Goal: Task Accomplishment & Management: Manage account settings

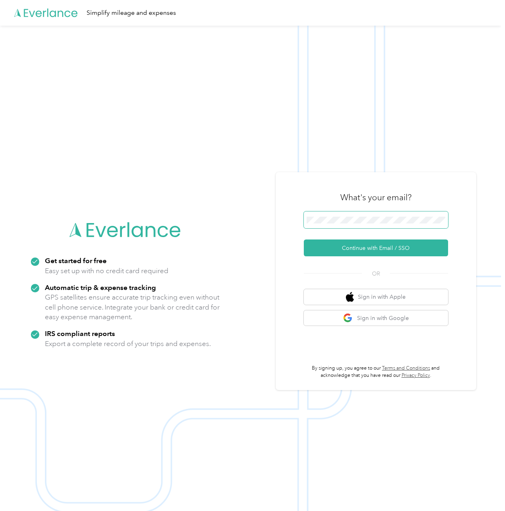
click at [304, 240] on button "Continue with Email / SSO" at bounding box center [376, 248] width 144 height 17
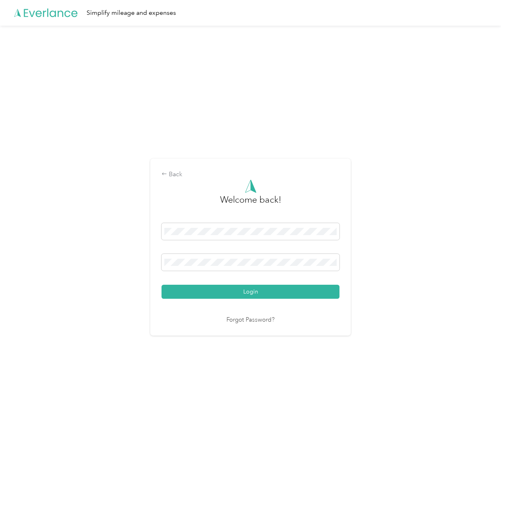
click at [162, 285] on button "Login" at bounding box center [251, 292] width 178 height 14
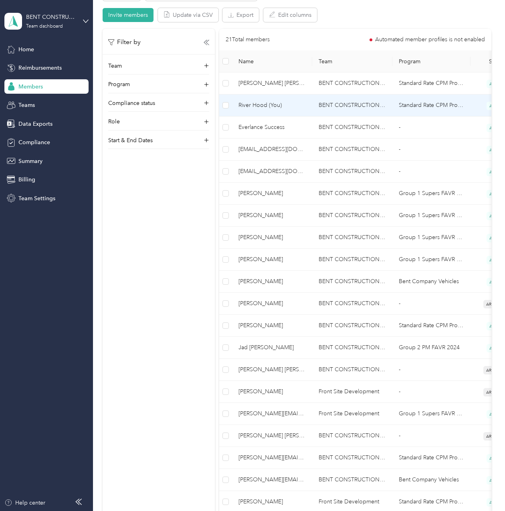
scroll to position [160, 0]
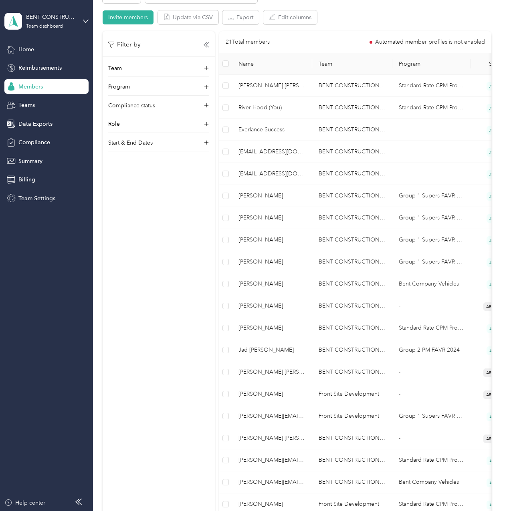
click at [247, 65] on span "Name" at bounding box center [271, 64] width 67 height 7
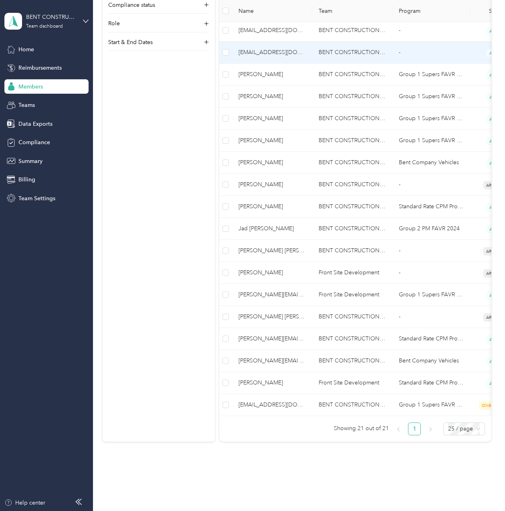
scroll to position [308, 0]
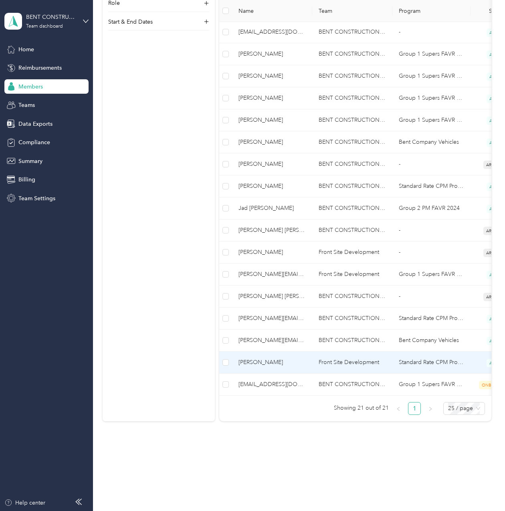
click at [301, 365] on td "[PERSON_NAME]" at bounding box center [272, 363] width 80 height 22
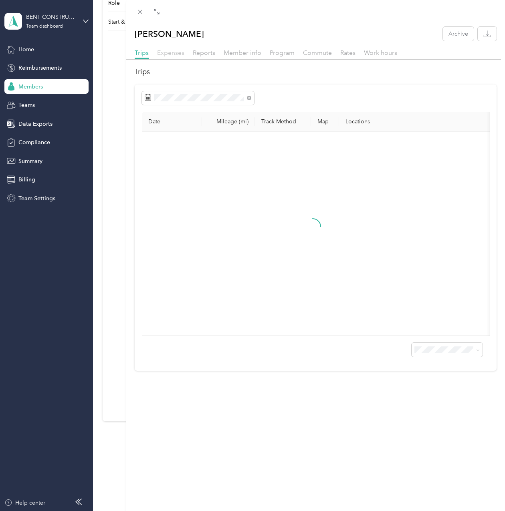
click at [165, 50] on span "Expenses" at bounding box center [170, 53] width 27 height 8
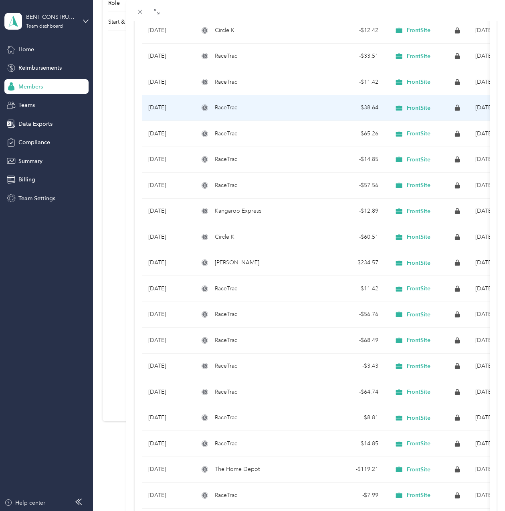
scroll to position [87, 0]
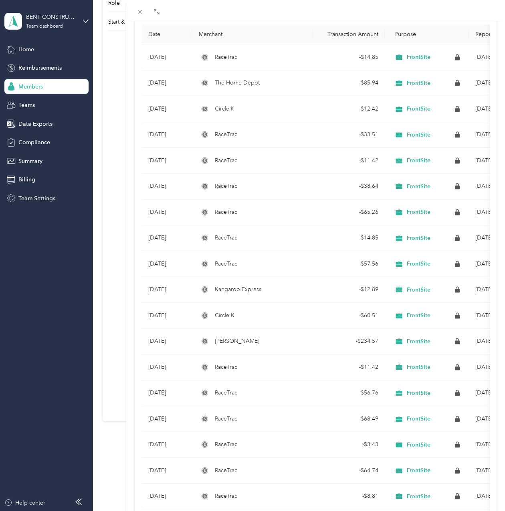
click at [51, 63] on div "Zachary Crunden Archive Trips Expenses Reports Member info Program Commute Rate…" at bounding box center [252, 255] width 505 height 511
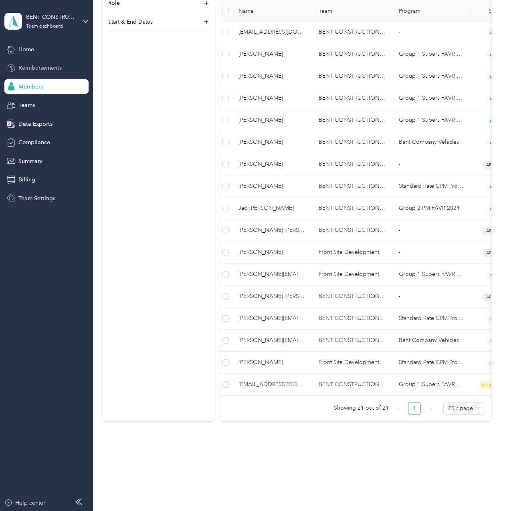
click at [27, 69] on span "Reimbursements" at bounding box center [39, 68] width 43 height 8
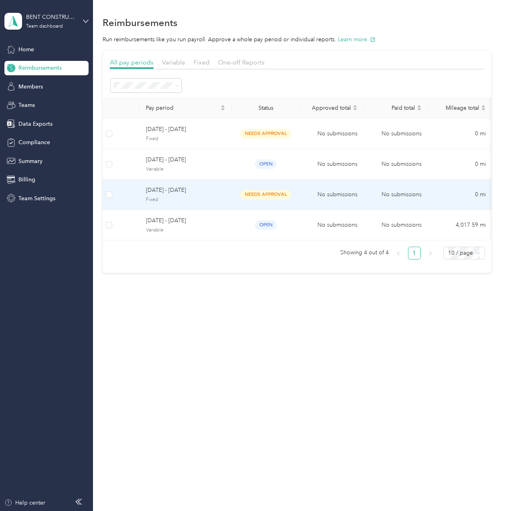
click at [172, 194] on span "[DATE] - [DATE]" at bounding box center [185, 190] width 79 height 9
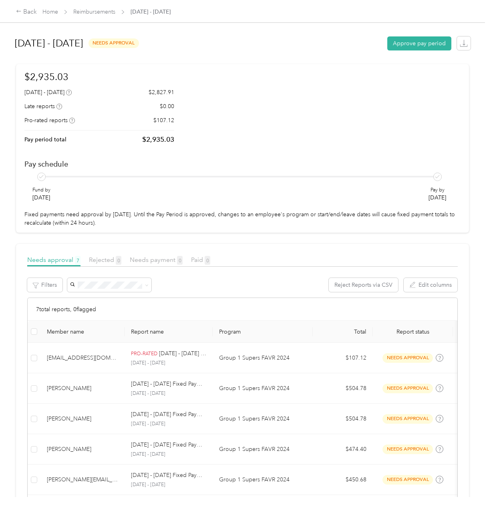
drag, startPoint x: 217, startPoint y: 44, endPoint x: 207, endPoint y: 42, distance: 10.4
click at [217, 44] on div "August 1 - 31, 2025 needs approval Approve pay period" at bounding box center [243, 43] width 456 height 30
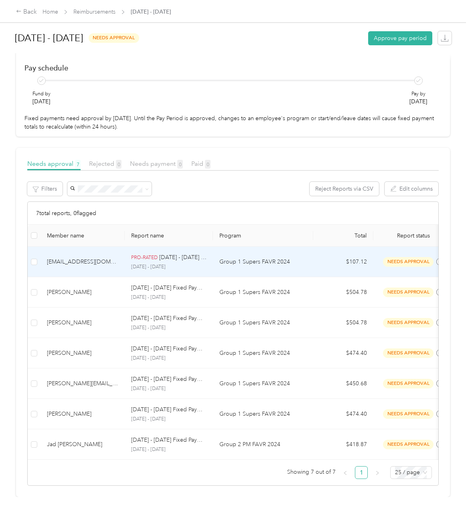
scroll to position [107, 0]
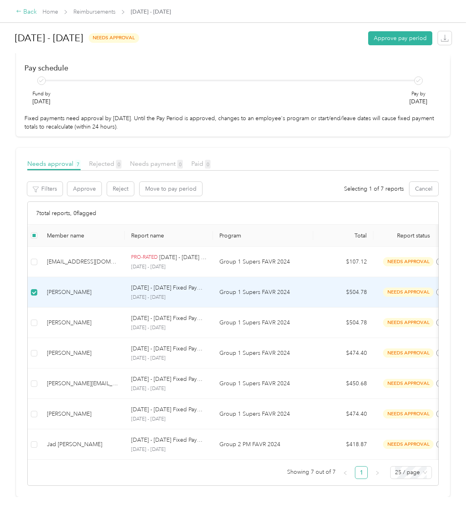
click at [34, 13] on div "Back" at bounding box center [26, 12] width 21 height 10
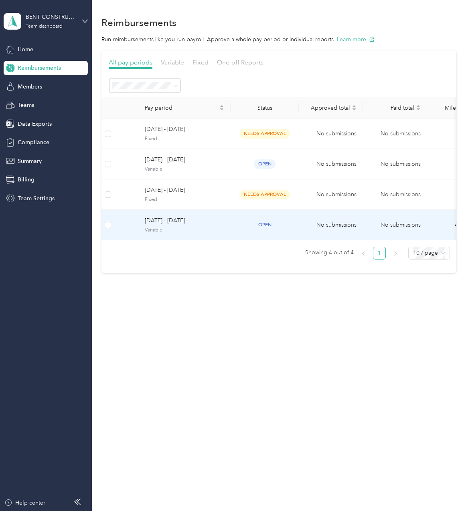
click at [174, 225] on span "[DATE] - [DATE]" at bounding box center [184, 220] width 79 height 9
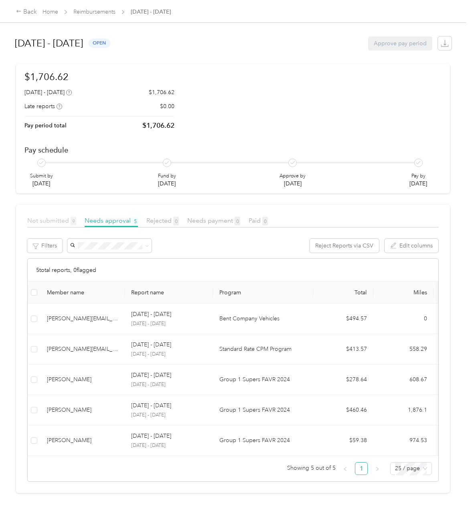
click at [61, 221] on span "Not submitted 9" at bounding box center [51, 221] width 49 height 8
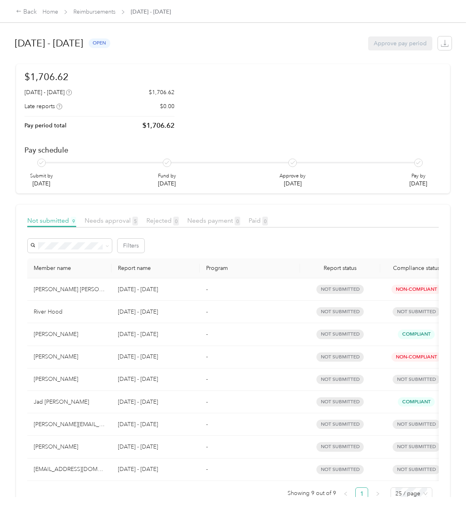
click at [147, 423] on p "[DATE] - [DATE]" at bounding box center [155, 424] width 75 height 9
click at [25, 10] on div "Back" at bounding box center [26, 12] width 21 height 10
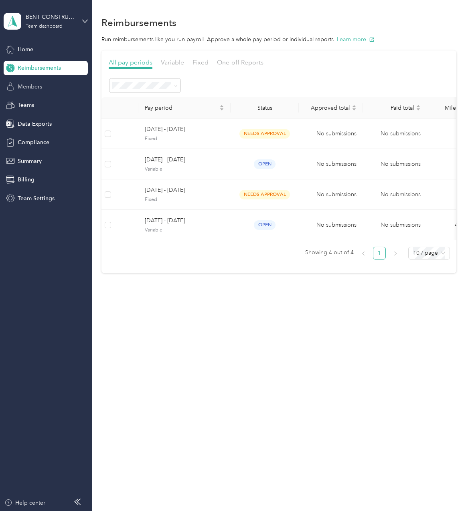
click at [40, 93] on div "Members" at bounding box center [46, 86] width 84 height 14
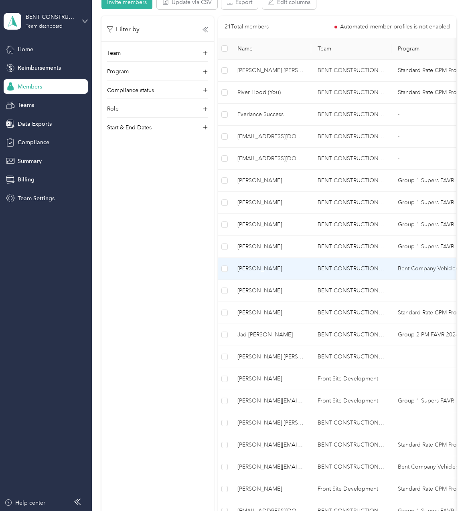
scroll to position [187, 0]
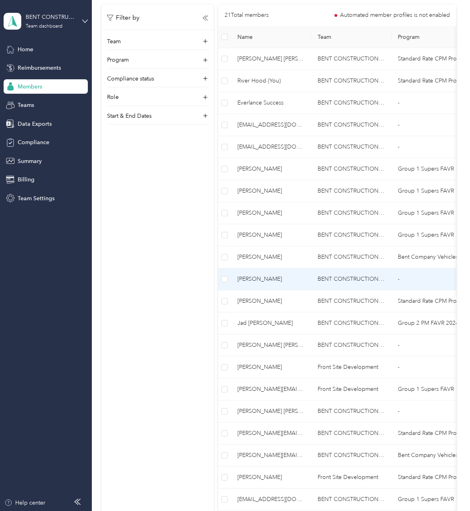
click at [308, 279] on td "Scott A. Brummel" at bounding box center [271, 280] width 80 height 22
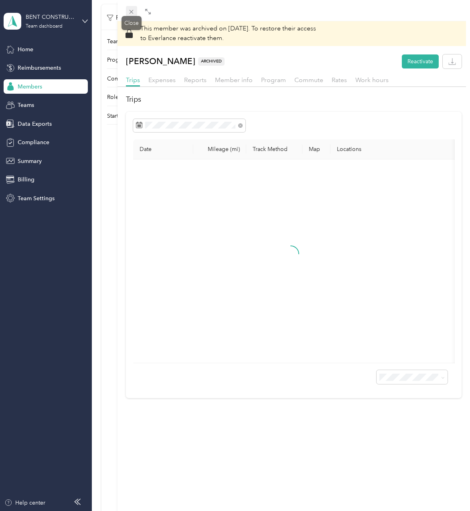
click at [133, 11] on icon at bounding box center [131, 11] width 7 height 7
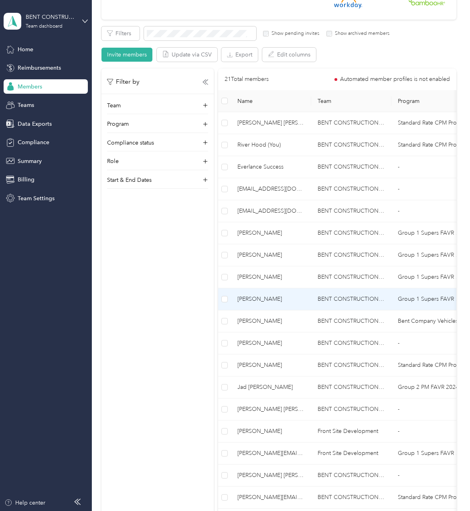
scroll to position [254, 0]
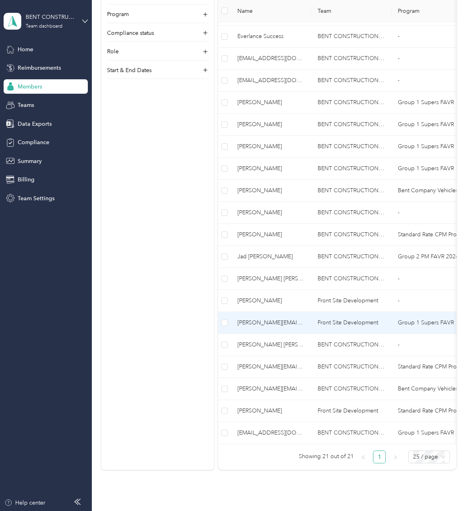
click at [391, 325] on td "Group 1 Supers FAVR 2024" at bounding box center [430, 323] width 78 height 22
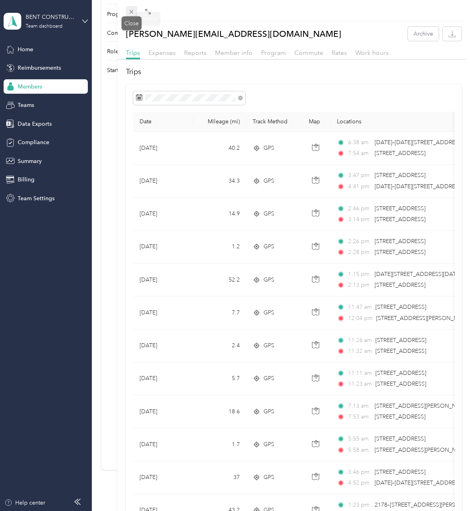
click at [135, 9] on span at bounding box center [131, 11] width 11 height 11
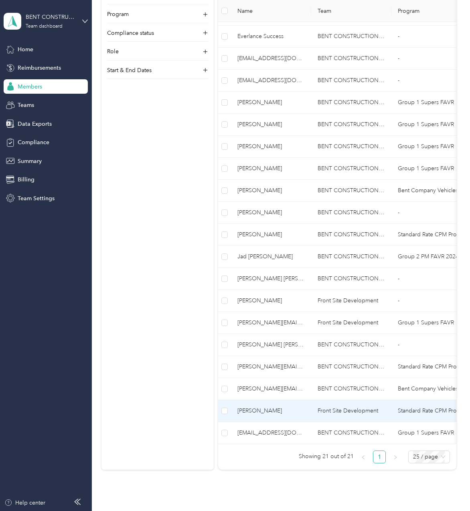
click at [281, 409] on span "[PERSON_NAME]" at bounding box center [270, 411] width 67 height 9
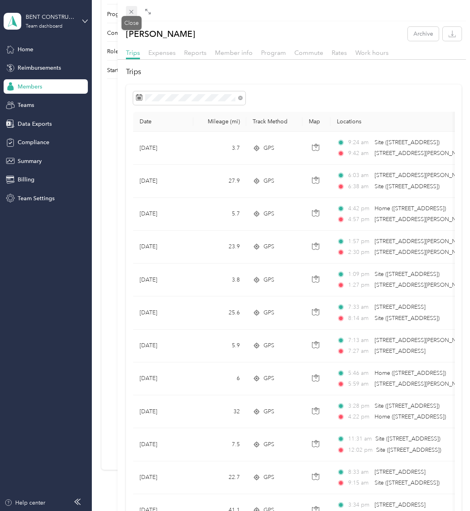
click at [132, 14] on icon at bounding box center [131, 11] width 7 height 7
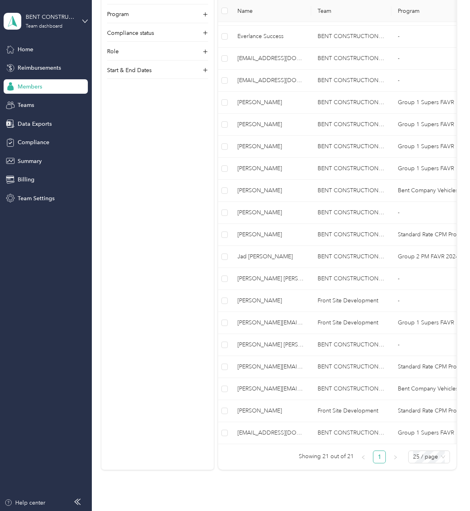
click at [131, 14] on div at bounding box center [235, 255] width 470 height 511
click at [180, 188] on div "Filter by Team Program Compliance status Role Start & End Dates" at bounding box center [157, 214] width 112 height 511
drag, startPoint x: 146, startPoint y: 235, endPoint x: 148, endPoint y: 244, distance: 8.7
click at [144, 238] on div "Filter by Team Program Compliance status Role Start & End Dates" at bounding box center [157, 214] width 112 height 511
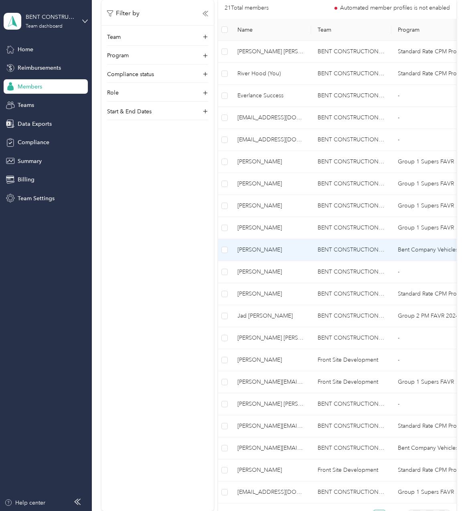
scroll to position [187, 0]
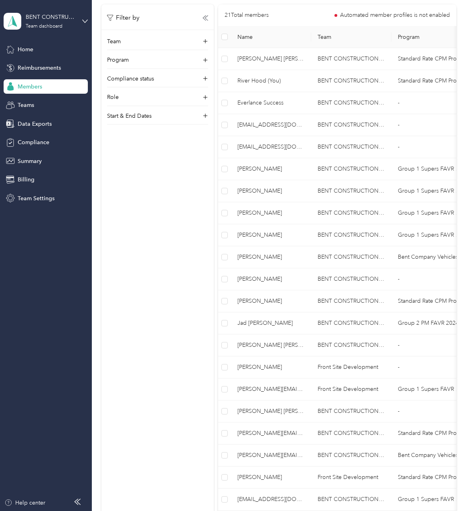
click at [147, 307] on div "Filter by Team Program Compliance status Role Start & End Dates" at bounding box center [157, 259] width 112 height 511
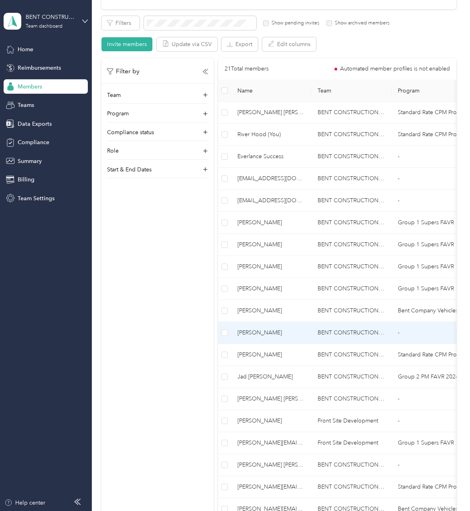
scroll to position [120, 0]
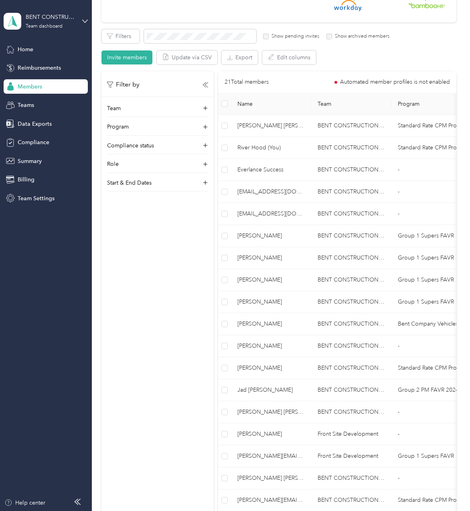
click at [199, 212] on div "Filter by Team Program Compliance status Role Start & End Dates" at bounding box center [157, 326] width 112 height 511
click at [53, 71] on span "Reimbursements" at bounding box center [39, 68] width 43 height 8
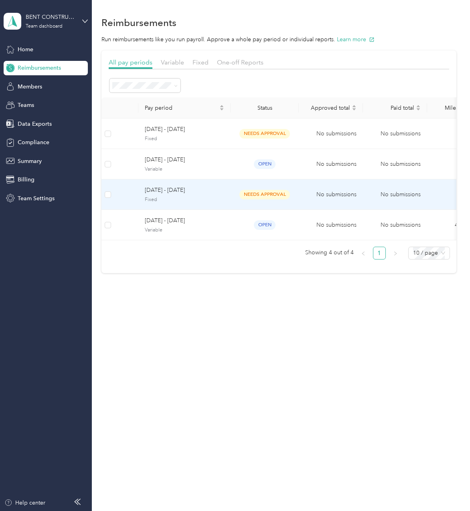
click at [183, 196] on span "Fixed" at bounding box center [184, 199] width 79 height 7
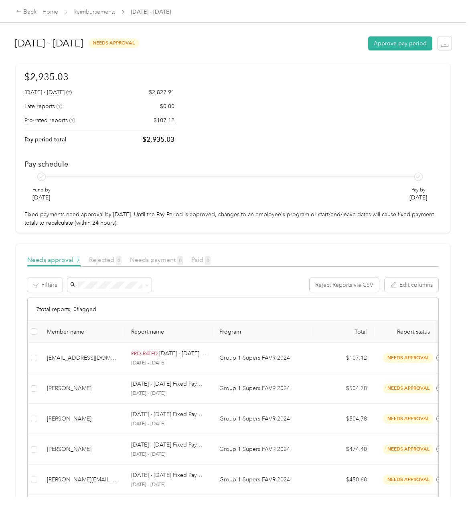
scroll to position [108, 0]
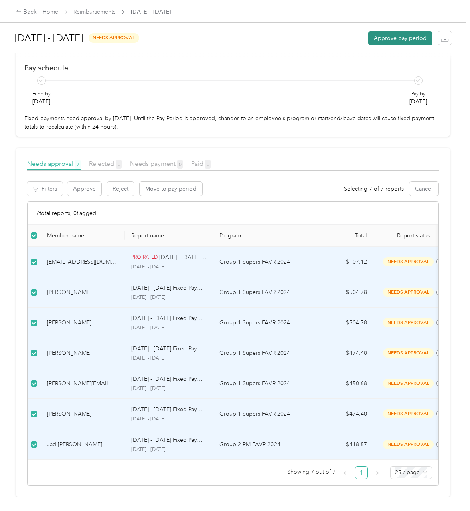
click at [416, 43] on button "Approve pay period" at bounding box center [400, 38] width 64 height 14
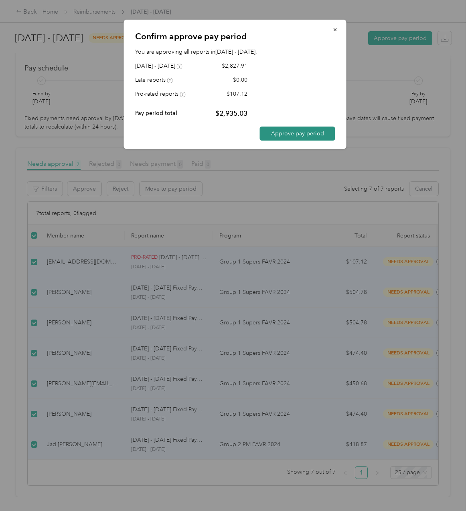
click at [279, 127] on button "Approve pay period" at bounding box center [297, 134] width 75 height 14
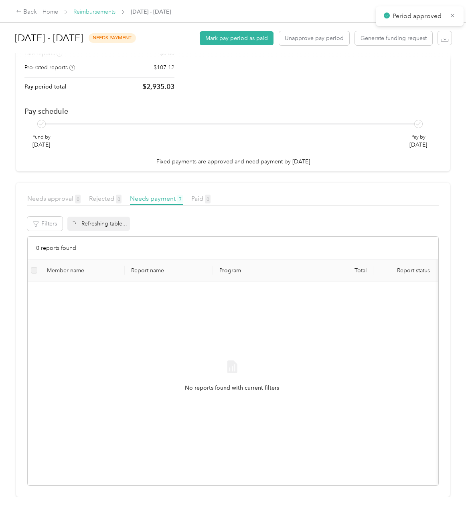
scroll to position [100, 0]
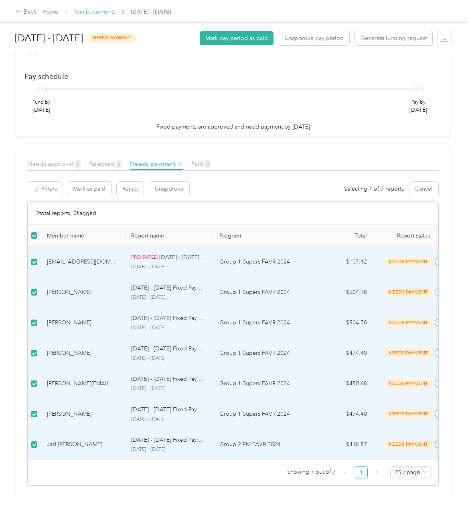
click at [86, 13] on link "Reimbursements" at bounding box center [94, 11] width 42 height 7
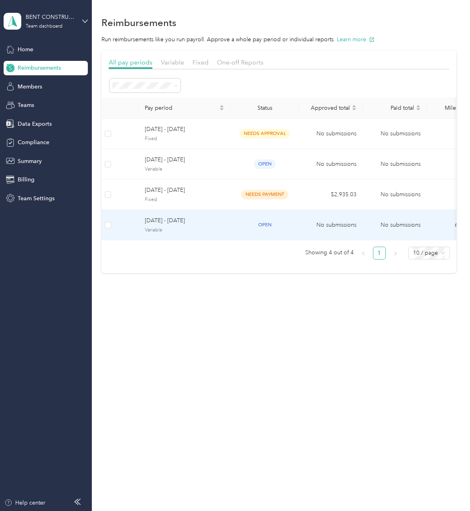
click at [183, 227] on span "Variable" at bounding box center [184, 230] width 79 height 7
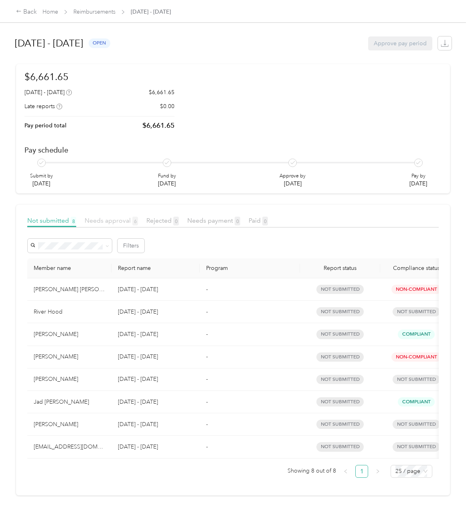
click at [118, 220] on span "Needs approval 6" at bounding box center [111, 221] width 53 height 8
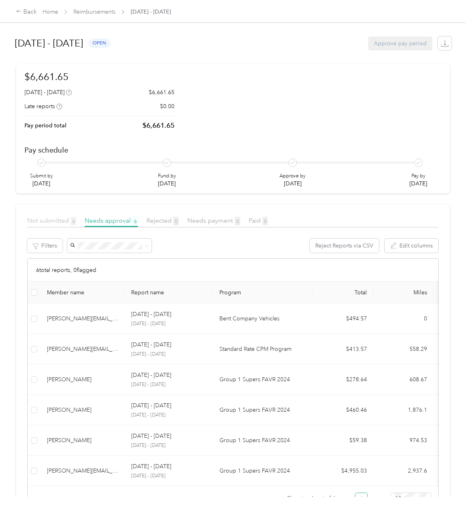
scroll to position [38, 0]
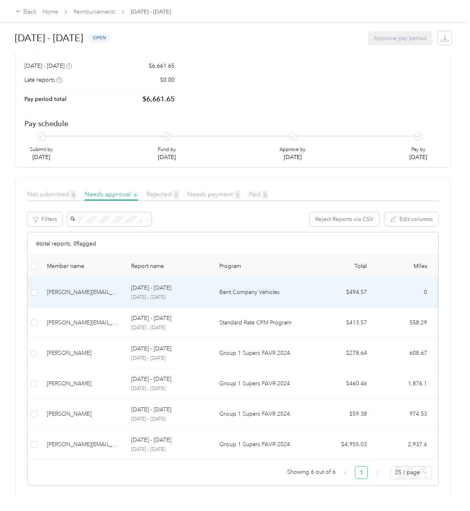
click at [142, 294] on p "[DATE] - [DATE]" at bounding box center [168, 297] width 75 height 7
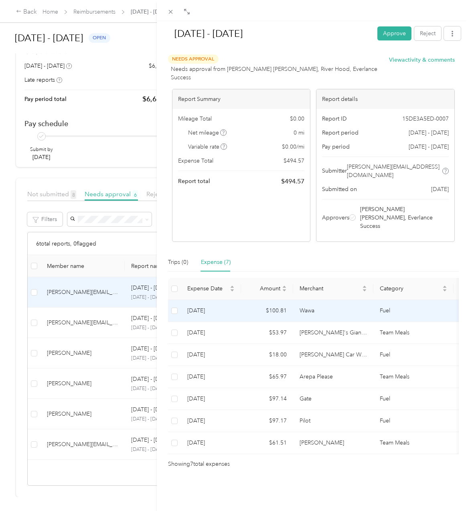
click at [205, 300] on td "[DATE]" at bounding box center [211, 311] width 60 height 22
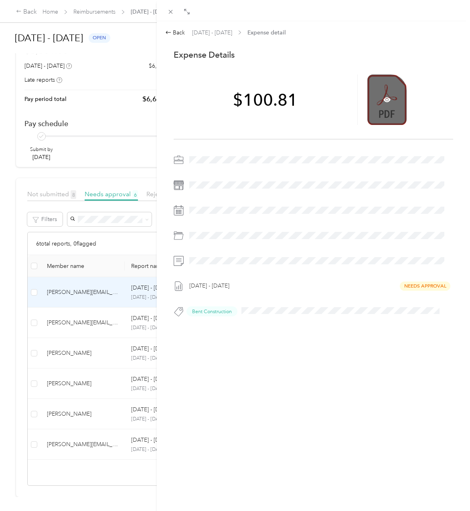
drag, startPoint x: 382, startPoint y: 100, endPoint x: 382, endPoint y: 82, distance: 17.6
click at [382, 82] on div at bounding box center [386, 100] width 39 height 51
click at [383, 99] on icon at bounding box center [386, 99] width 7 height 5
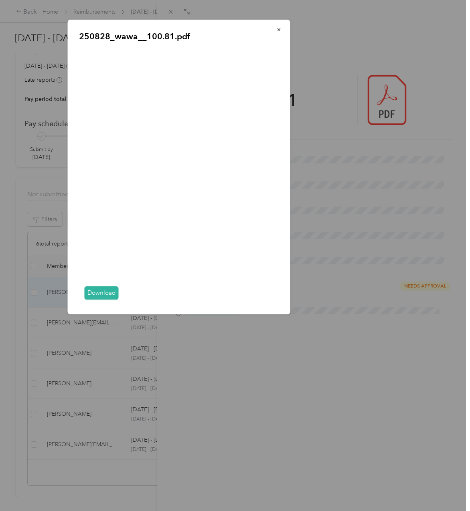
click at [99, 291] on link "Download" at bounding box center [102, 293] width 34 height 13
click at [279, 25] on button "button" at bounding box center [279, 29] width 17 height 14
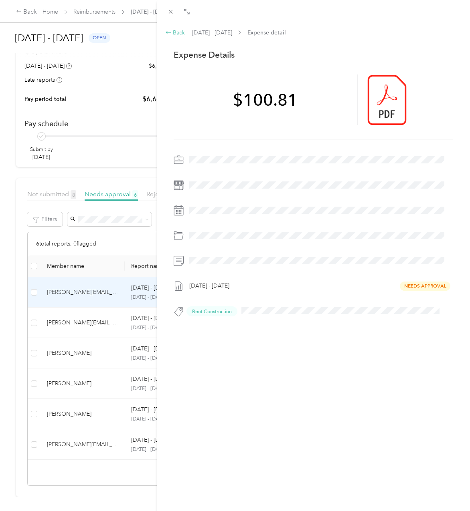
click at [174, 33] on div "Back" at bounding box center [175, 32] width 20 height 8
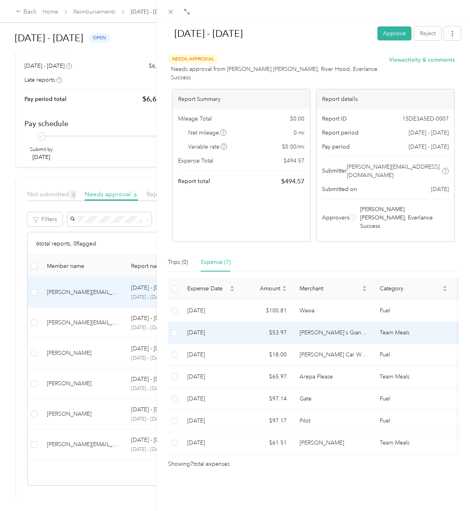
click at [251, 322] on td "$53.97" at bounding box center [267, 333] width 52 height 22
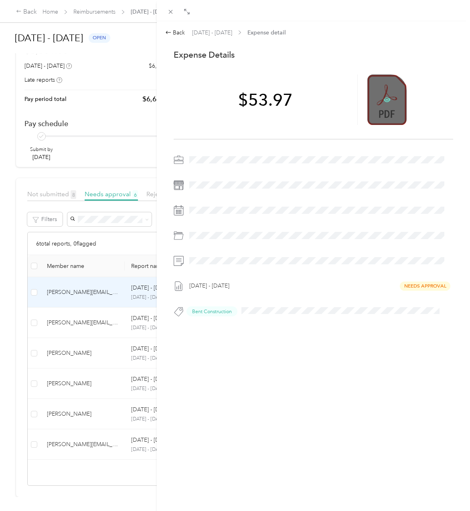
click at [383, 99] on icon at bounding box center [386, 99] width 7 height 7
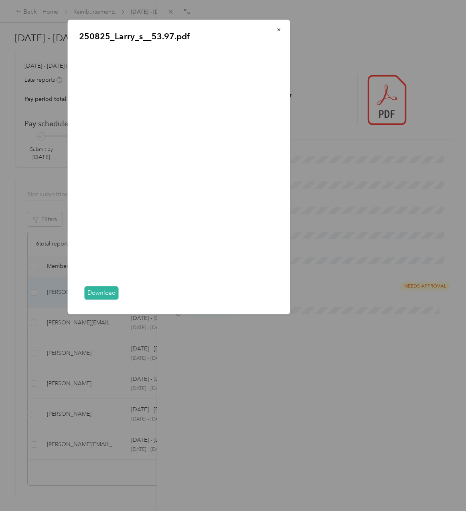
click at [106, 297] on link "Download" at bounding box center [102, 293] width 34 height 13
click at [361, 226] on div "250825_Larry_s__53.97.pdf Download" at bounding box center [346, 168] width 222 height 297
click at [283, 36] on div "250825_Larry_s__53.97.pdf Download" at bounding box center [179, 167] width 222 height 295
click at [277, 30] on icon "button" at bounding box center [279, 30] width 6 height 6
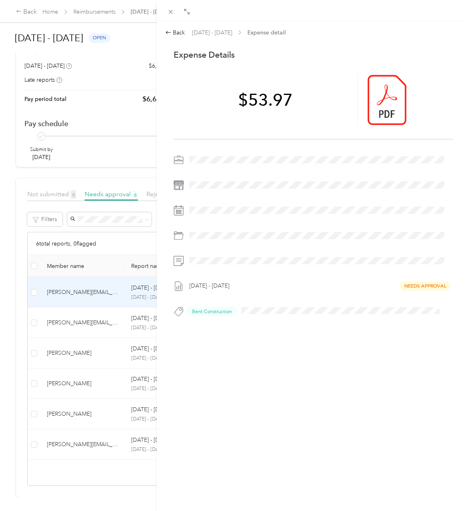
drag, startPoint x: 377, startPoint y: 90, endPoint x: 237, endPoint y: 181, distance: 167.4
click at [377, 90] on div at bounding box center [386, 100] width 39 height 51
click at [384, 99] on icon at bounding box center [386, 99] width 7 height 7
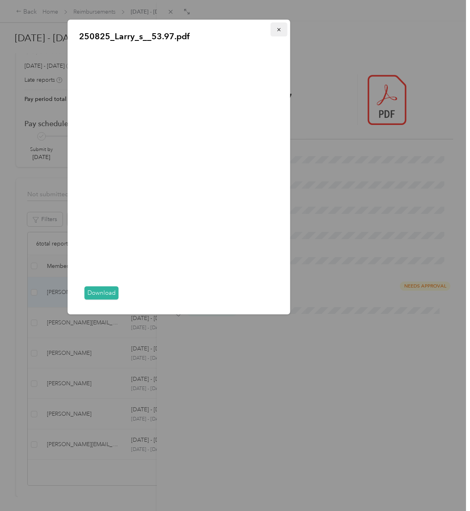
click at [278, 31] on icon "button" at bounding box center [278, 29] width 3 height 3
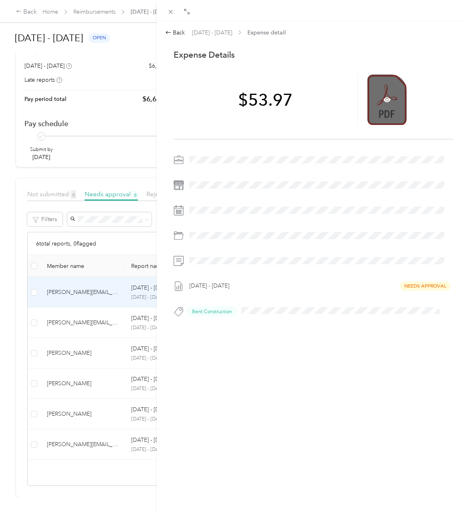
click at [371, 98] on div at bounding box center [386, 100] width 39 height 51
click at [383, 102] on icon at bounding box center [386, 99] width 7 height 5
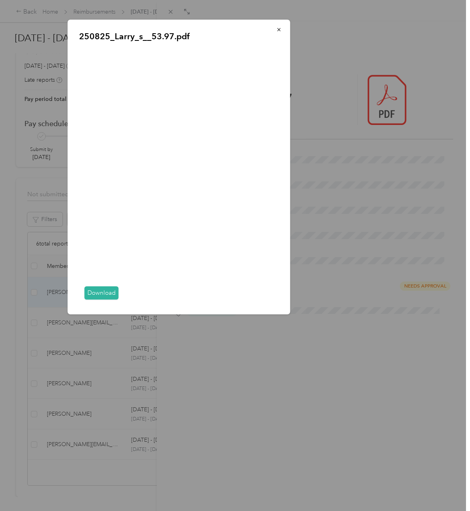
click at [110, 292] on link "Download" at bounding box center [102, 293] width 34 height 13
click at [281, 28] on icon "button" at bounding box center [279, 30] width 6 height 6
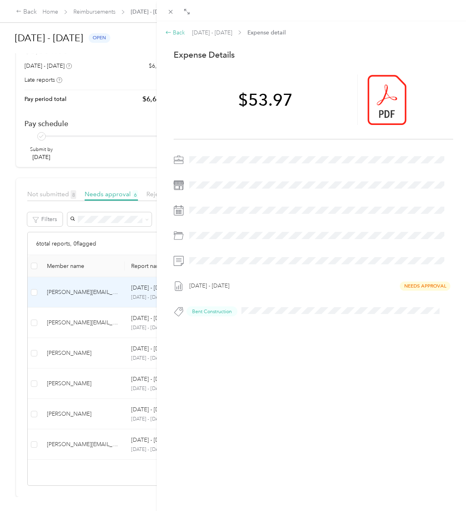
click at [180, 34] on div "Back" at bounding box center [175, 32] width 20 height 8
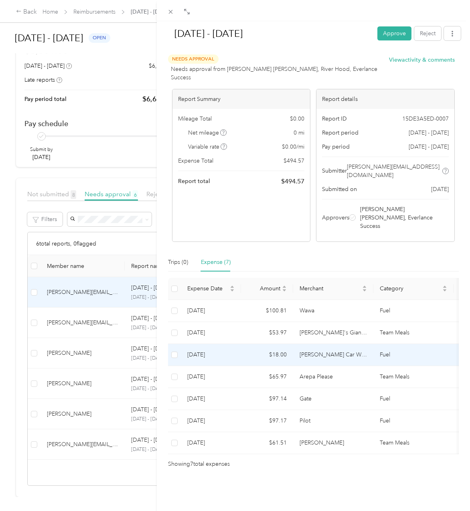
click at [229, 344] on td "[DATE]" at bounding box center [211, 355] width 60 height 22
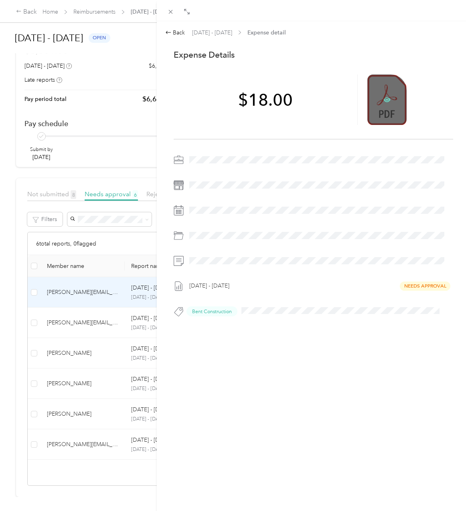
click at [383, 98] on icon at bounding box center [386, 99] width 7 height 7
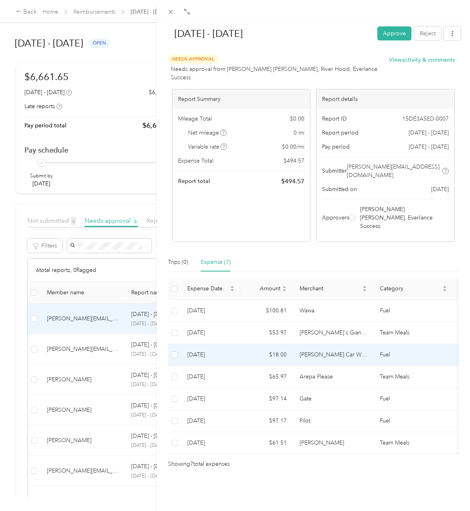
click at [211, 344] on td "[DATE]" at bounding box center [211, 355] width 60 height 22
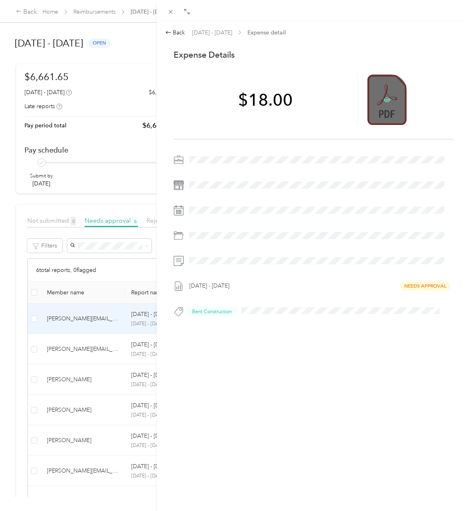
drag, startPoint x: 379, startPoint y: 98, endPoint x: 382, endPoint y: 102, distance: 4.8
click at [382, 102] on div at bounding box center [386, 100] width 39 height 51
click at [383, 102] on icon at bounding box center [386, 99] width 7 height 5
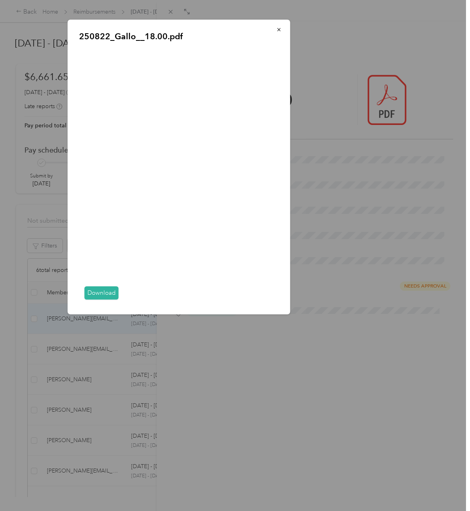
click at [104, 296] on link "Download" at bounding box center [102, 293] width 34 height 13
click at [276, 28] on button "button" at bounding box center [279, 29] width 17 height 14
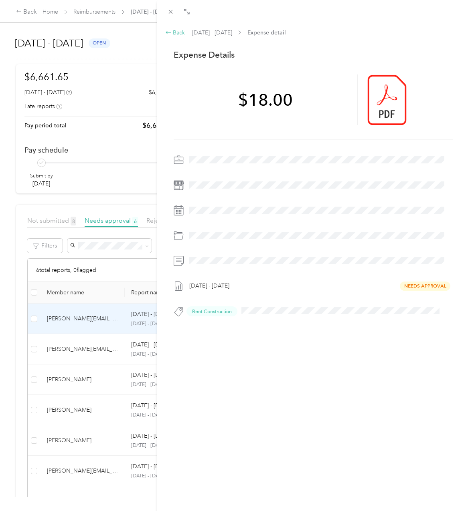
click at [181, 33] on div "Back" at bounding box center [175, 32] width 20 height 8
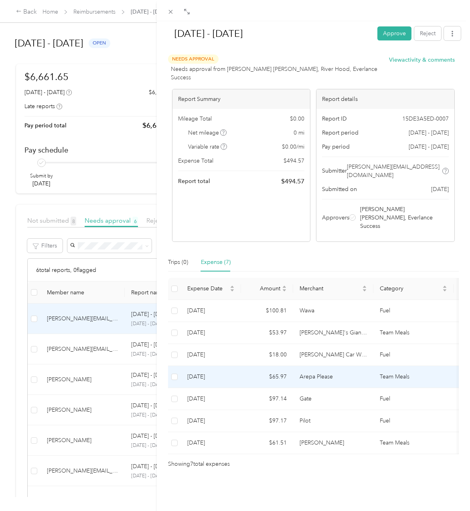
click at [241, 366] on td "$65.97" at bounding box center [267, 377] width 52 height 22
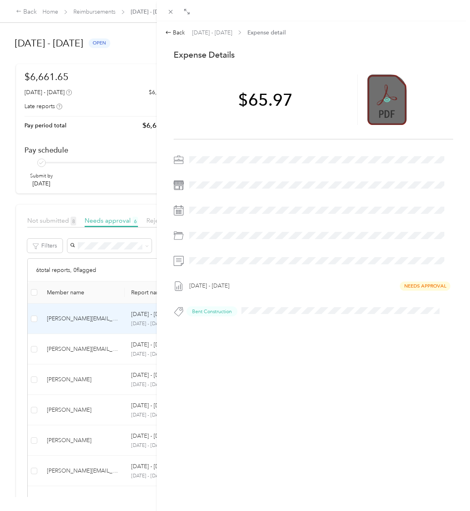
click at [386, 97] on icon at bounding box center [386, 99] width 7 height 7
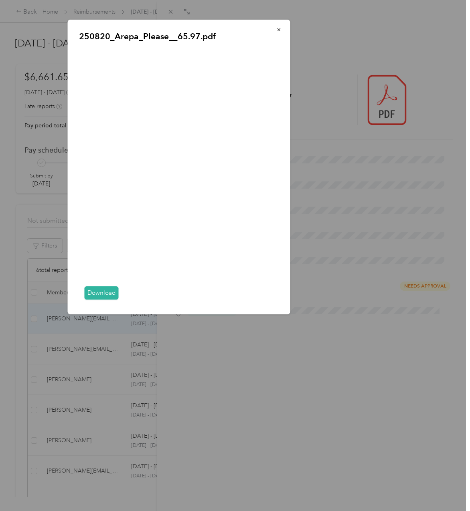
click at [104, 296] on link "Download" at bounding box center [102, 293] width 34 height 13
click at [277, 32] on icon "button" at bounding box center [279, 30] width 6 height 6
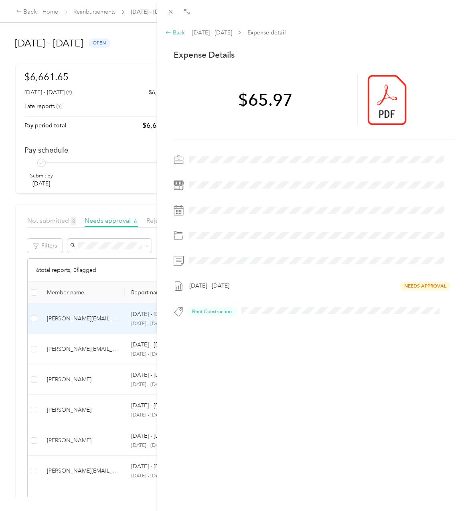
click at [169, 30] on icon at bounding box center [168, 32] width 6 height 6
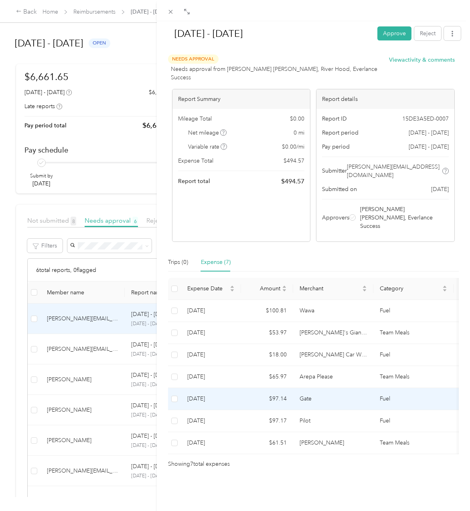
click at [301, 388] on td "Gate" at bounding box center [333, 399] width 80 height 22
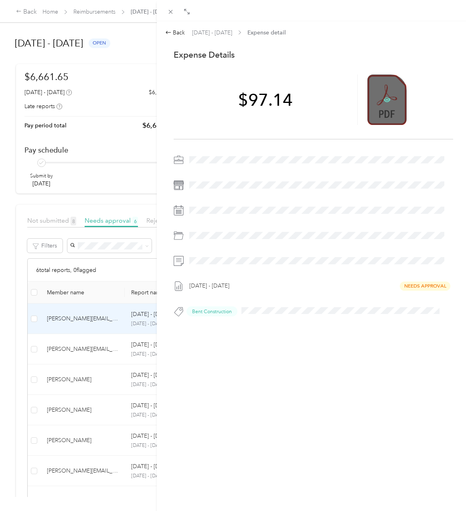
click at [386, 101] on icon at bounding box center [387, 100] width 2 height 2
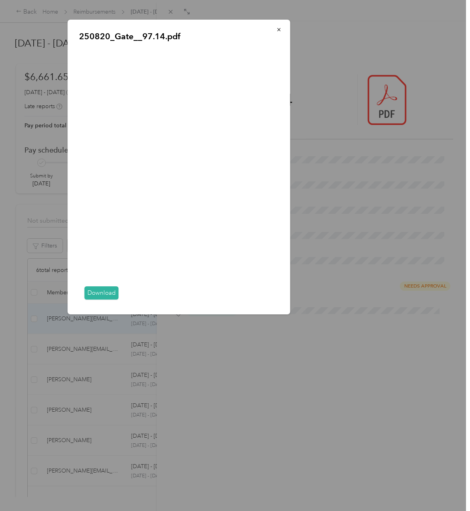
drag, startPoint x: 280, startPoint y: 29, endPoint x: 270, endPoint y: 30, distance: 10.1
click at [280, 29] on icon "button" at bounding box center [278, 29] width 3 height 3
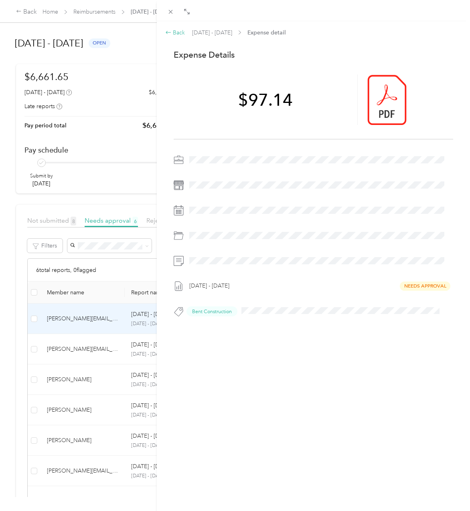
click at [174, 31] on div "Back" at bounding box center [175, 32] width 20 height 8
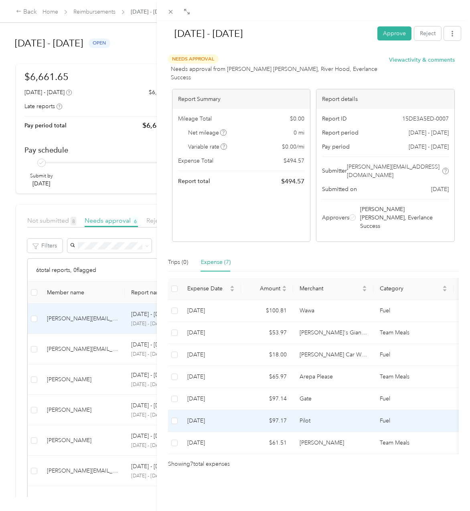
click at [237, 410] on td "[DATE]" at bounding box center [211, 421] width 60 height 22
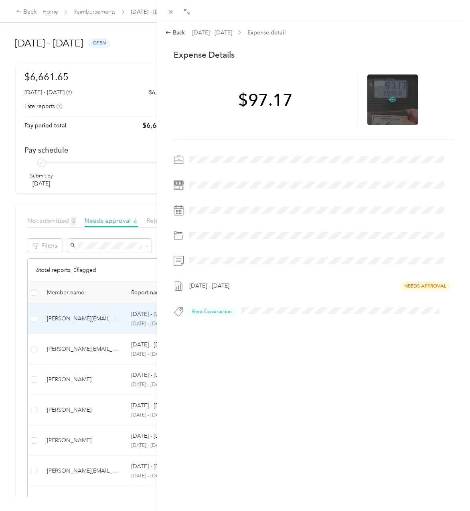
click at [389, 101] on icon at bounding box center [392, 99] width 7 height 5
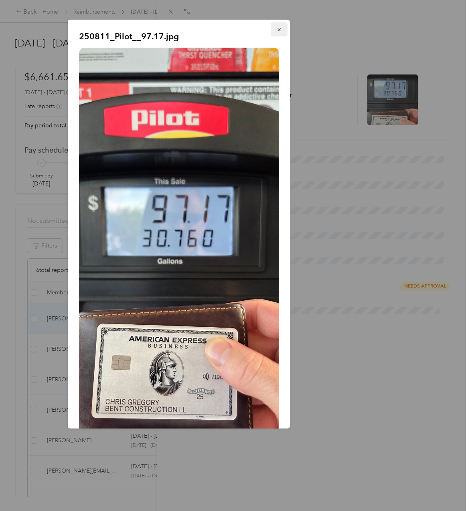
click at [276, 28] on icon "button" at bounding box center [279, 30] width 6 height 6
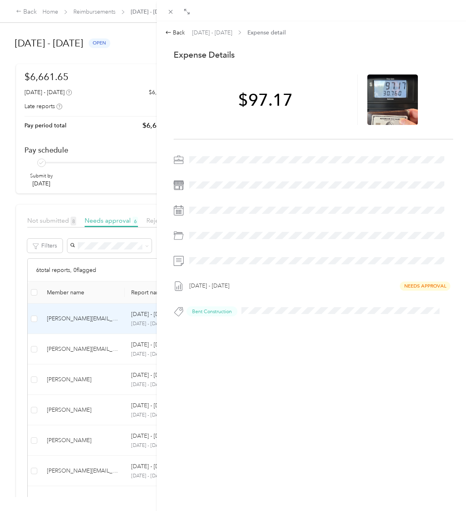
click at [262, 192] on div "[DATE] - [DATE] Needs Approval Bent Construction" at bounding box center [313, 239] width 279 height 170
click at [170, 33] on icon at bounding box center [168, 32] width 6 height 6
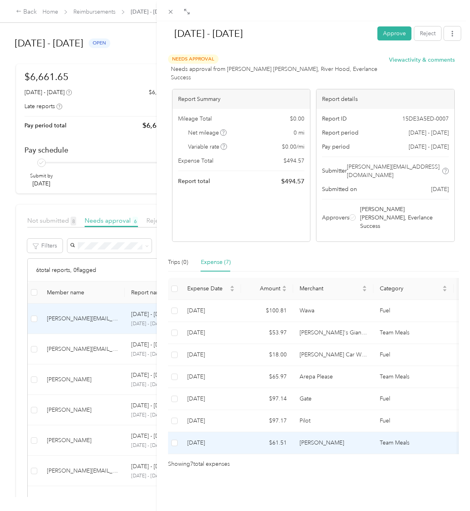
click at [241, 432] on td "$61.51" at bounding box center [267, 443] width 52 height 22
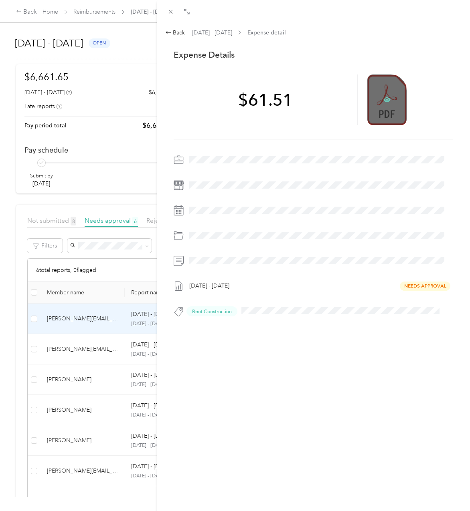
click at [383, 102] on icon at bounding box center [386, 99] width 7 height 7
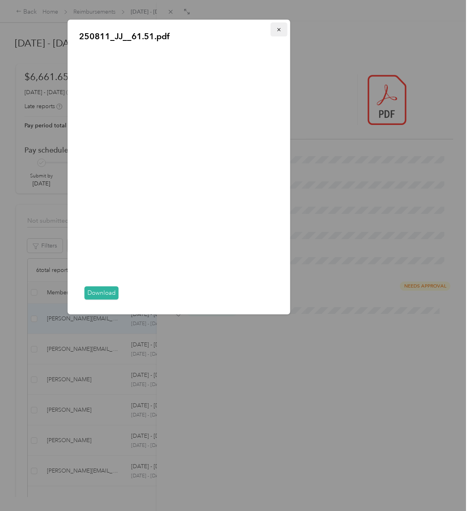
click at [277, 34] on button "button" at bounding box center [279, 29] width 17 height 14
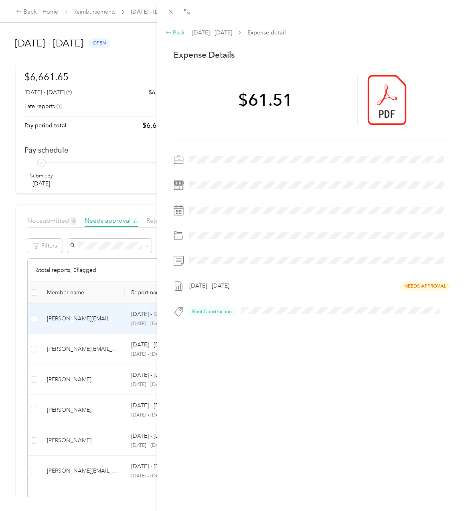
click at [176, 32] on div "Back" at bounding box center [175, 32] width 20 height 8
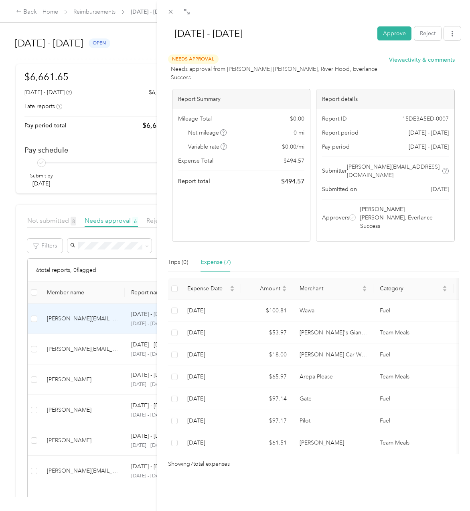
click at [388, 37] on button "Approve" at bounding box center [394, 33] width 34 height 14
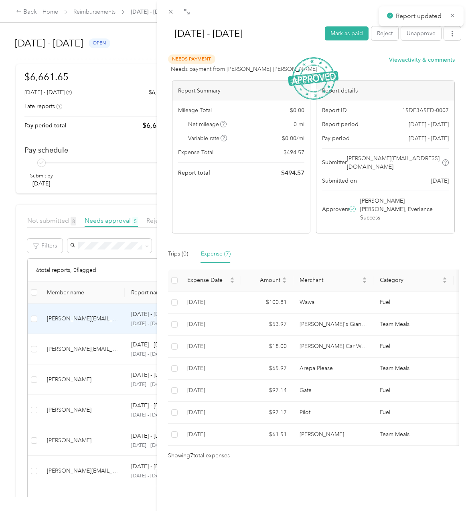
click at [88, 338] on div "[DATE] - [DATE] [PERSON_NAME] as paid Reject Unapprove Needs Payment Needs paym…" at bounding box center [235, 255] width 470 height 511
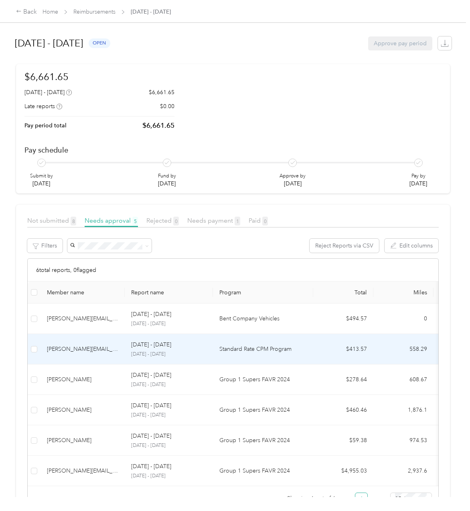
click at [158, 350] on div "[DATE] - [DATE] [DATE] - [DATE]" at bounding box center [168, 349] width 75 height 17
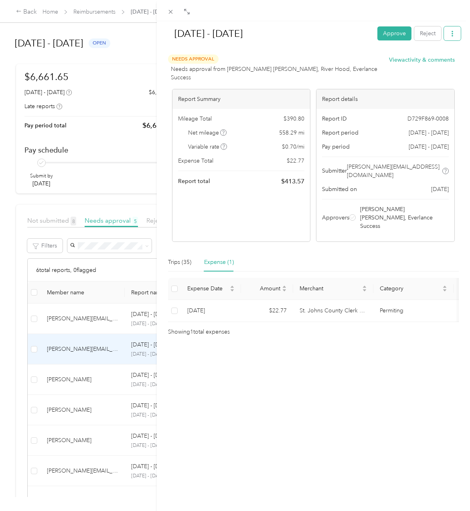
click at [449, 34] on icon "button" at bounding box center [452, 34] width 6 height 6
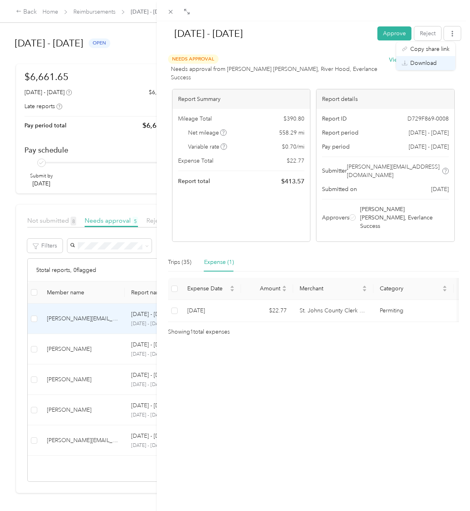
click at [433, 58] on li "Download" at bounding box center [425, 63] width 59 height 14
click at [410, 60] on span "Download" at bounding box center [423, 63] width 26 height 8
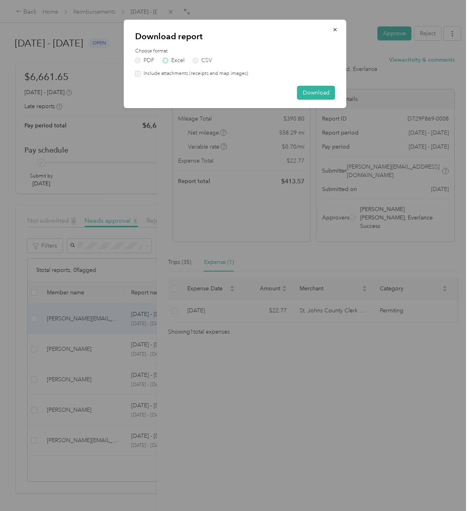
click at [177, 59] on label "Excel" at bounding box center [174, 61] width 22 height 6
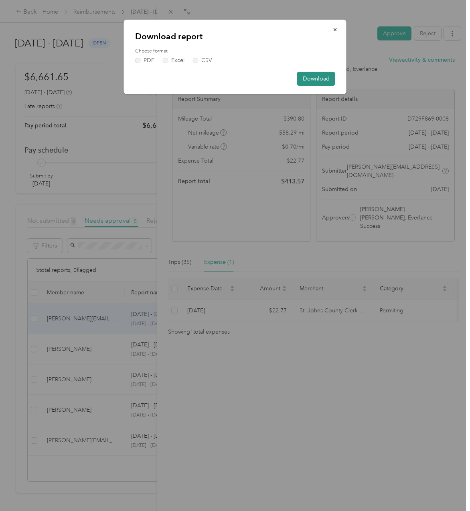
click at [303, 81] on button "Download" at bounding box center [316, 79] width 38 height 14
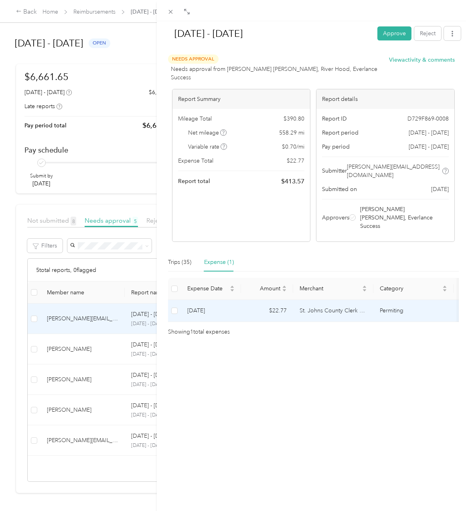
click at [335, 300] on td "St. Johns County Clerk of the Circuit Court and Comptroller" at bounding box center [333, 311] width 80 height 22
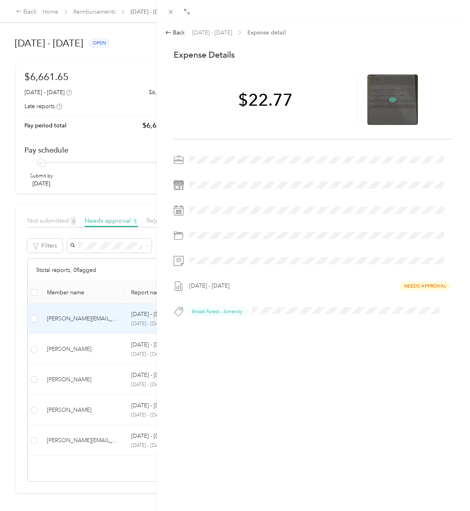
click at [390, 97] on icon at bounding box center [392, 99] width 7 height 7
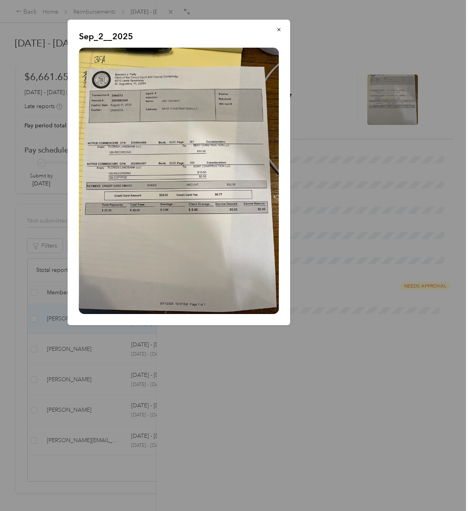
click at [252, 360] on div at bounding box center [235, 255] width 470 height 511
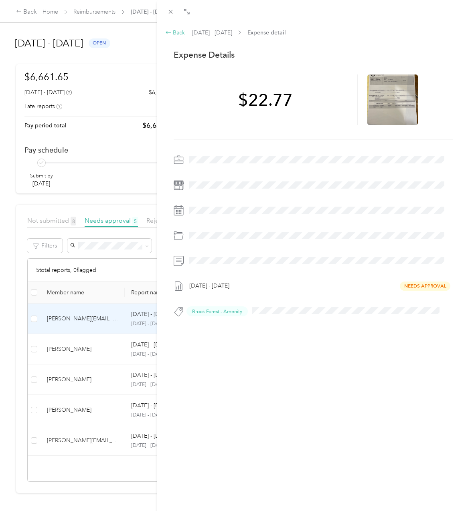
click at [180, 34] on div "Back" at bounding box center [175, 32] width 20 height 8
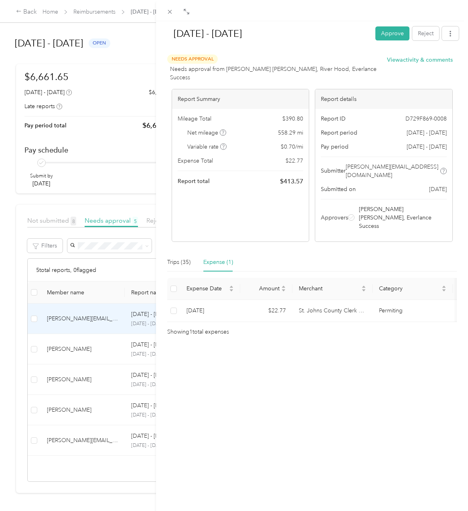
click at [378, 40] on button "Approve" at bounding box center [392, 33] width 34 height 14
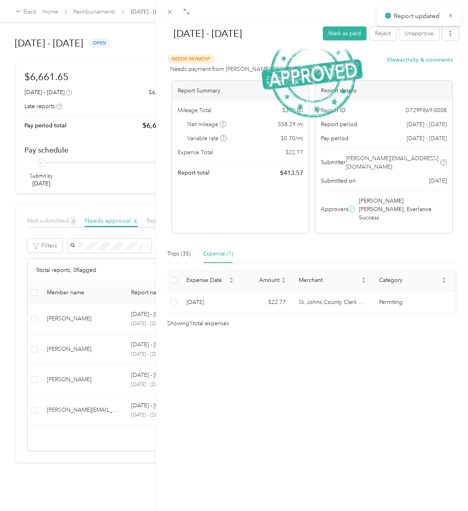
click at [95, 319] on div "[DATE] - [DATE] [PERSON_NAME] as paid Reject Unapprove Needs Payment Needs paym…" at bounding box center [234, 255] width 468 height 511
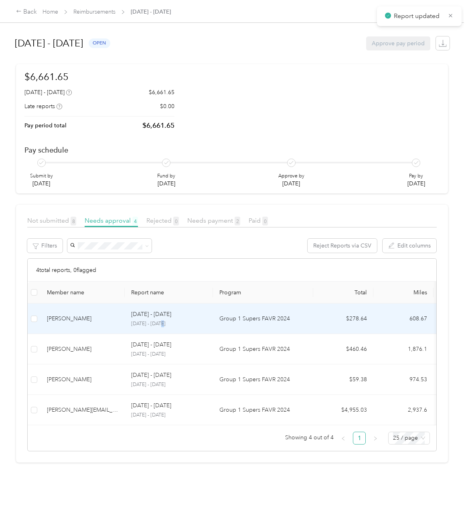
click at [161, 321] on p "[DATE] - [DATE]" at bounding box center [168, 324] width 75 height 7
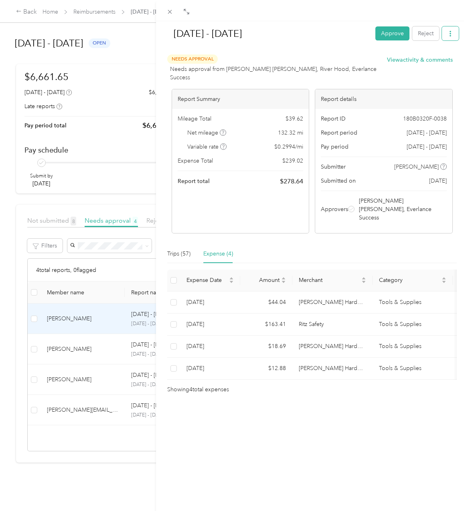
click at [442, 36] on button "button" at bounding box center [450, 33] width 17 height 14
click at [416, 62] on span "Download" at bounding box center [421, 63] width 26 height 8
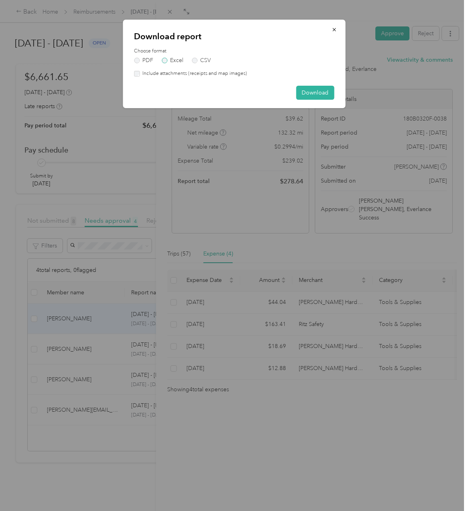
click at [176, 61] on label "Excel" at bounding box center [173, 61] width 22 height 6
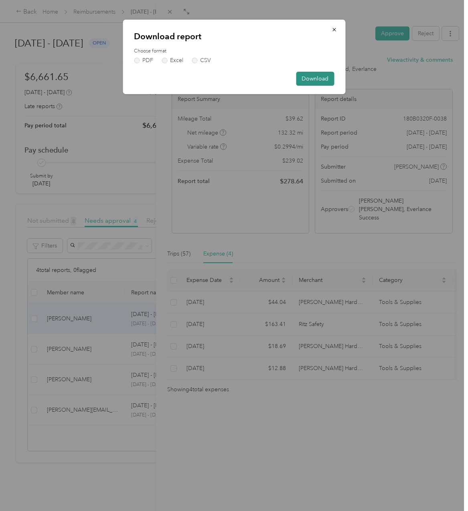
click at [329, 83] on button "Download" at bounding box center [315, 79] width 38 height 14
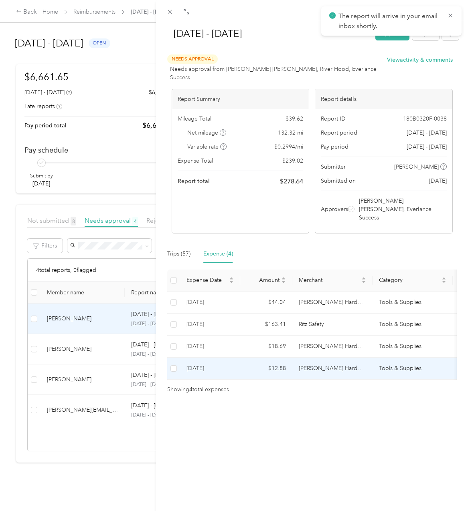
click at [225, 358] on td "[DATE]" at bounding box center [210, 369] width 60 height 22
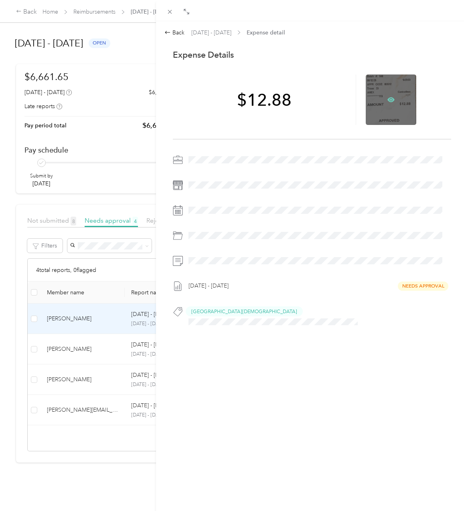
click at [388, 99] on icon at bounding box center [390, 99] width 7 height 5
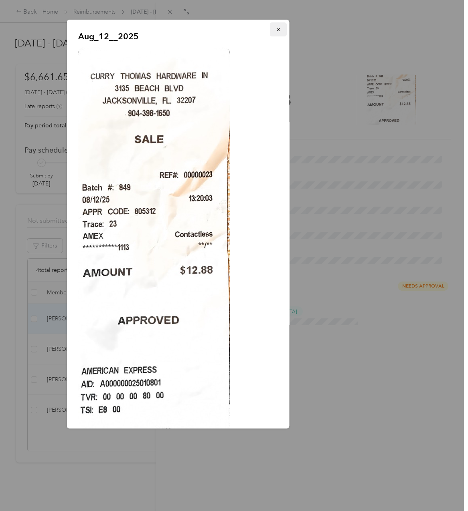
drag, startPoint x: 171, startPoint y: 120, endPoint x: 271, endPoint y: 36, distance: 130.8
click at [271, 36] on button "button" at bounding box center [277, 29] width 17 height 14
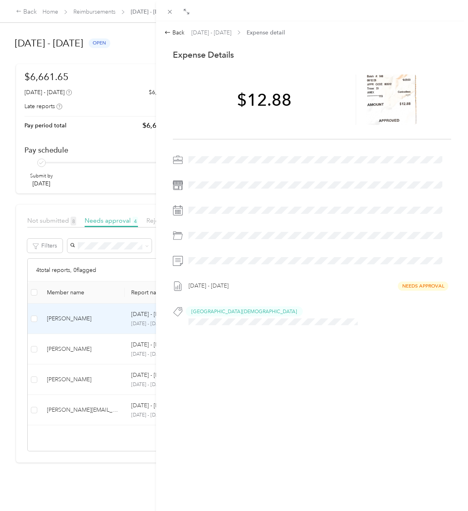
click at [427, 104] on div at bounding box center [408, 100] width 85 height 51
click at [389, 99] on icon at bounding box center [390, 99] width 7 height 5
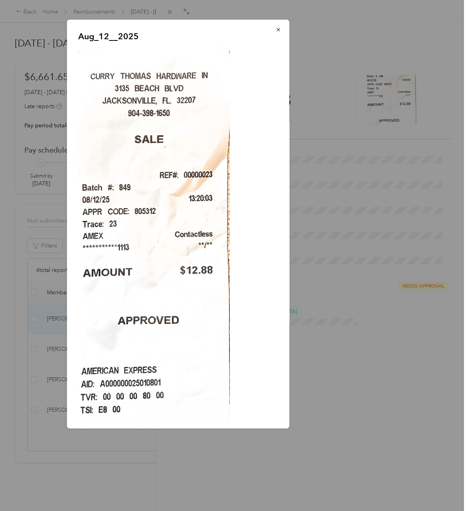
drag, startPoint x: 232, startPoint y: 27, endPoint x: 246, endPoint y: 29, distance: 14.5
click at [232, 27] on div "Aug_12__2025" at bounding box center [178, 224] width 222 height 409
click at [275, 30] on icon "button" at bounding box center [278, 30] width 6 height 6
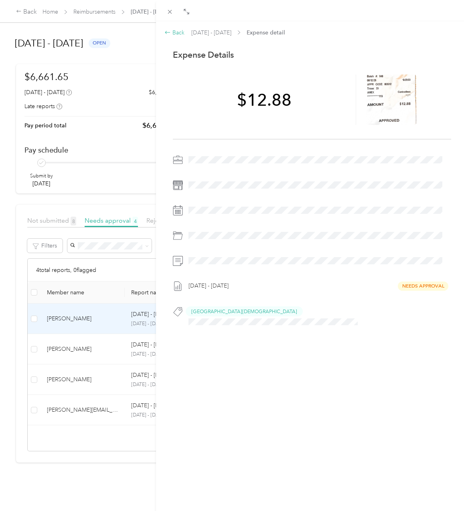
click at [171, 32] on div "Back" at bounding box center [174, 32] width 20 height 8
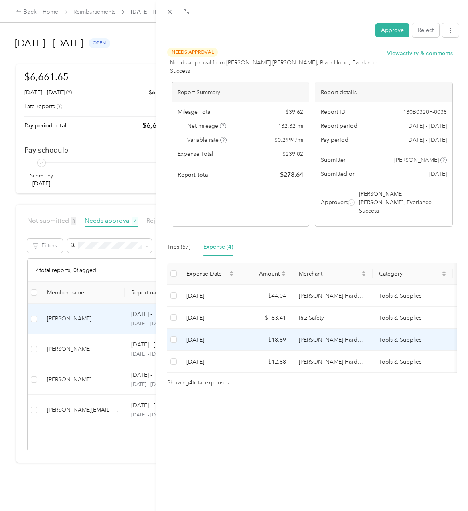
click at [224, 329] on td "[DATE]" at bounding box center [210, 340] width 60 height 22
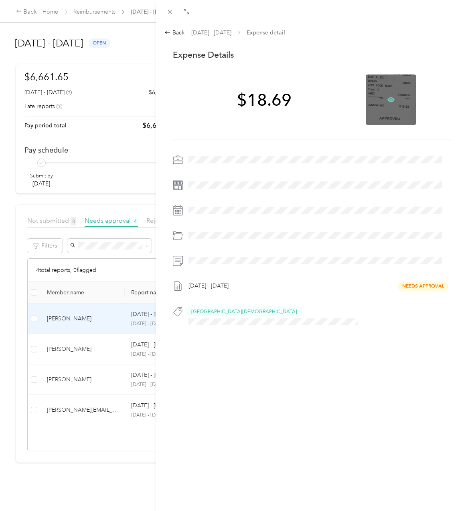
click at [387, 103] on icon at bounding box center [390, 99] width 7 height 7
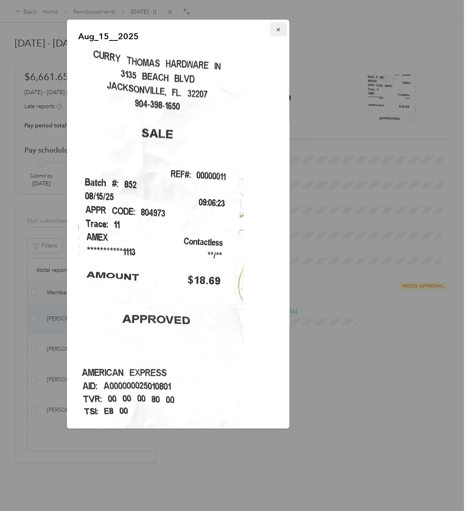
click at [275, 32] on icon "button" at bounding box center [278, 30] width 6 height 6
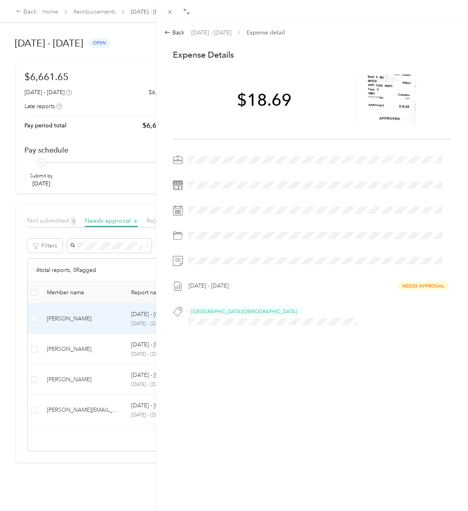
drag, startPoint x: 262, startPoint y: 357, endPoint x: 8, endPoint y: 193, distance: 301.7
click at [262, 357] on div "Back [DATE] - [DATE] Expense detail This expense cannot be edited because it is…" at bounding box center [312, 276] width 312 height 511
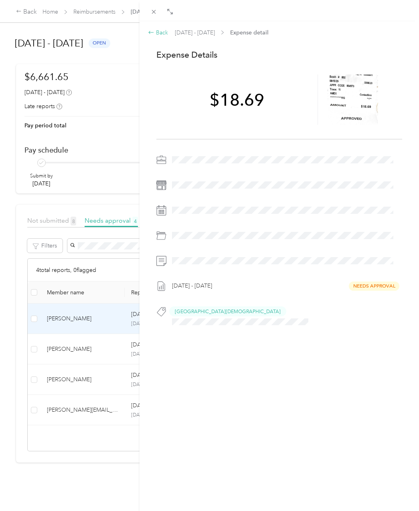
click at [158, 29] on div "Back" at bounding box center [158, 32] width 20 height 8
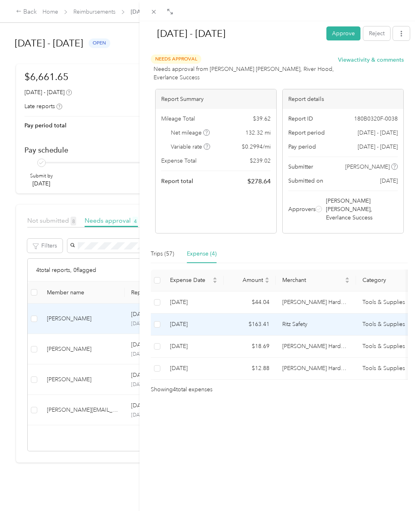
click at [195, 314] on td "[DATE]" at bounding box center [194, 325] width 60 height 22
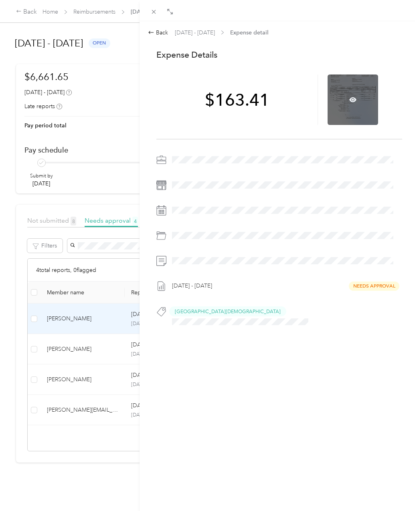
click at [347, 94] on div at bounding box center [352, 100] width 51 height 51
click at [349, 100] on icon at bounding box center [352, 99] width 7 height 5
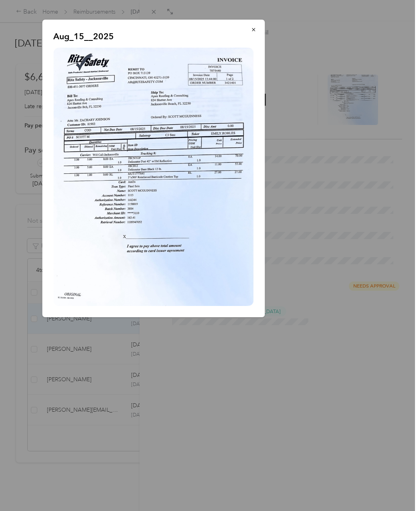
drag, startPoint x: 138, startPoint y: 28, endPoint x: 175, endPoint y: 31, distance: 36.6
click at [138, 28] on div "Aug_15__2025" at bounding box center [153, 169] width 222 height 298
click at [252, 34] on button "button" at bounding box center [253, 29] width 17 height 14
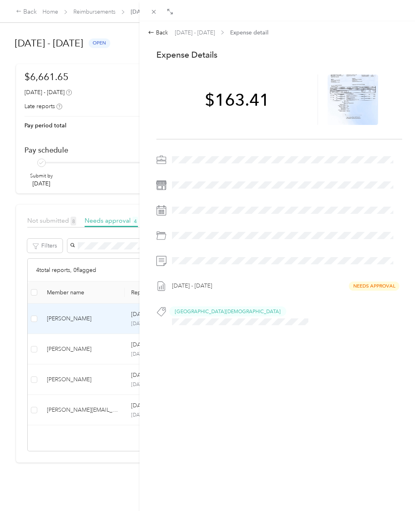
click at [385, 251] on div "[DATE] - [DATE] Needs Approval [GEOGRAPHIC_DATA][DEMOGRAPHIC_DATA]" at bounding box center [279, 244] width 246 height 180
drag, startPoint x: 385, startPoint y: 251, endPoint x: 337, endPoint y: 196, distance: 72.4
click at [337, 196] on div "[DATE] - [DATE] Needs Approval [GEOGRAPHIC_DATA][DEMOGRAPHIC_DATA]" at bounding box center [279, 244] width 246 height 180
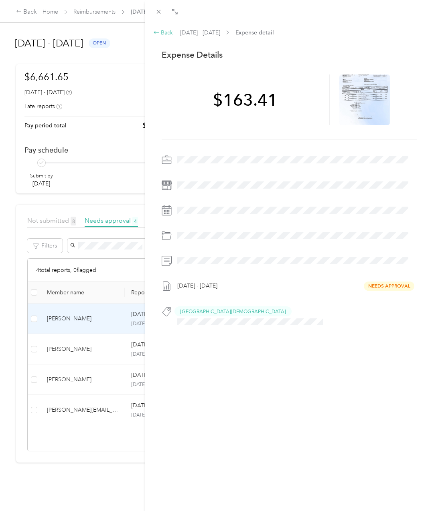
click at [154, 36] on div "Back" at bounding box center [163, 32] width 20 height 8
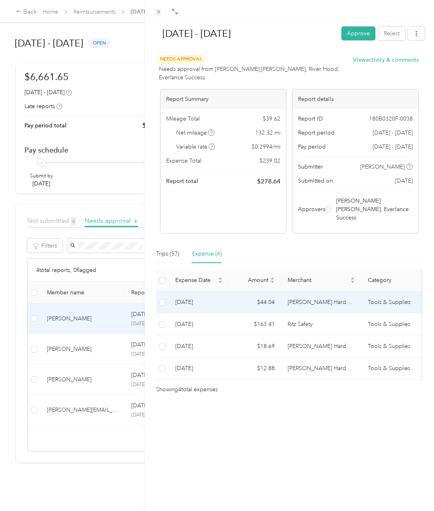
click at [223, 292] on td "[DATE]" at bounding box center [199, 303] width 60 height 22
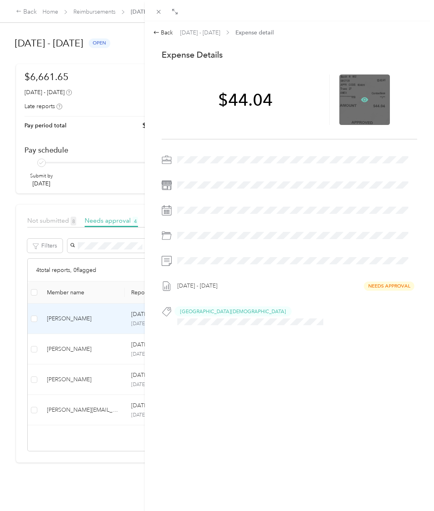
click at [361, 99] on icon at bounding box center [364, 99] width 7 height 7
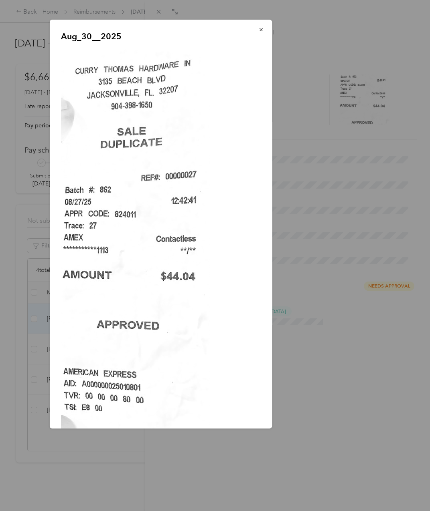
drag, startPoint x: 194, startPoint y: 38, endPoint x: 244, endPoint y: 41, distance: 51.0
click at [194, 38] on p "Aug_30__2025" at bounding box center [161, 36] width 200 height 11
click at [259, 30] on icon "button" at bounding box center [260, 29] width 3 height 3
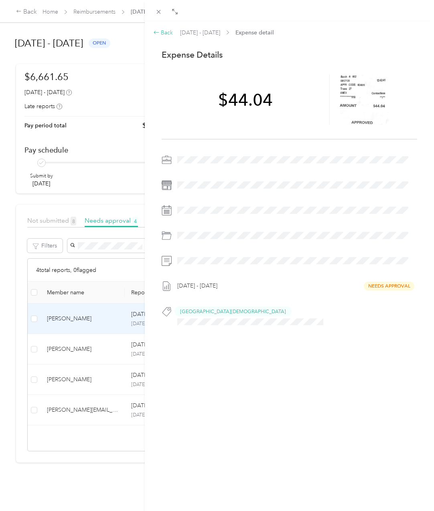
click at [155, 34] on icon at bounding box center [156, 32] width 6 height 6
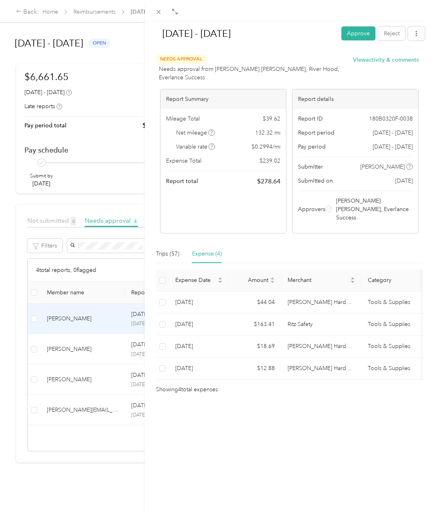
click at [219, 469] on div "[DATE] - [DATE] Approve Reject Needs Approval Needs approval from [PERSON_NAME]…" at bounding box center [289, 276] width 289 height 511
click at [345, 33] on button "Approve" at bounding box center [358, 33] width 34 height 14
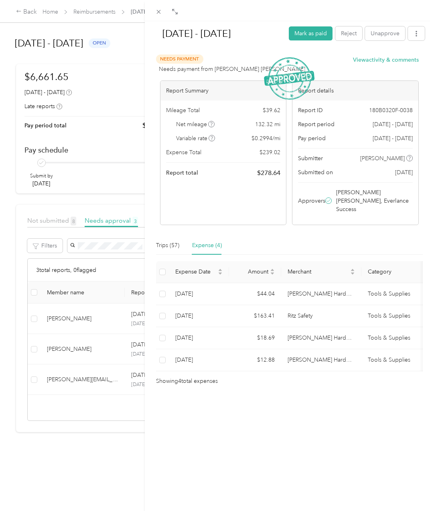
click at [94, 311] on div "[DATE] - [DATE] [PERSON_NAME] as paid Reject Unapprove Needs Payment Needs paym…" at bounding box center [217, 255] width 434 height 511
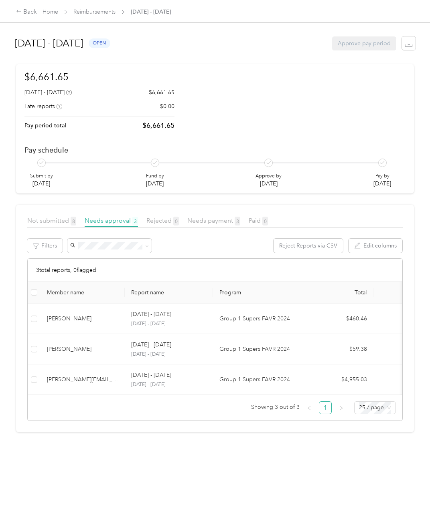
click at [105, 320] on div "[PERSON_NAME]" at bounding box center [82, 319] width 71 height 9
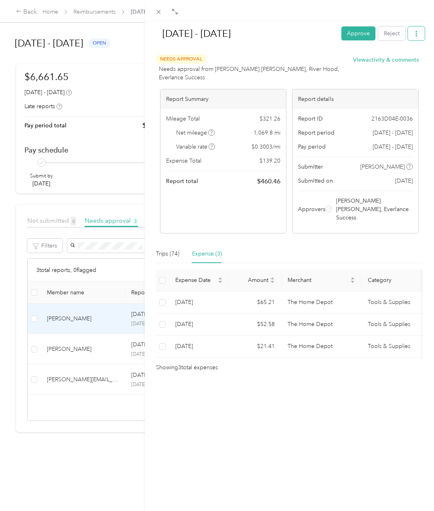
click at [412, 37] on button "button" at bounding box center [416, 33] width 17 height 14
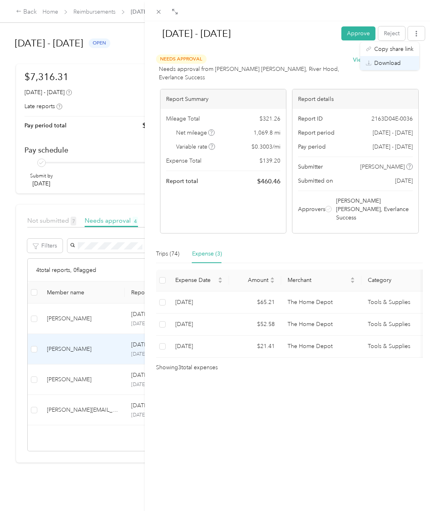
click at [393, 63] on span "Download" at bounding box center [387, 63] width 26 height 8
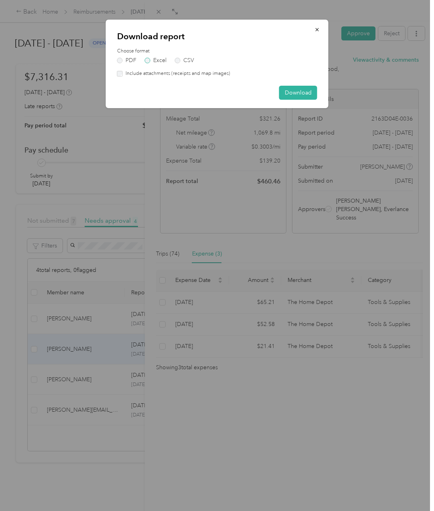
click at [149, 61] on label "Excel" at bounding box center [156, 61] width 22 height 6
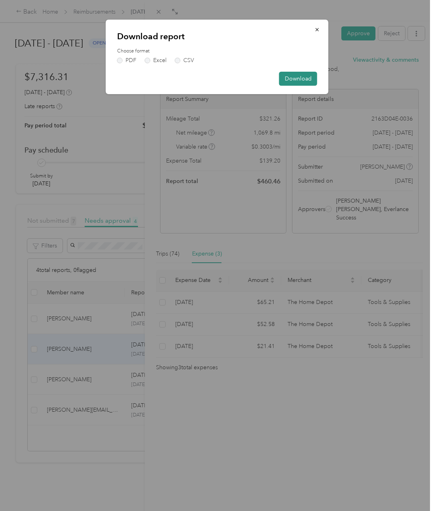
click at [304, 74] on button "Download" at bounding box center [298, 79] width 38 height 14
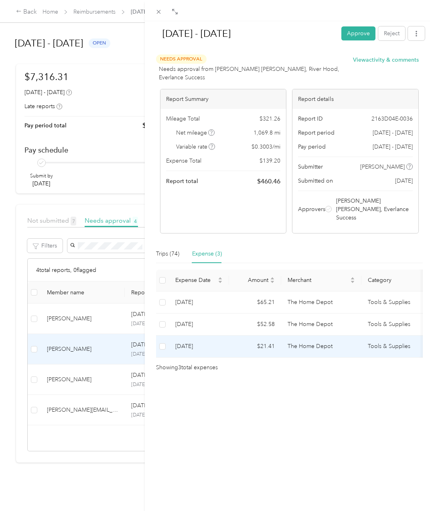
click at [214, 336] on td "[DATE]" at bounding box center [199, 347] width 60 height 22
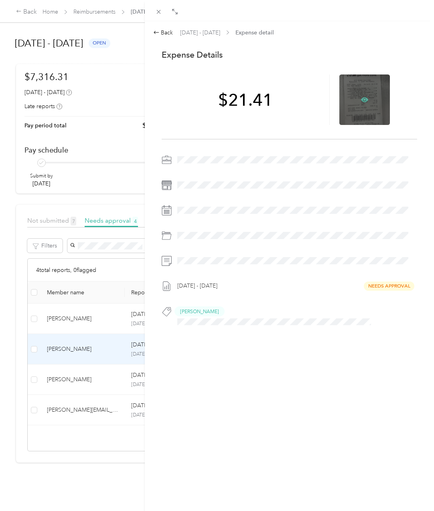
click at [362, 97] on icon at bounding box center [364, 99] width 7 height 7
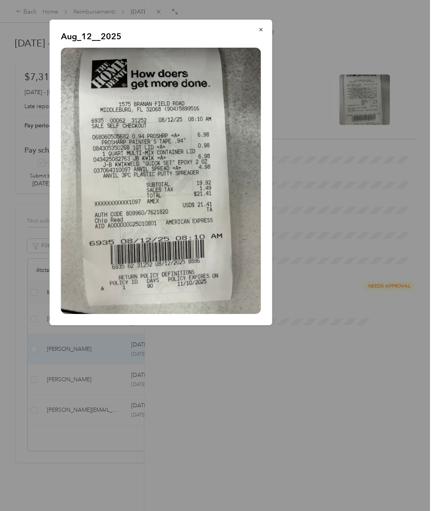
click at [200, 293] on img at bounding box center [161, 181] width 200 height 267
click at [263, 28] on icon "button" at bounding box center [261, 30] width 6 height 6
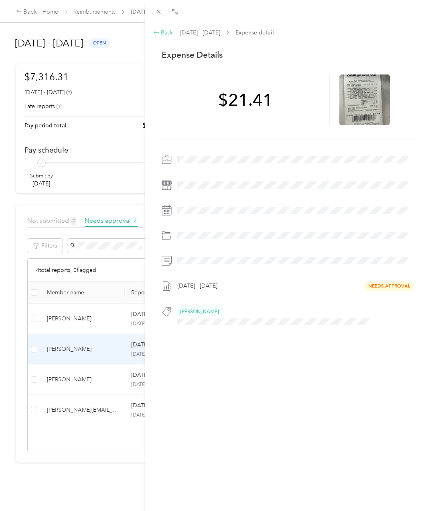
click at [160, 32] on div "Back" at bounding box center [163, 32] width 20 height 8
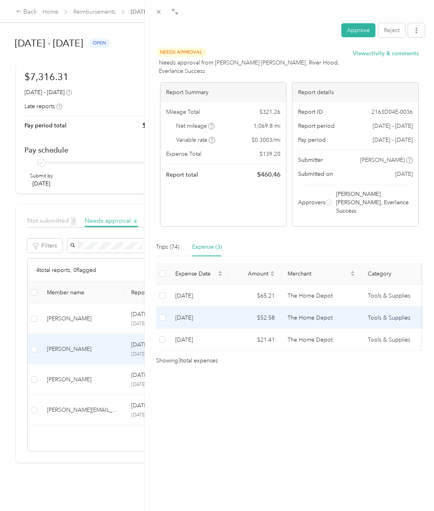
click at [230, 307] on td "$52.58" at bounding box center [255, 318] width 52 height 22
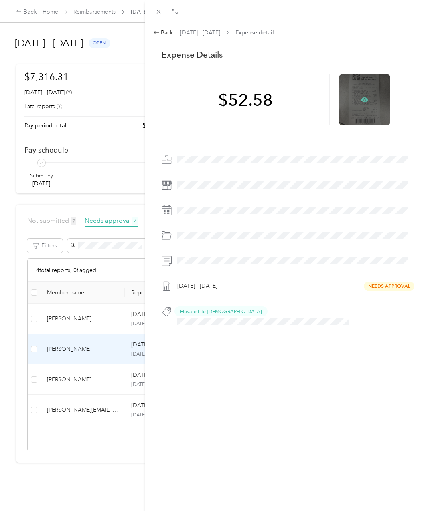
click at [362, 103] on icon at bounding box center [364, 99] width 7 height 7
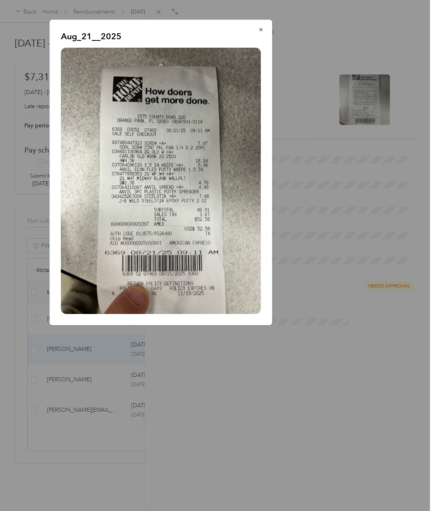
click at [289, 401] on div at bounding box center [217, 255] width 434 height 511
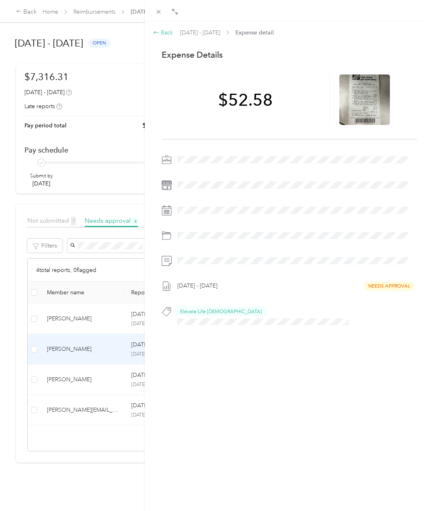
click at [160, 33] on div "Back" at bounding box center [163, 32] width 20 height 8
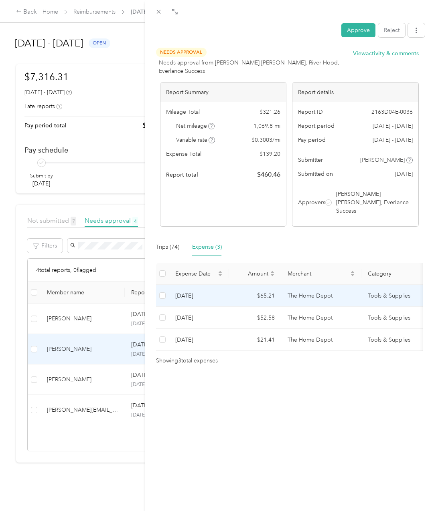
click at [230, 285] on td "$65.21" at bounding box center [255, 296] width 52 height 22
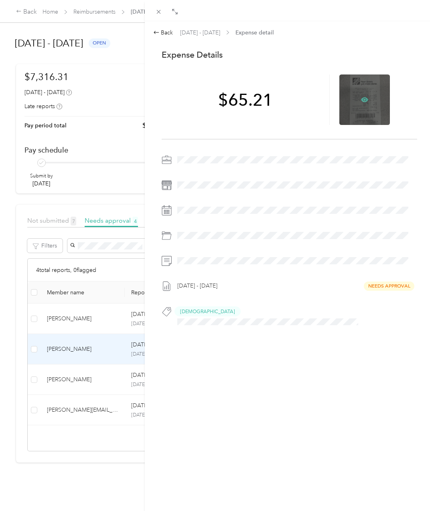
click at [361, 99] on icon at bounding box center [364, 99] width 7 height 7
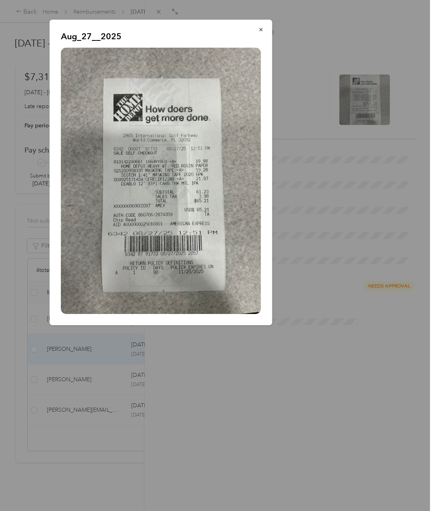
click at [245, 365] on div at bounding box center [217, 255] width 434 height 511
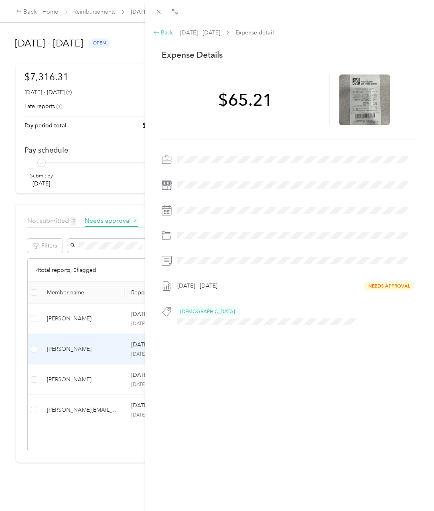
click at [156, 34] on icon at bounding box center [156, 32] width 6 height 6
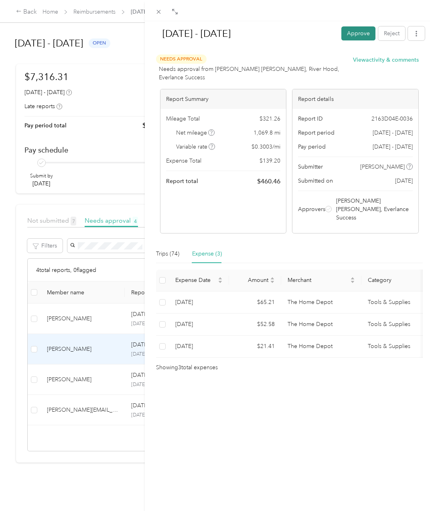
click at [358, 31] on button "Approve" at bounding box center [358, 33] width 34 height 14
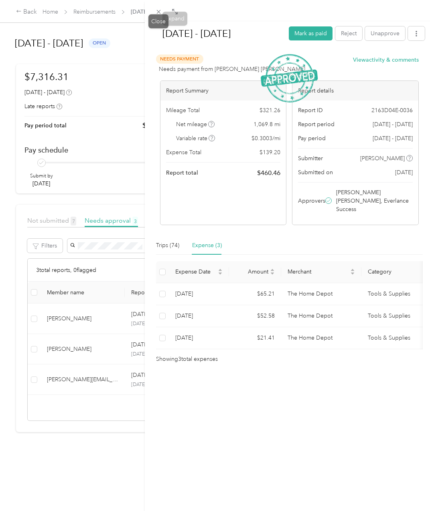
drag, startPoint x: 160, startPoint y: 15, endPoint x: 158, endPoint y: 22, distance: 7.6
click at [160, 13] on icon at bounding box center [158, 12] width 4 height 4
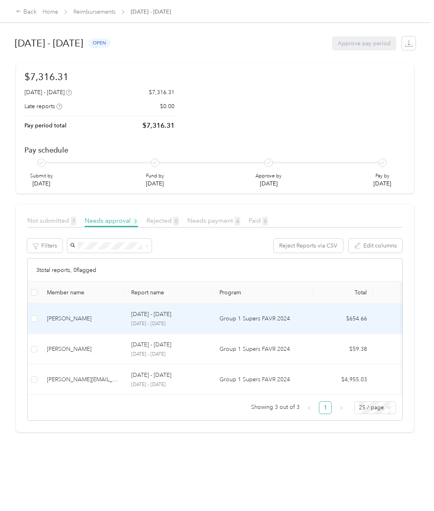
click at [116, 317] on div "[PERSON_NAME]" at bounding box center [82, 319] width 71 height 9
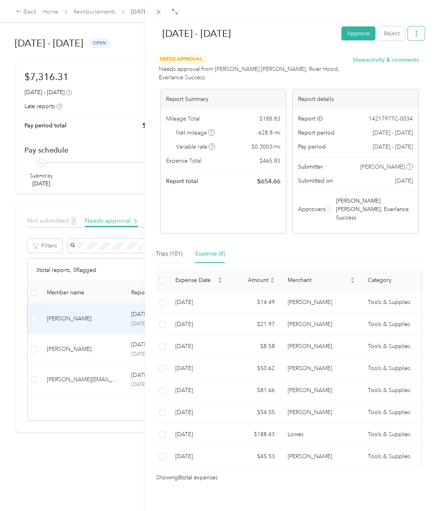
click at [413, 32] on icon "button" at bounding box center [416, 34] width 6 height 6
click at [393, 66] on span "Download" at bounding box center [387, 63] width 26 height 8
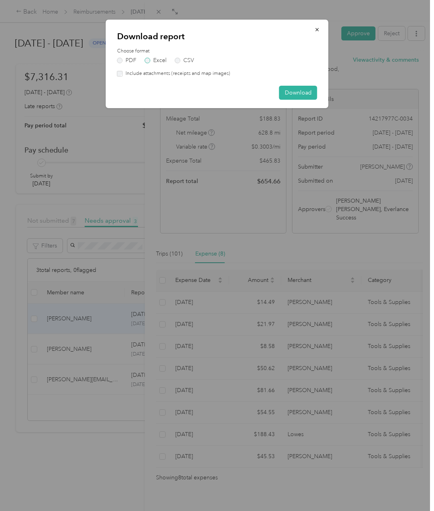
click at [164, 59] on label "Excel" at bounding box center [156, 61] width 22 height 6
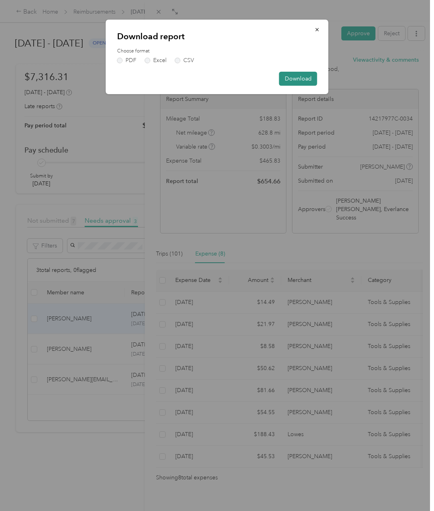
click at [299, 75] on button "Download" at bounding box center [298, 79] width 38 height 14
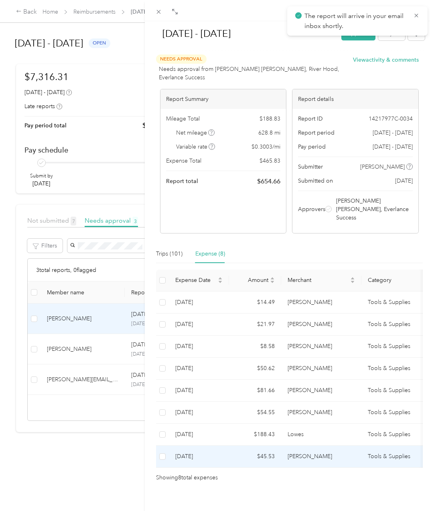
click at [211, 446] on td "[DATE]" at bounding box center [199, 457] width 60 height 22
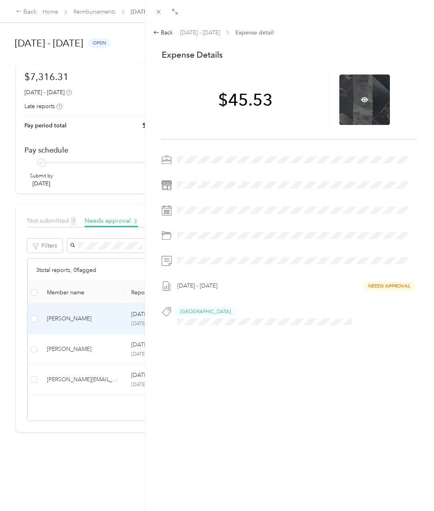
click at [360, 96] on div at bounding box center [364, 100] width 51 height 51
click at [364, 103] on icon at bounding box center [364, 99] width 7 height 7
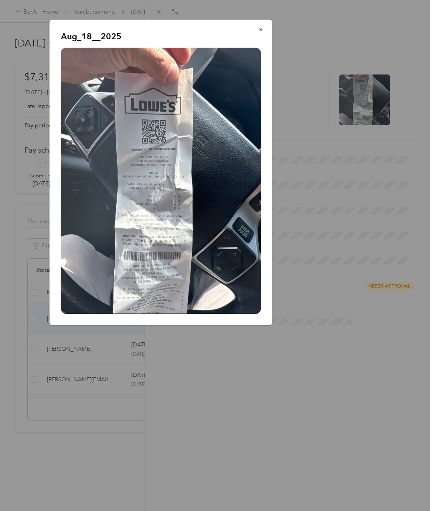
click at [221, 32] on p "Aug_18__2025" at bounding box center [161, 36] width 200 height 11
click at [263, 27] on icon "button" at bounding box center [261, 30] width 6 height 6
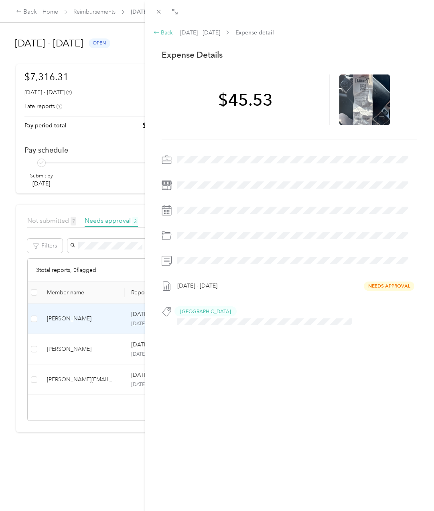
click at [157, 32] on icon at bounding box center [156, 32] width 5 height 3
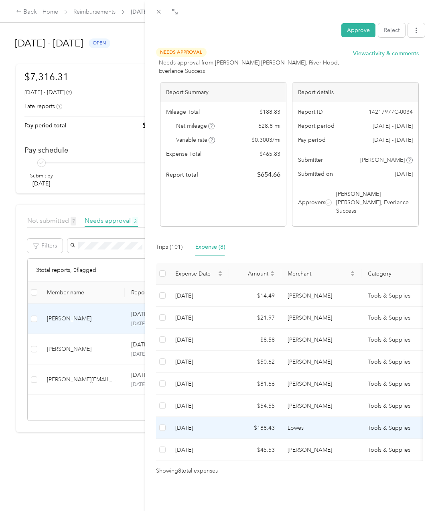
click at [223, 417] on td "[DATE]" at bounding box center [199, 428] width 60 height 22
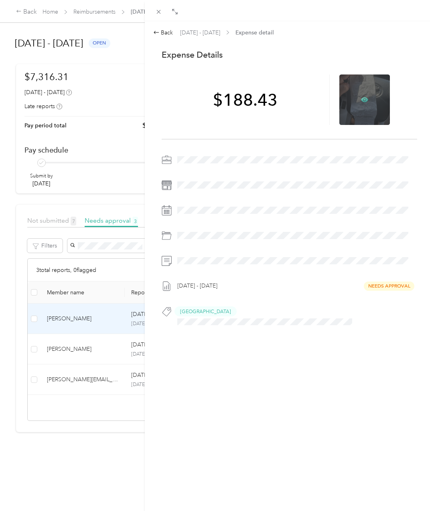
click at [364, 100] on icon at bounding box center [364, 99] width 7 height 5
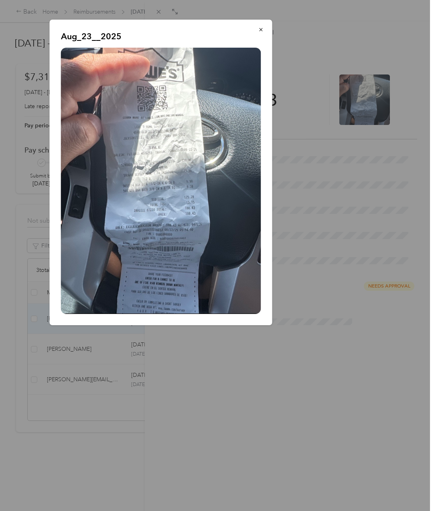
click at [225, 401] on div at bounding box center [217, 255] width 434 height 511
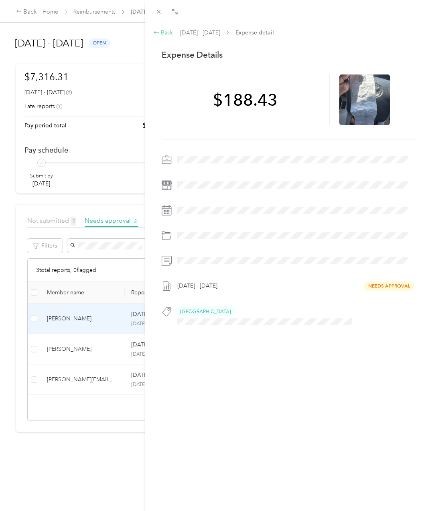
click at [166, 32] on div "Back" at bounding box center [163, 32] width 20 height 8
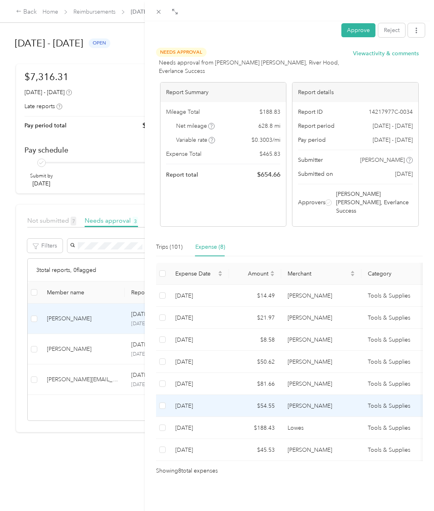
click at [231, 395] on td "$54.55" at bounding box center [255, 406] width 52 height 22
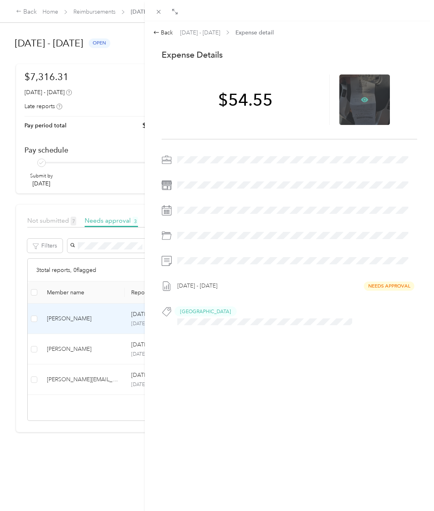
click at [362, 101] on icon at bounding box center [364, 99] width 7 height 5
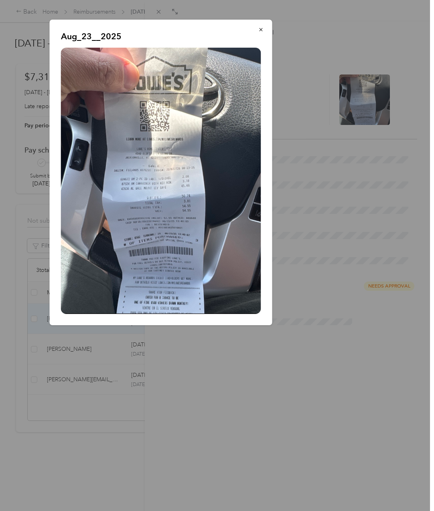
drag, startPoint x: 325, startPoint y: 451, endPoint x: 315, endPoint y: 432, distance: 21.9
click at [324, 449] on div at bounding box center [217, 255] width 434 height 511
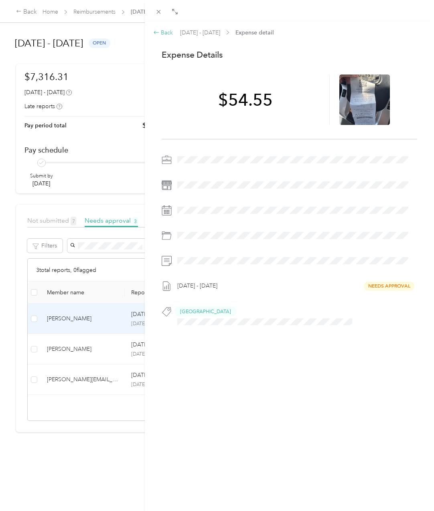
click at [169, 32] on div "Back" at bounding box center [163, 32] width 20 height 8
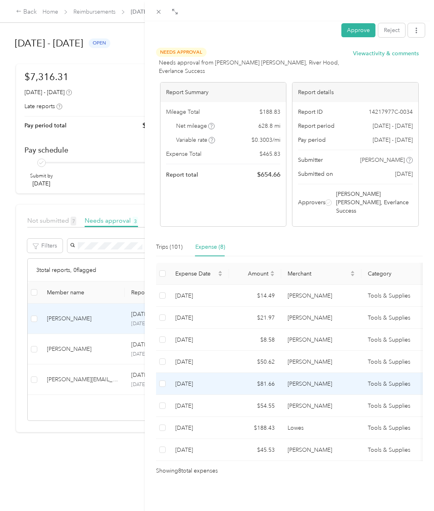
click at [219, 373] on td "[DATE]" at bounding box center [199, 384] width 60 height 22
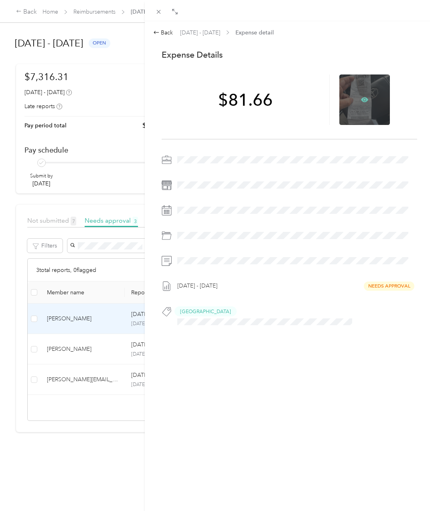
click at [363, 100] on icon at bounding box center [364, 100] width 2 height 2
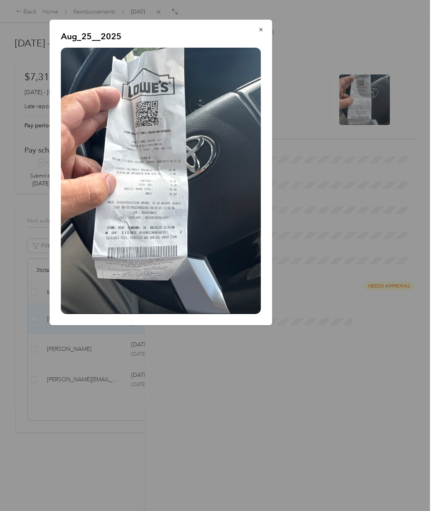
click at [331, 293] on div "Aug_25__2025" at bounding box center [328, 174] width 222 height 308
click at [293, 336] on div at bounding box center [217, 255] width 434 height 511
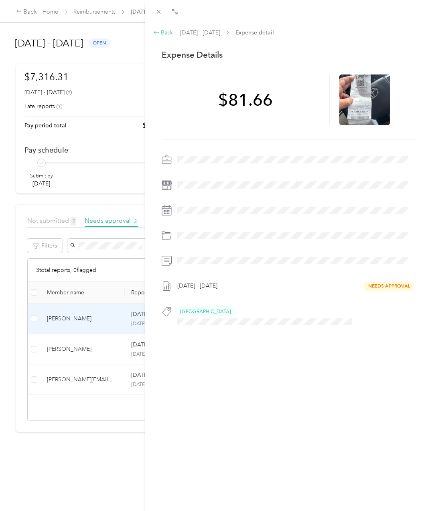
click at [161, 32] on div "Back" at bounding box center [163, 32] width 20 height 8
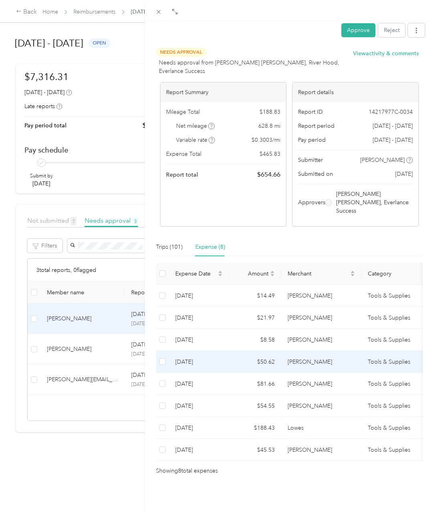
click at [238, 351] on td "$50.62" at bounding box center [255, 362] width 52 height 22
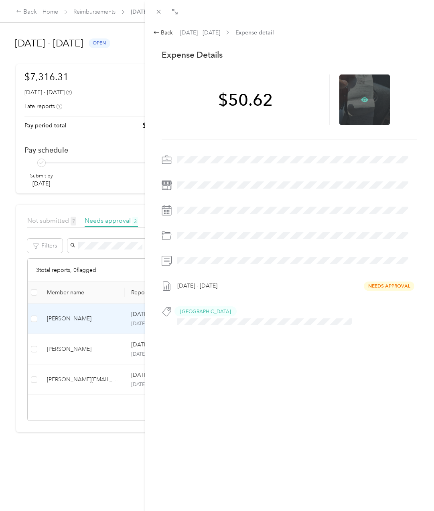
click at [361, 99] on icon at bounding box center [364, 99] width 7 height 5
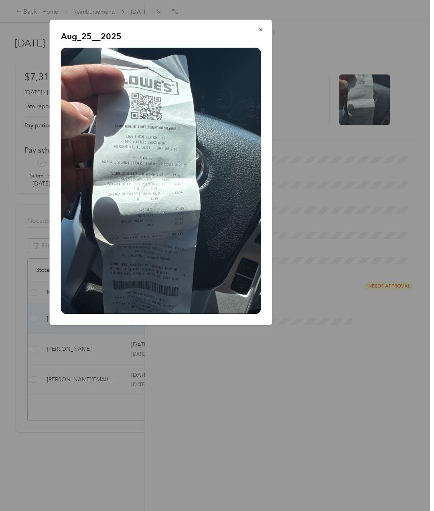
click at [228, 27] on div "Aug_25__2025" at bounding box center [161, 173] width 222 height 306
click at [263, 34] on button "button" at bounding box center [261, 29] width 17 height 14
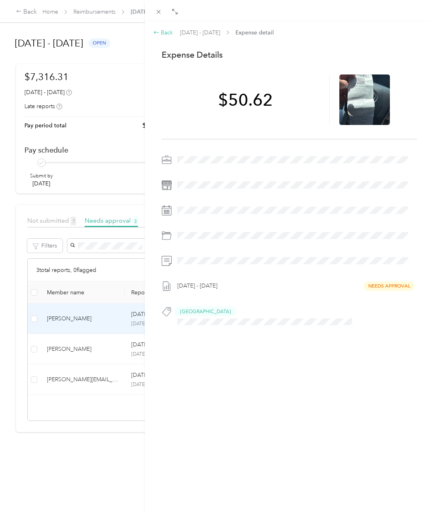
click at [161, 32] on div "Back" at bounding box center [163, 32] width 20 height 8
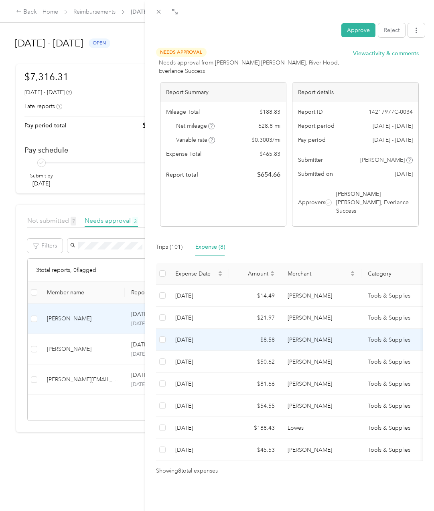
click at [219, 329] on td "[DATE]" at bounding box center [199, 340] width 60 height 22
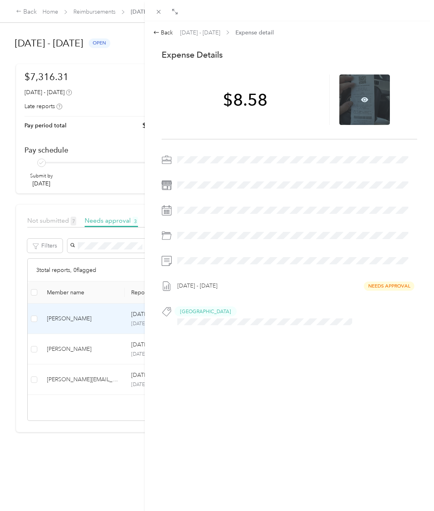
click at [356, 101] on div at bounding box center [364, 100] width 51 height 51
click at [361, 97] on icon at bounding box center [364, 99] width 7 height 7
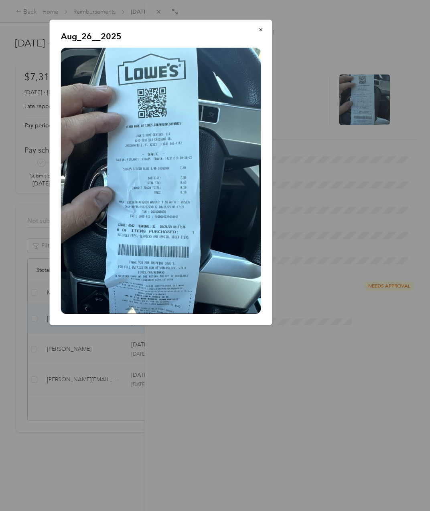
click at [260, 394] on div at bounding box center [217, 255] width 434 height 511
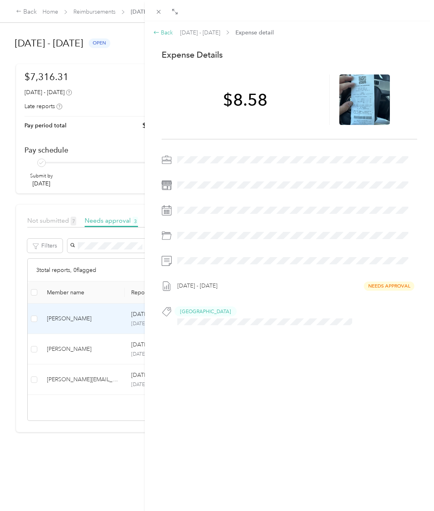
click at [172, 34] on div "Back" at bounding box center [163, 32] width 20 height 8
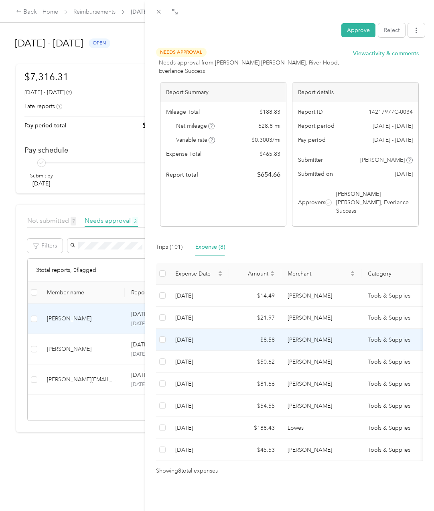
click at [222, 307] on td "[DATE]" at bounding box center [199, 318] width 60 height 22
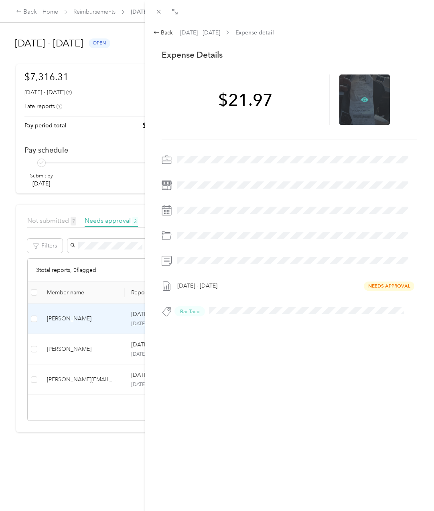
click at [361, 99] on icon at bounding box center [364, 99] width 7 height 5
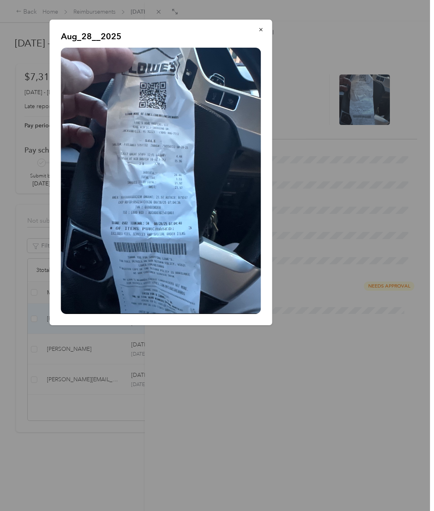
click at [287, 426] on div at bounding box center [217, 255] width 434 height 511
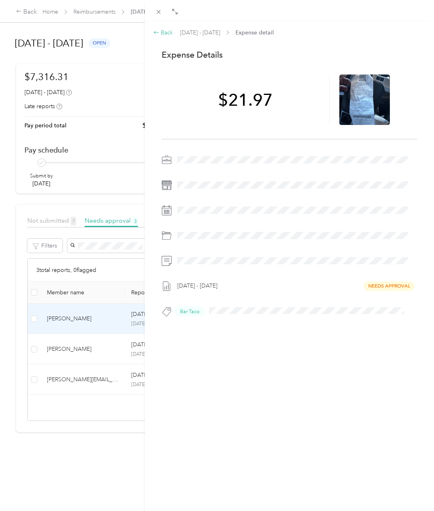
click at [156, 35] on icon at bounding box center [156, 32] width 6 height 6
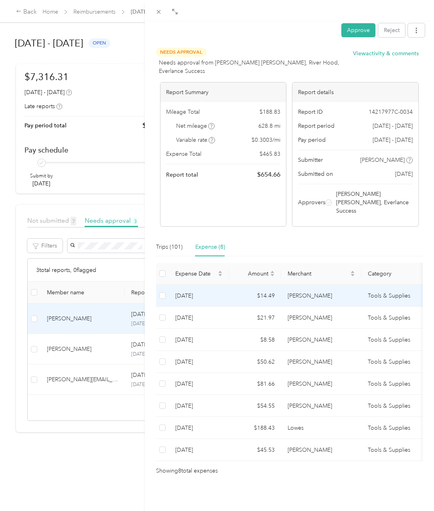
click at [255, 285] on td "$14.49" at bounding box center [255, 296] width 52 height 22
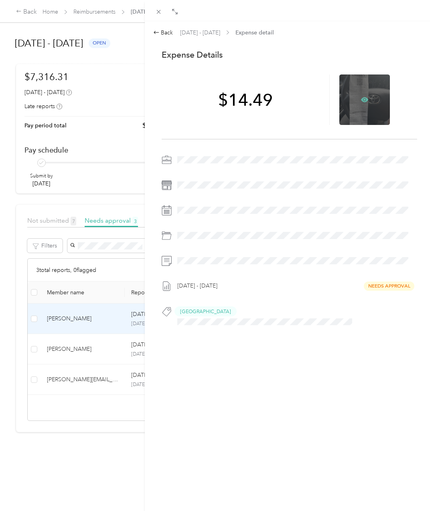
drag, startPoint x: 354, startPoint y: 100, endPoint x: 358, endPoint y: 101, distance: 4.0
click at [354, 100] on div at bounding box center [364, 100] width 51 height 51
click at [361, 100] on icon at bounding box center [364, 99] width 7 height 5
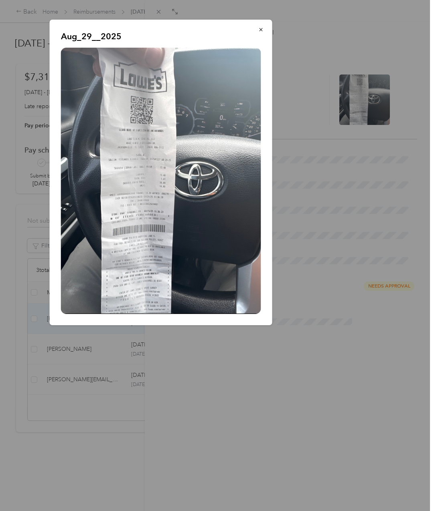
click at [264, 409] on div at bounding box center [217, 255] width 434 height 511
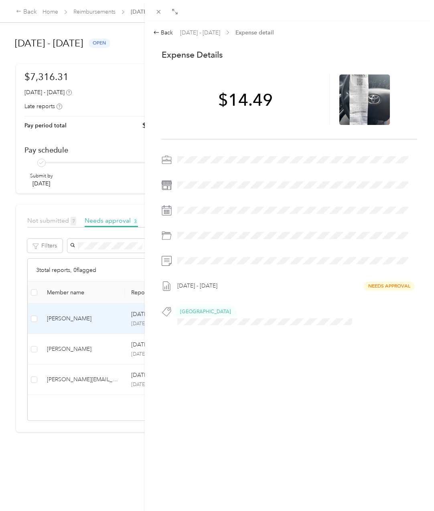
drag, startPoint x: 201, startPoint y: 380, endPoint x: 209, endPoint y: 388, distance: 11.9
click at [201, 380] on div "Back [DATE] - [DATE] Expense detail This expense cannot be edited because it is…" at bounding box center [289, 276] width 289 height 511
click at [164, 35] on div "Back" at bounding box center [163, 32] width 20 height 8
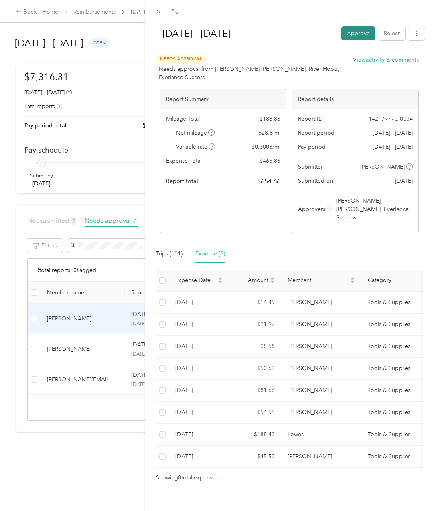
click at [357, 29] on button "Approve" at bounding box center [358, 33] width 34 height 14
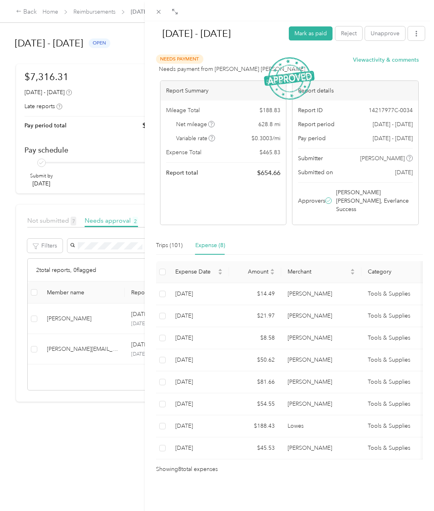
drag, startPoint x: 160, startPoint y: 12, endPoint x: 139, endPoint y: 41, distance: 34.8
click at [160, 12] on icon at bounding box center [158, 11] width 7 height 7
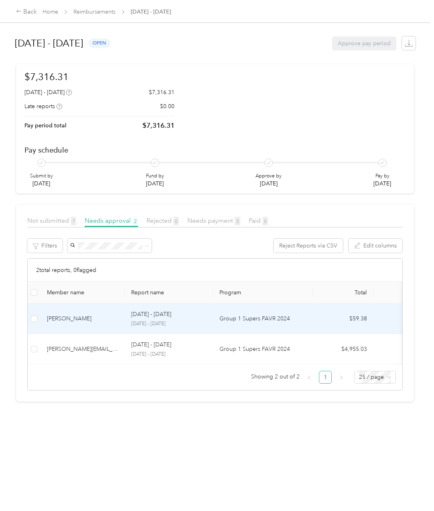
click at [77, 317] on div "[PERSON_NAME]" at bounding box center [82, 319] width 71 height 9
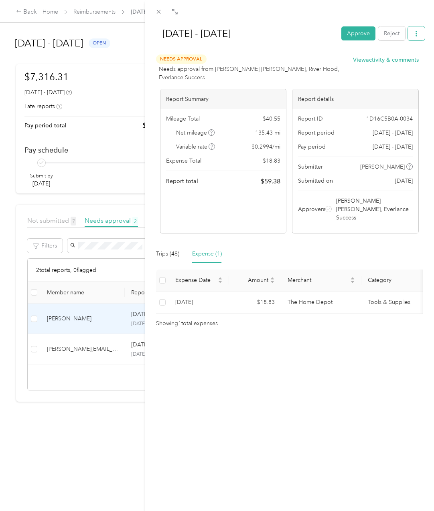
click at [415, 31] on button "button" at bounding box center [416, 33] width 17 height 14
click at [385, 59] on span "Download" at bounding box center [387, 63] width 26 height 8
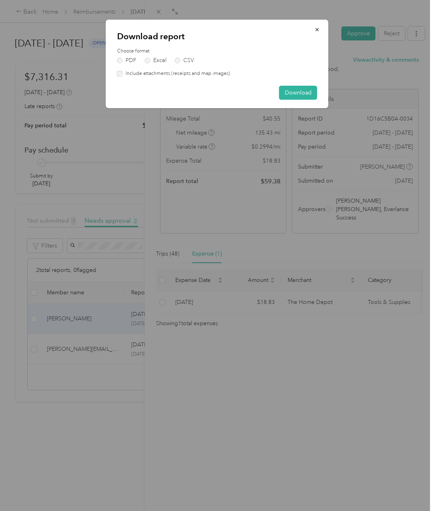
click at [150, 64] on div "Choose format PDF Excel CSV Include attachments (receipts and map images)" at bounding box center [217, 63] width 200 height 30
click at [155, 62] on label "Excel" at bounding box center [156, 61] width 22 height 6
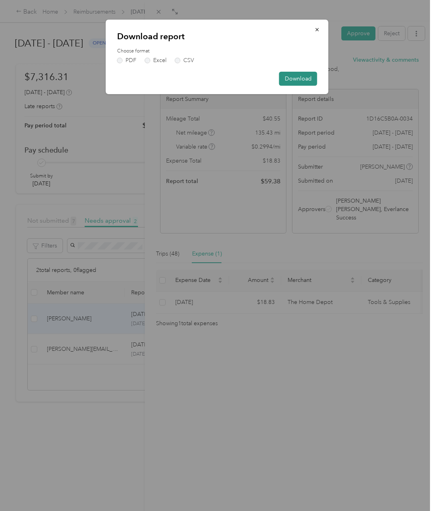
click at [299, 74] on button "Download" at bounding box center [298, 79] width 38 height 14
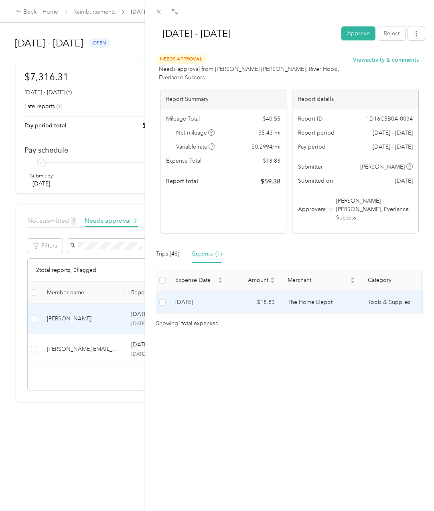
click at [216, 292] on td "[DATE]" at bounding box center [199, 303] width 60 height 22
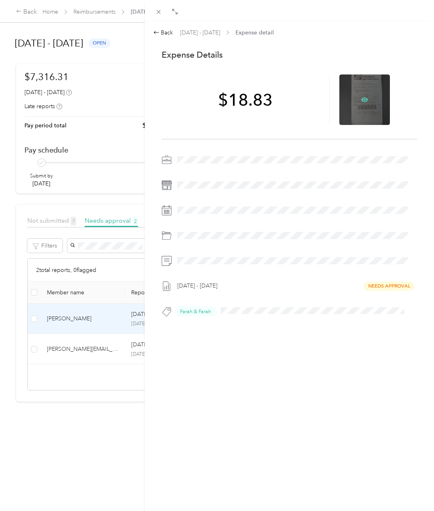
click at [361, 101] on icon at bounding box center [364, 99] width 7 height 5
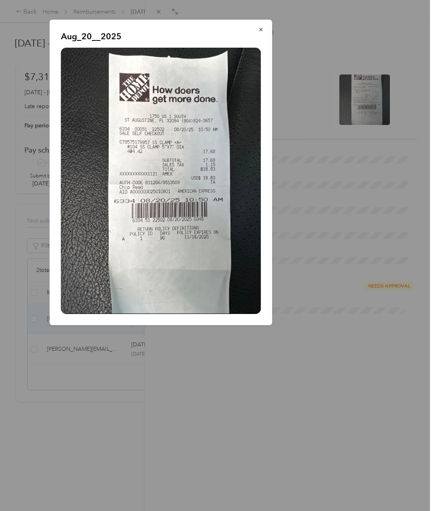
click at [229, 425] on div at bounding box center [217, 255] width 434 height 511
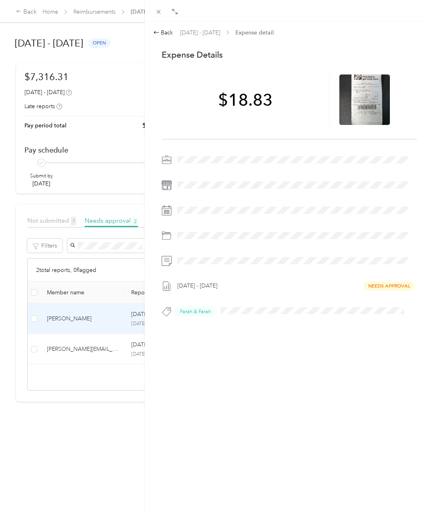
drag, startPoint x: 158, startPoint y: 33, endPoint x: 38, endPoint y: 257, distance: 254.1
click at [158, 33] on icon at bounding box center [156, 32] width 6 height 6
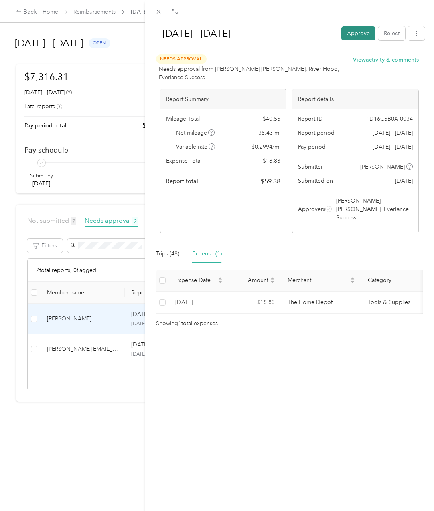
click at [354, 33] on button "Approve" at bounding box center [358, 33] width 34 height 14
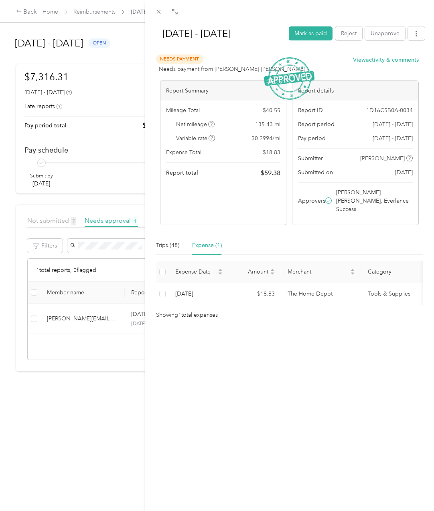
drag, startPoint x: 86, startPoint y: 378, endPoint x: 58, endPoint y: 349, distance: 40.2
click at [86, 378] on div "[DATE] - [DATE] [PERSON_NAME] as paid Reject Unapprove Needs Payment Needs paym…" at bounding box center [217, 255] width 434 height 511
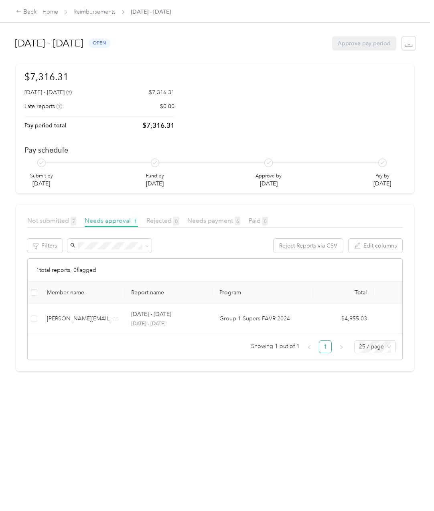
click at [60, 317] on div at bounding box center [217, 255] width 434 height 511
click at [57, 224] on span "Not submitted 7" at bounding box center [51, 221] width 49 height 8
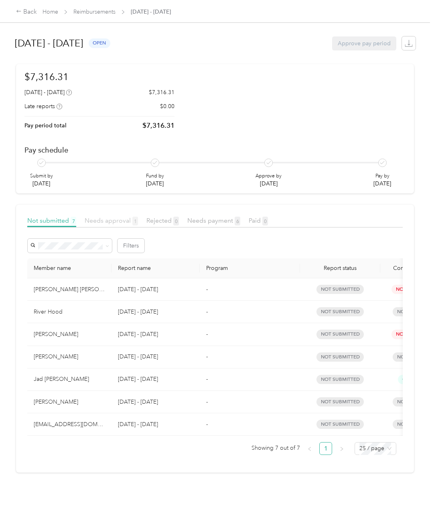
click at [105, 220] on span "Needs approval 1" at bounding box center [111, 221] width 53 height 8
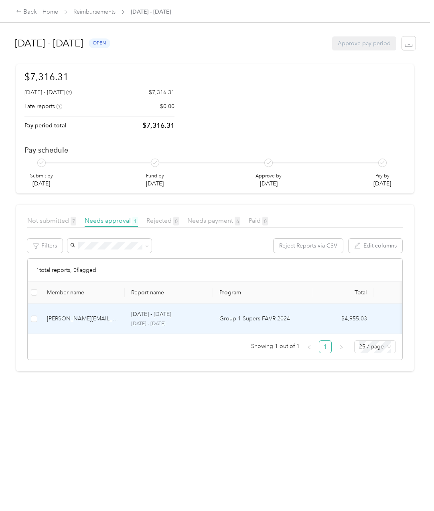
click at [92, 316] on div "[PERSON_NAME][EMAIL_ADDRESS][DOMAIN_NAME]" at bounding box center [82, 319] width 71 height 9
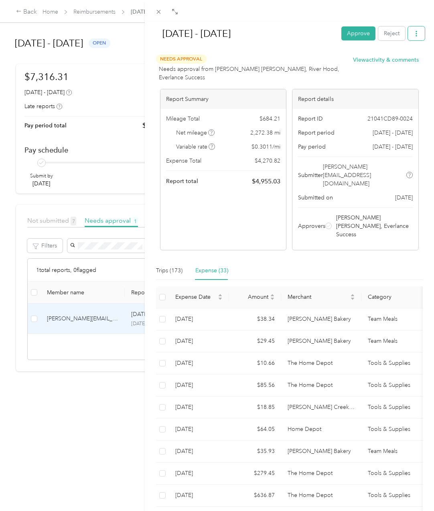
click at [409, 31] on button "button" at bounding box center [416, 33] width 17 height 14
click at [392, 66] on span "Download" at bounding box center [387, 63] width 26 height 8
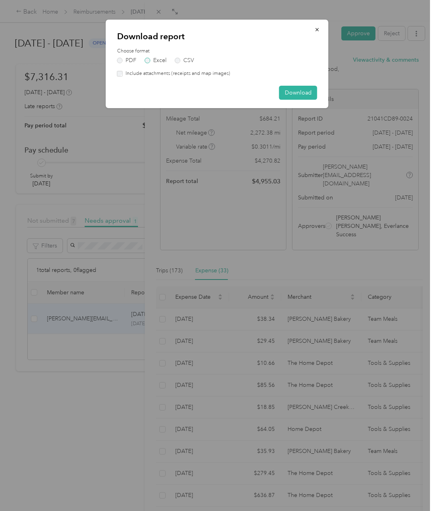
click at [162, 59] on label "Excel" at bounding box center [156, 61] width 22 height 6
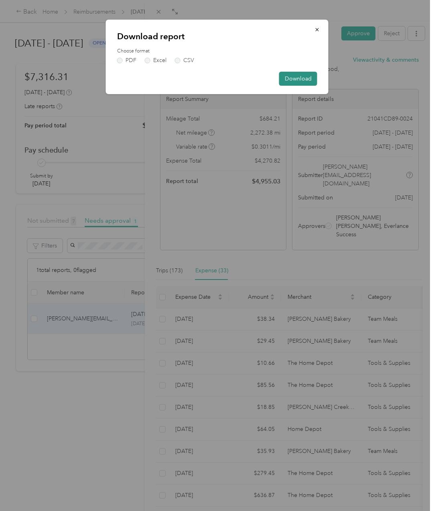
click at [302, 78] on button "Download" at bounding box center [298, 79] width 38 height 14
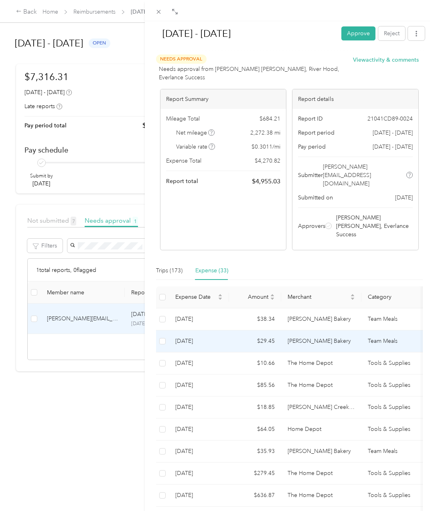
click at [268, 331] on td "$29.45" at bounding box center [255, 342] width 52 height 22
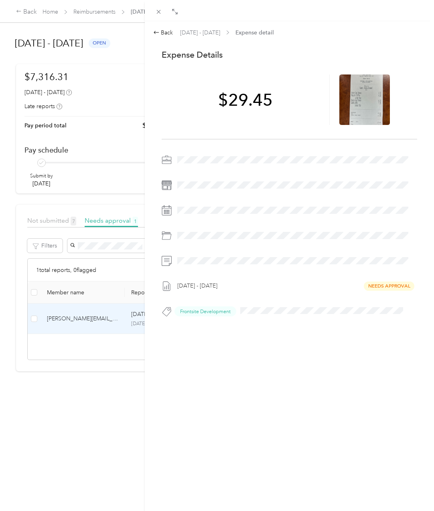
click at [160, 37] on div "Back [DATE] - [DATE] Expense detail This expense cannot be edited because it is…" at bounding box center [289, 189] width 272 height 323
click at [160, 33] on div "Back" at bounding box center [163, 32] width 20 height 8
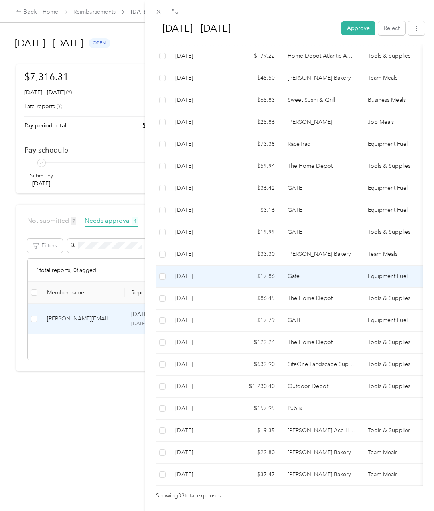
scroll to position [552, 0]
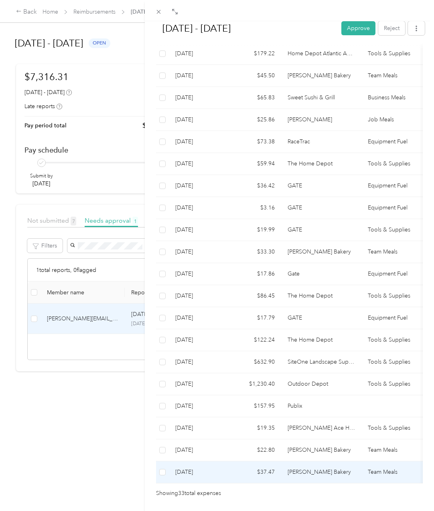
click at [337, 462] on td "[PERSON_NAME] Bakery" at bounding box center [321, 473] width 80 height 22
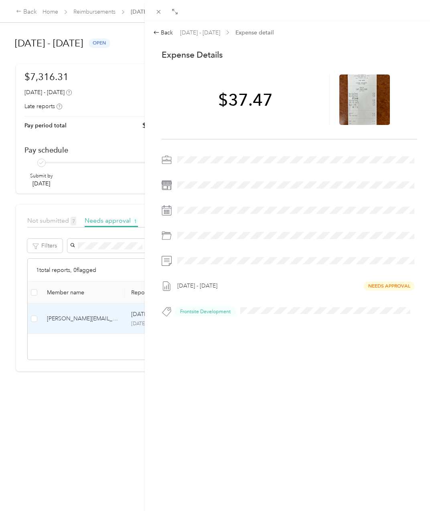
scroll to position [0, 0]
click at [361, 100] on icon at bounding box center [364, 99] width 7 height 5
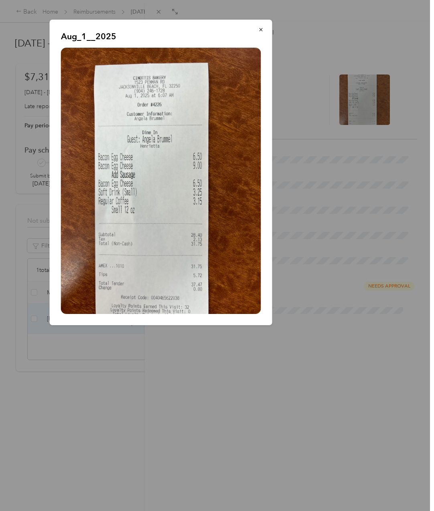
click at [192, 40] on p "Aug_1__2025" at bounding box center [161, 36] width 200 height 11
click at [263, 32] on icon "button" at bounding box center [261, 30] width 6 height 6
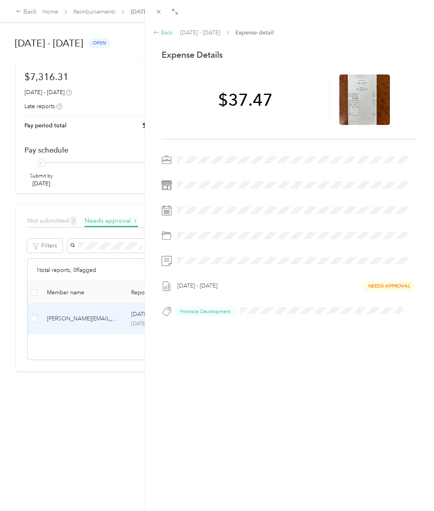
click at [166, 34] on div "Back" at bounding box center [163, 32] width 20 height 8
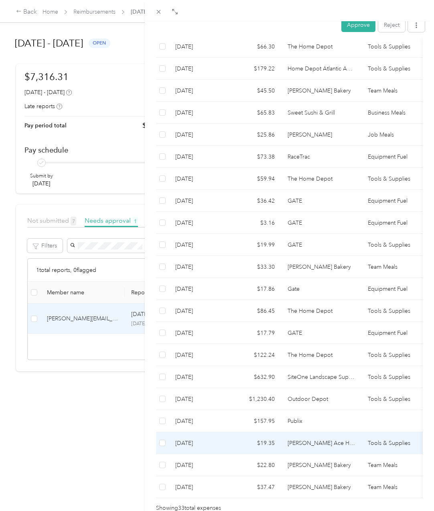
scroll to position [545, 0]
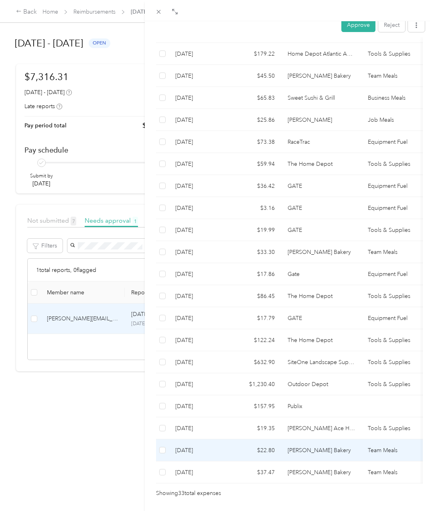
click at [281, 440] on td "[PERSON_NAME] Bakery" at bounding box center [321, 451] width 80 height 22
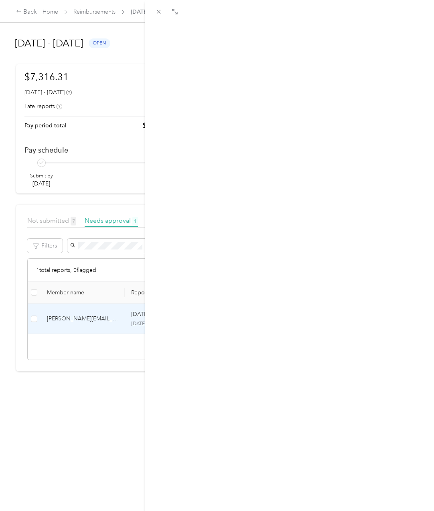
scroll to position [0, 0]
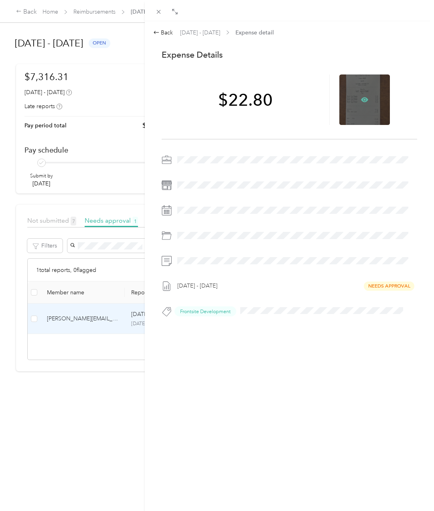
click at [361, 102] on icon at bounding box center [364, 99] width 7 height 7
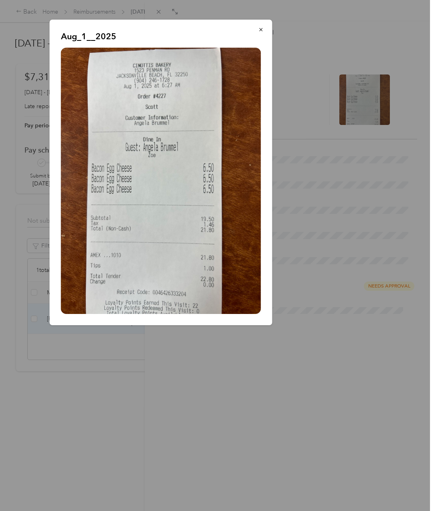
click at [245, 384] on div at bounding box center [217, 255] width 434 height 511
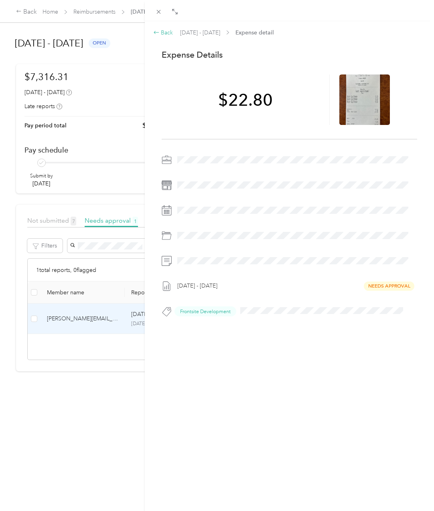
click at [167, 30] on div "Back" at bounding box center [163, 32] width 20 height 8
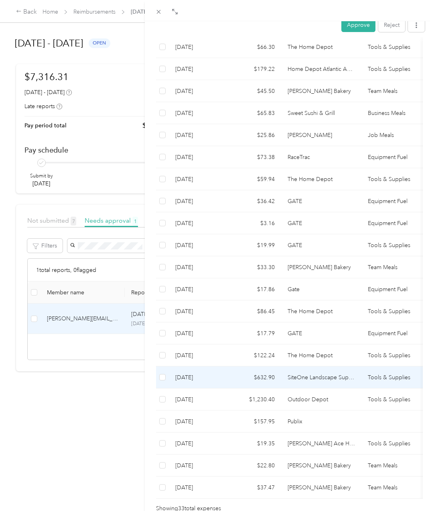
scroll to position [545, 0]
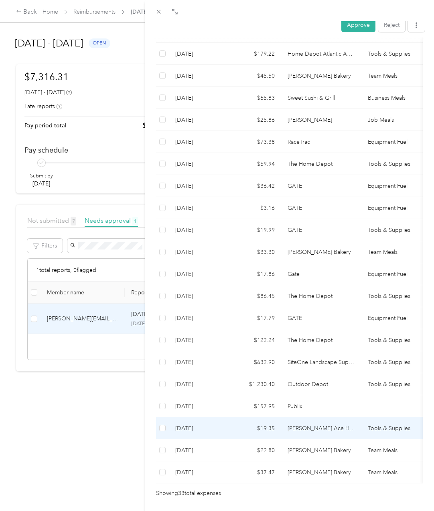
click at [295, 418] on td "[PERSON_NAME] Ace Hardware" at bounding box center [321, 429] width 80 height 22
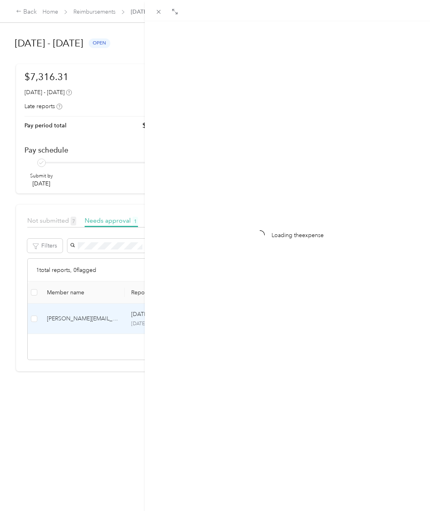
scroll to position [0, 0]
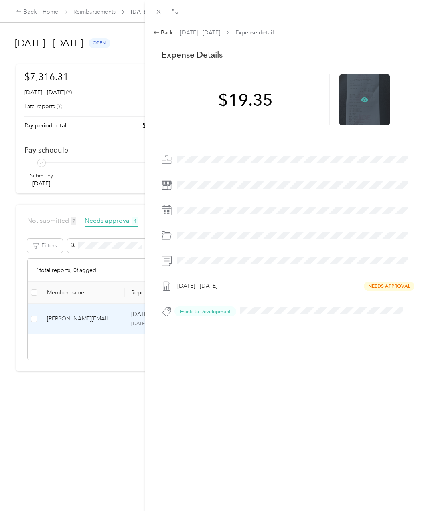
click at [362, 100] on icon at bounding box center [364, 99] width 7 height 7
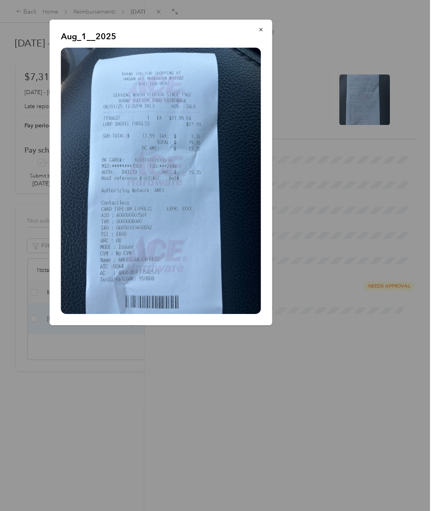
click at [198, 444] on div at bounding box center [217, 255] width 434 height 511
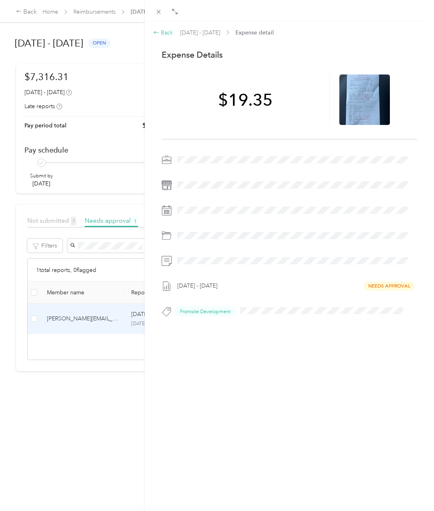
click at [163, 33] on div "Back" at bounding box center [163, 32] width 20 height 8
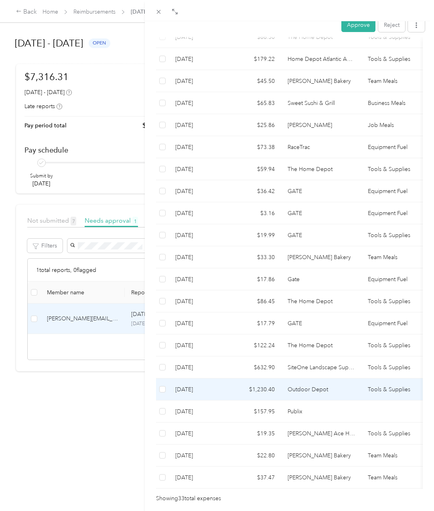
scroll to position [545, 0]
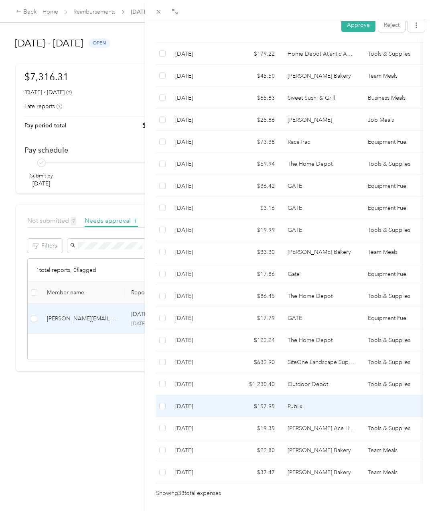
click at [317, 396] on td "Publix" at bounding box center [321, 407] width 80 height 22
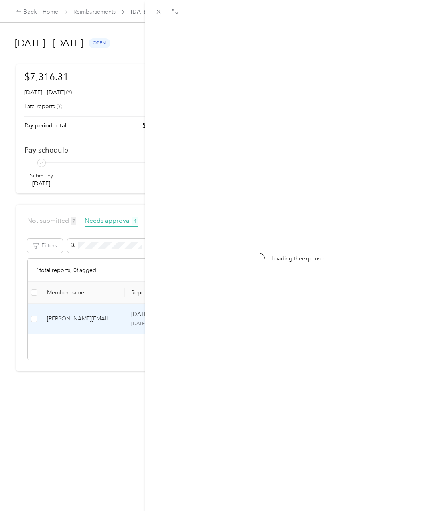
scroll to position [0, 0]
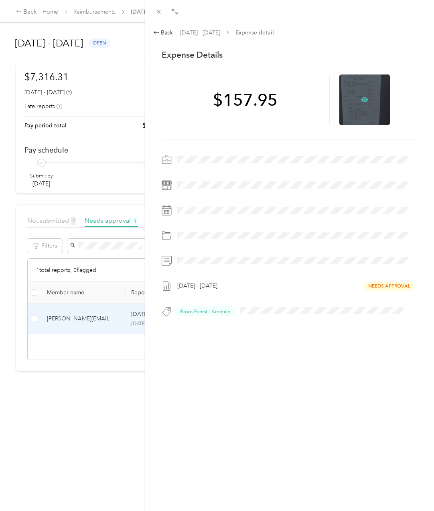
click at [361, 96] on icon at bounding box center [364, 99] width 7 height 7
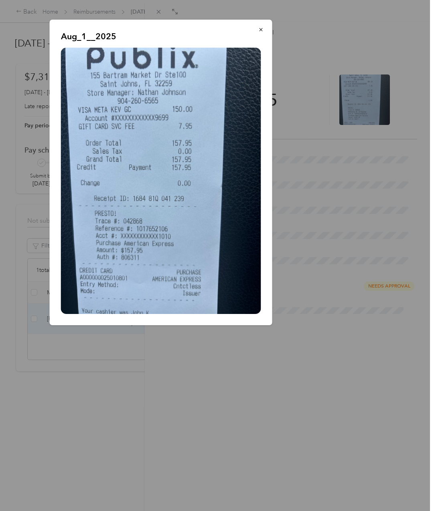
click at [154, 371] on div at bounding box center [217, 255] width 434 height 511
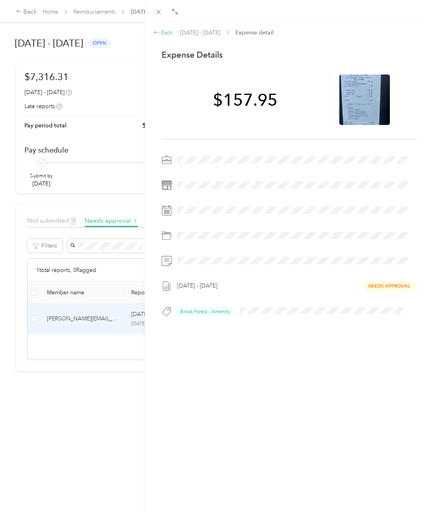
click at [169, 31] on div "Back" at bounding box center [163, 32] width 20 height 8
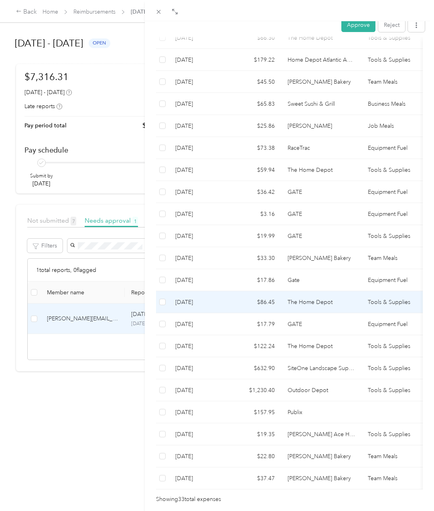
scroll to position [545, 0]
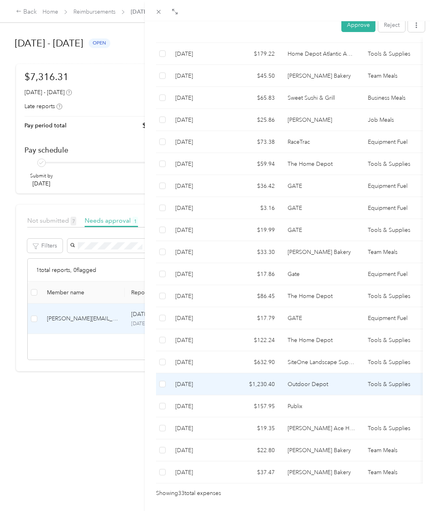
click at [222, 374] on td "[DATE]" at bounding box center [199, 385] width 60 height 22
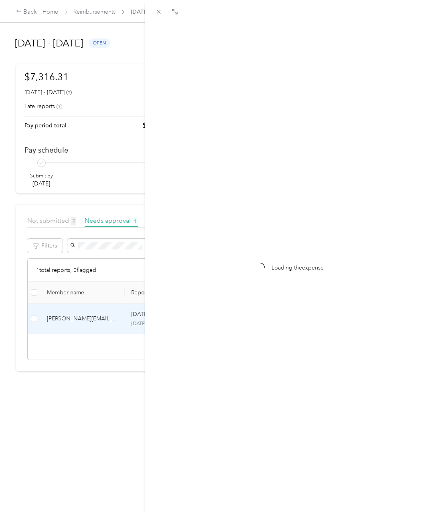
scroll to position [0, 0]
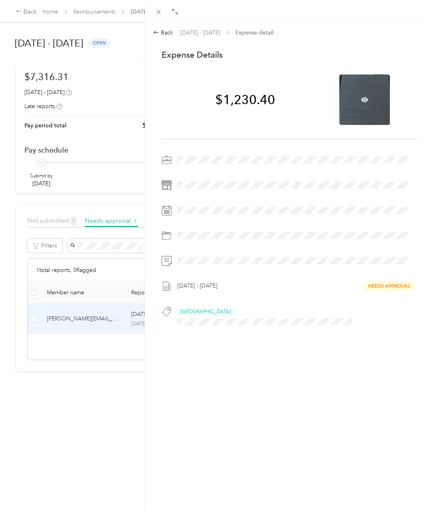
click at [356, 101] on div at bounding box center [364, 100] width 51 height 51
click at [361, 97] on icon at bounding box center [364, 99] width 7 height 7
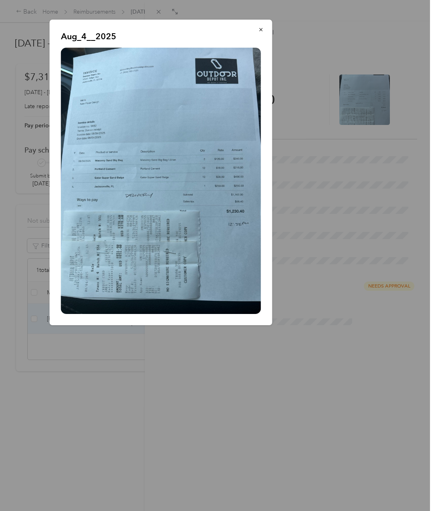
click at [306, 424] on div at bounding box center [217, 255] width 434 height 511
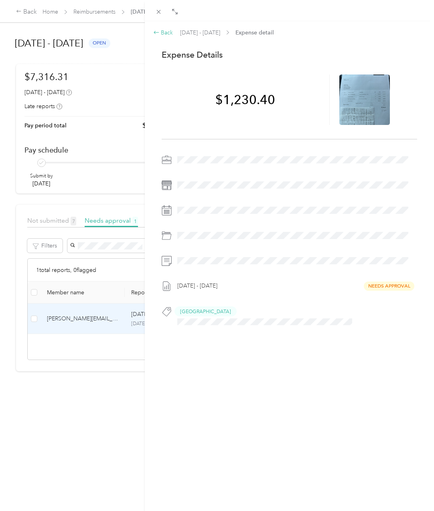
click at [165, 32] on div "Back" at bounding box center [163, 32] width 20 height 8
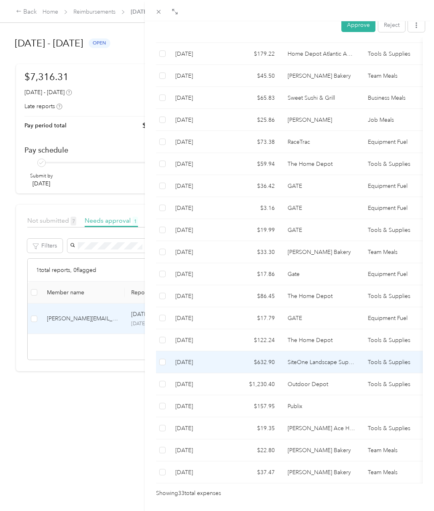
click at [284, 352] on td "SiteOne Landscape Supply" at bounding box center [321, 363] width 80 height 22
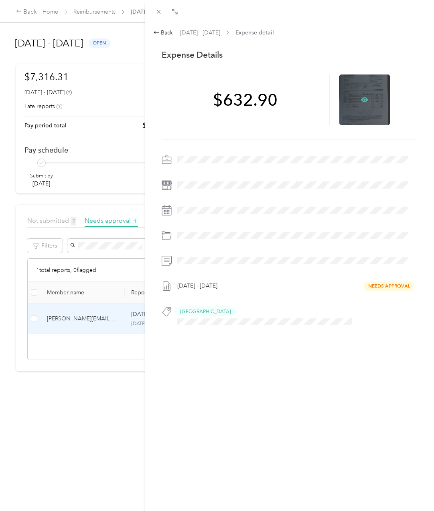
click at [363, 100] on icon at bounding box center [364, 100] width 2 height 2
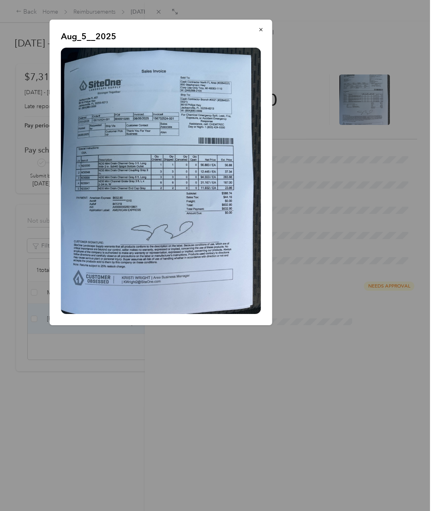
drag, startPoint x: 257, startPoint y: 403, endPoint x: 203, endPoint y: 365, distance: 65.5
click at [257, 403] on div at bounding box center [217, 255] width 434 height 511
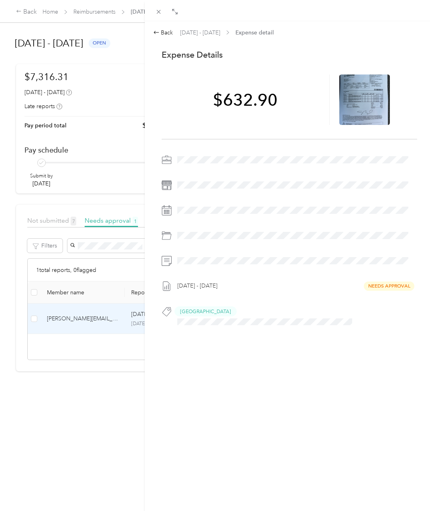
click at [267, 376] on div "Back [DATE] - [DATE] Expense detail This expense cannot be edited because it is…" at bounding box center [289, 276] width 289 height 511
click at [162, 37] on div "Back [DATE] - [DATE] Expense detail This expense cannot be edited because it is…" at bounding box center [289, 194] width 272 height 333
click at [161, 32] on div "Back" at bounding box center [163, 32] width 20 height 8
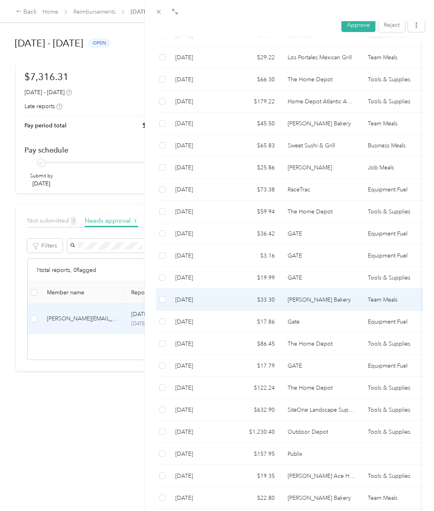
scroll to position [545, 0]
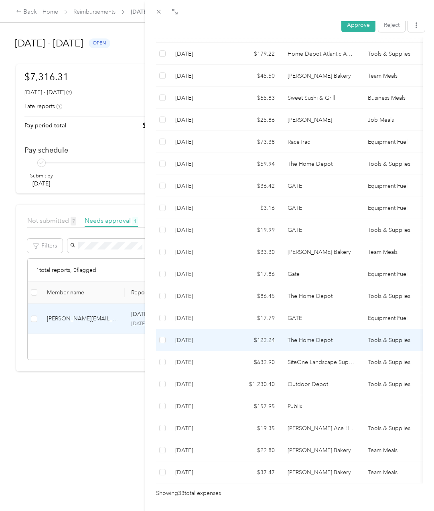
click at [318, 329] on td "The Home Depot" at bounding box center [321, 340] width 80 height 22
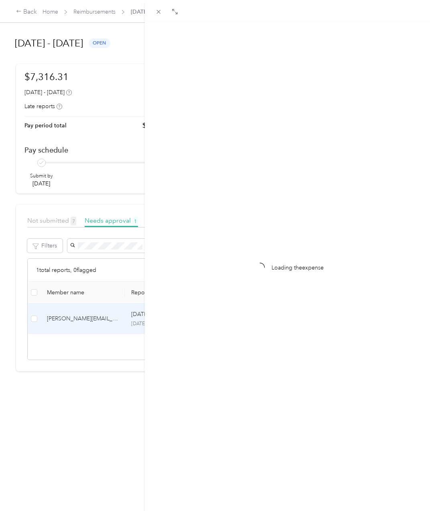
scroll to position [0, 0]
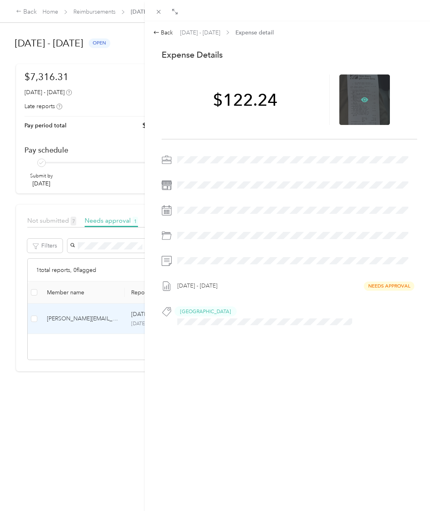
click at [363, 100] on icon at bounding box center [364, 100] width 2 height 2
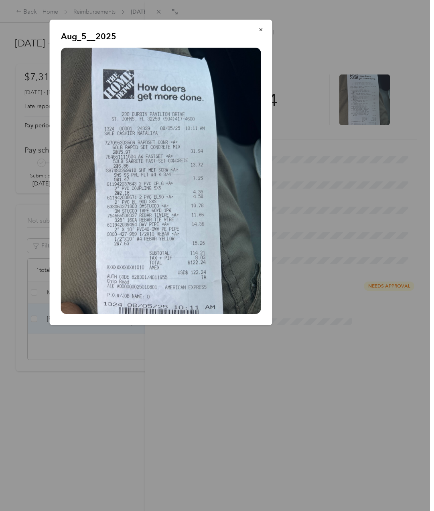
click at [225, 416] on div at bounding box center [217, 255] width 434 height 511
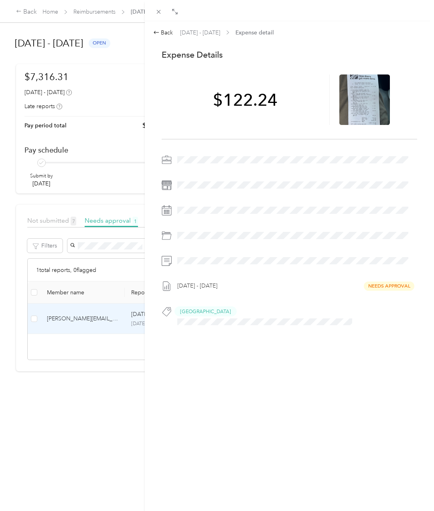
click at [218, 392] on div "Back [DATE] - [DATE] Expense detail This expense cannot be edited because it is…" at bounding box center [289, 276] width 289 height 511
click at [168, 33] on div "Back" at bounding box center [163, 32] width 20 height 8
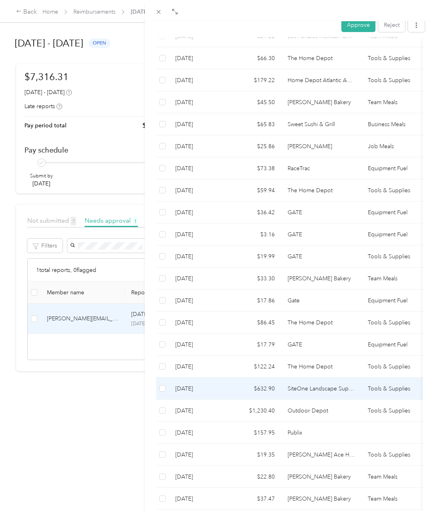
scroll to position [545, 0]
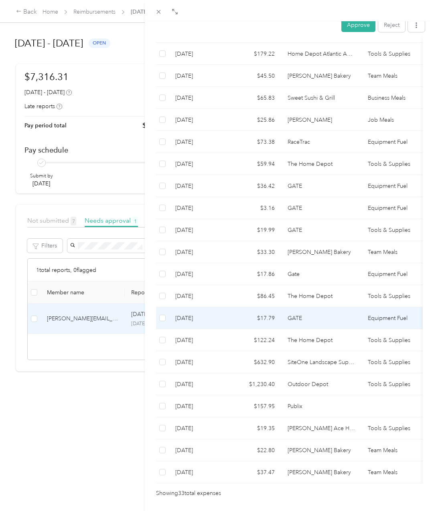
click at [299, 307] on td "GATE" at bounding box center [321, 318] width 80 height 22
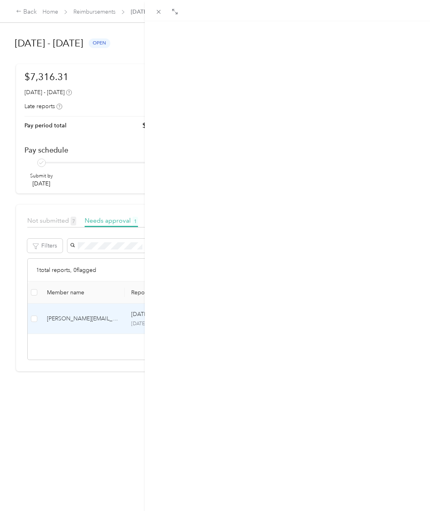
scroll to position [0, 0]
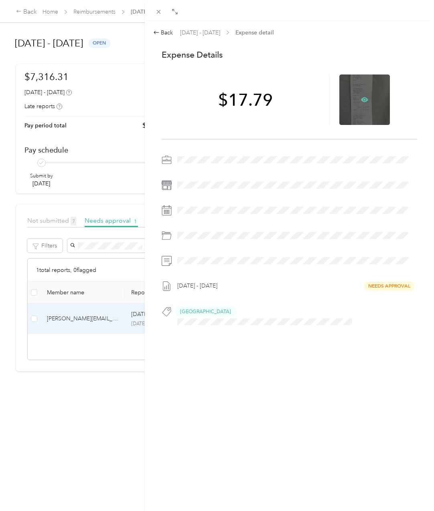
click at [363, 101] on icon at bounding box center [364, 99] width 7 height 5
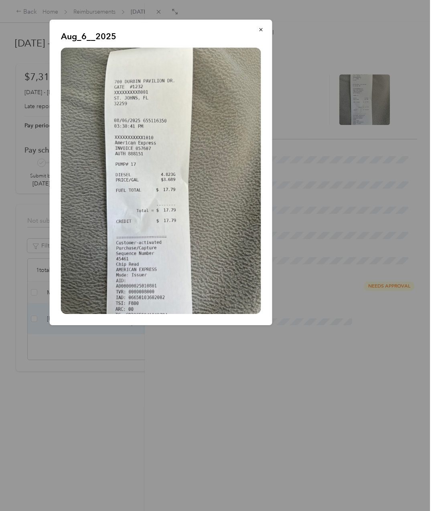
drag, startPoint x: 214, startPoint y: 361, endPoint x: 241, endPoint y: 380, distance: 32.7
click at [217, 363] on div at bounding box center [217, 255] width 434 height 511
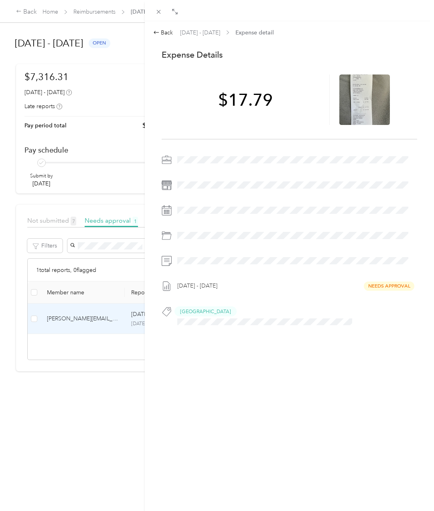
click at [285, 355] on div "Back [DATE] - [DATE] Expense detail This expense cannot be edited because it is…" at bounding box center [289, 276] width 289 height 511
click at [164, 33] on div "Back" at bounding box center [163, 32] width 20 height 8
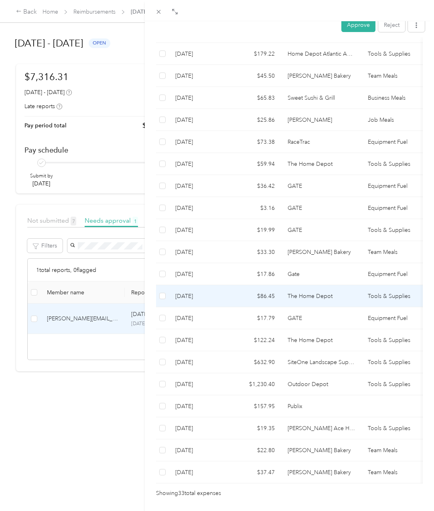
click at [217, 285] on td "[DATE]" at bounding box center [199, 296] width 60 height 22
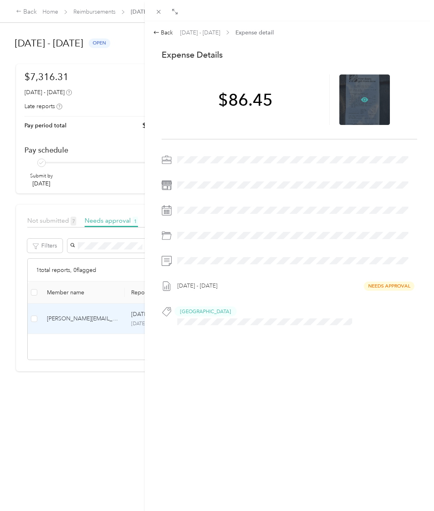
click at [361, 99] on icon at bounding box center [364, 99] width 7 height 5
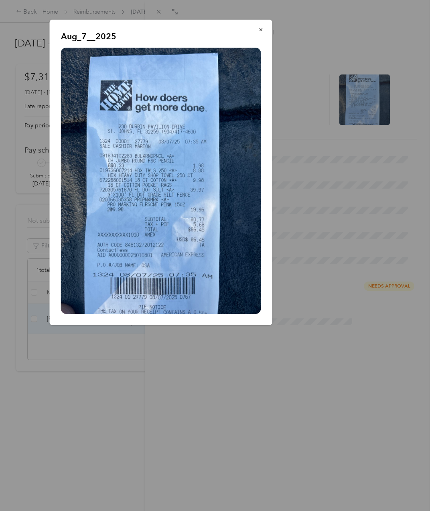
drag, startPoint x: 255, startPoint y: 464, endPoint x: 184, endPoint y: 404, distance: 92.2
click at [255, 463] on div at bounding box center [217, 255] width 434 height 511
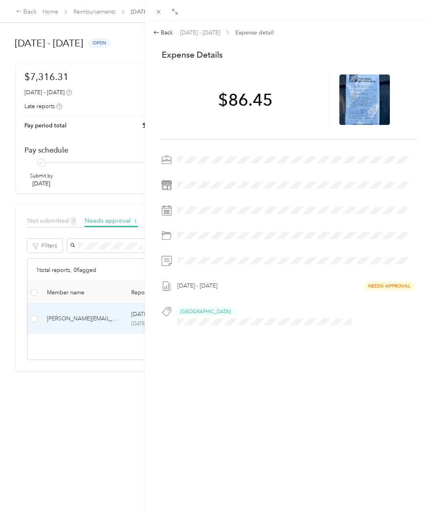
click at [256, 372] on div "Back [DATE] - [DATE] Expense detail This expense cannot be edited because it is…" at bounding box center [289, 276] width 289 height 511
click at [168, 38] on div "Back [DATE] - [DATE] Expense detail This expense cannot be edited because it is…" at bounding box center [289, 194] width 272 height 333
click at [165, 33] on div "Back" at bounding box center [163, 32] width 20 height 8
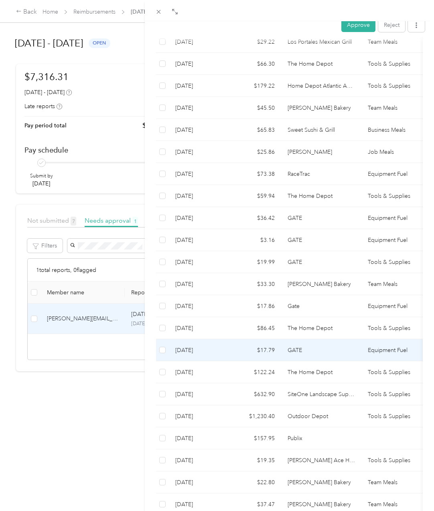
scroll to position [545, 0]
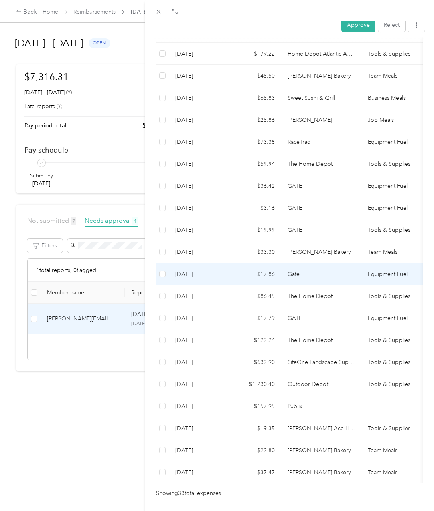
click at [253, 263] on td "$17.86" at bounding box center [255, 274] width 52 height 22
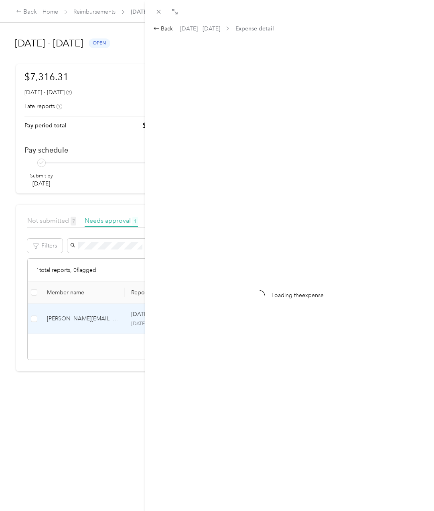
scroll to position [0, 0]
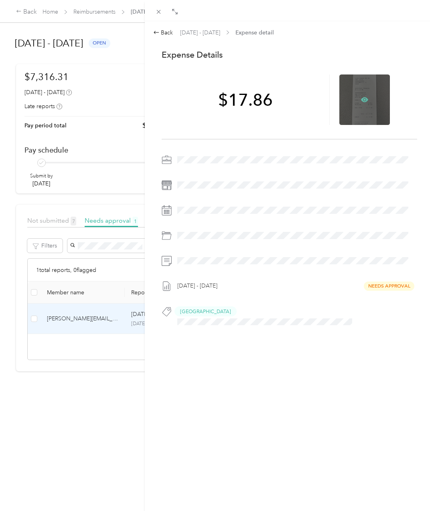
click at [361, 97] on icon at bounding box center [364, 99] width 7 height 7
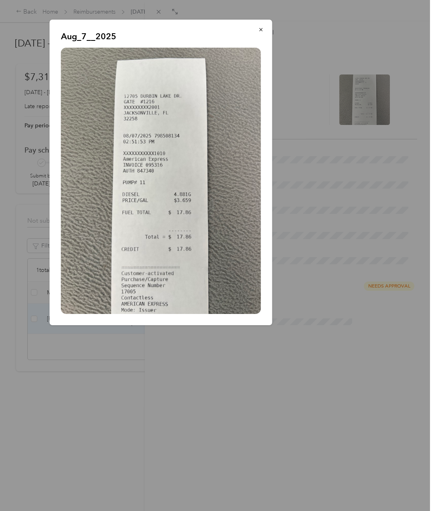
click at [363, 386] on div at bounding box center [217, 255] width 434 height 511
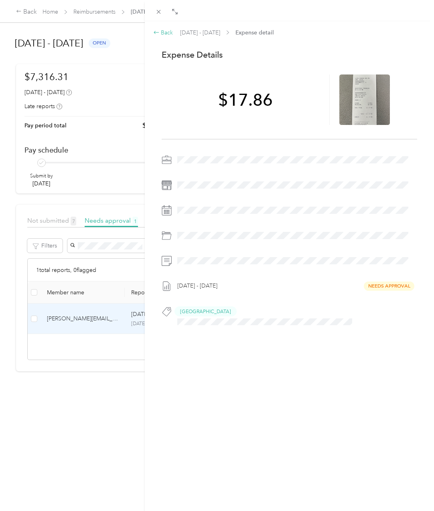
click at [171, 29] on div "Back" at bounding box center [163, 32] width 20 height 8
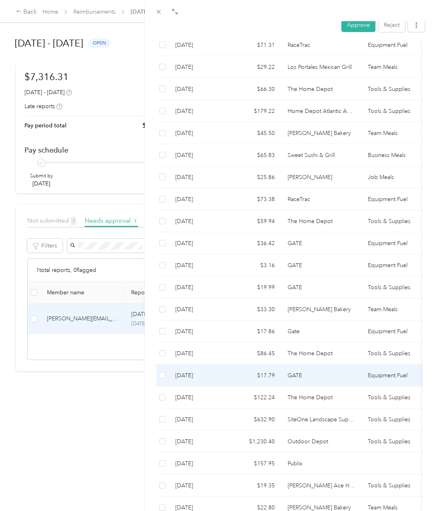
scroll to position [545, 0]
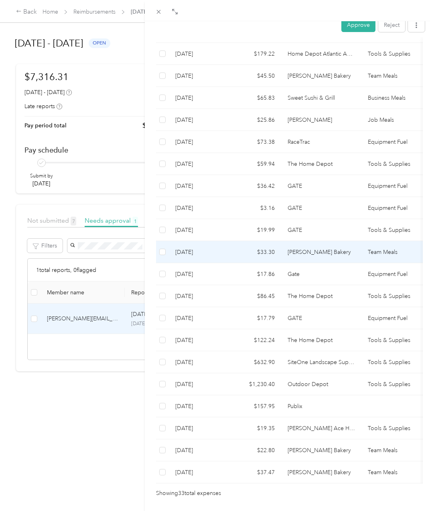
click at [309, 241] on td "[PERSON_NAME] Bakery" at bounding box center [321, 252] width 80 height 22
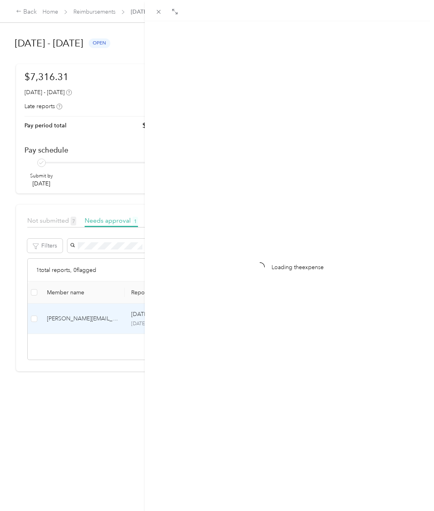
scroll to position [0, 0]
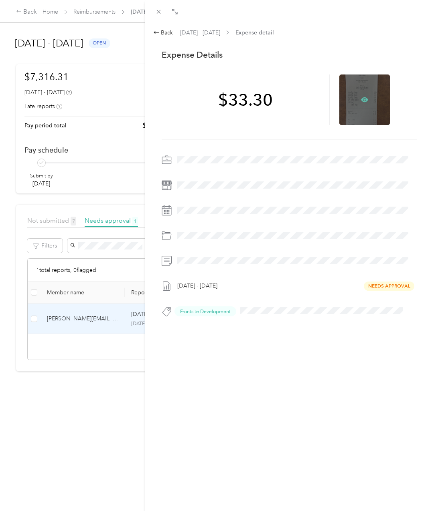
click at [361, 98] on icon at bounding box center [364, 99] width 7 height 5
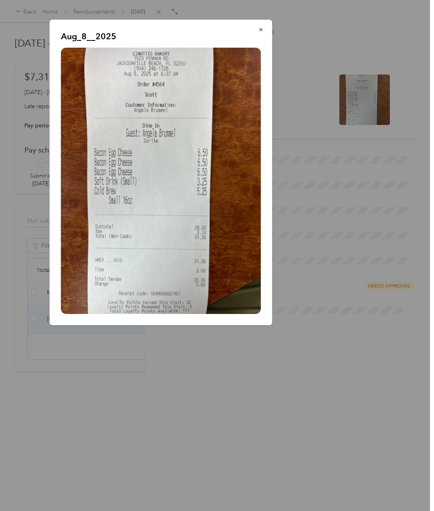
drag, startPoint x: 177, startPoint y: 412, endPoint x: 194, endPoint y: 378, distance: 38.2
click at [177, 411] on div at bounding box center [217, 255] width 434 height 511
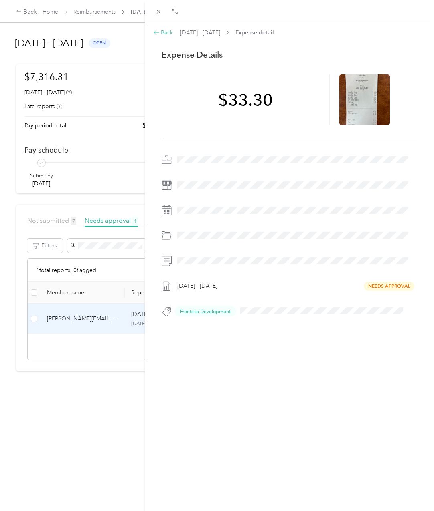
click at [168, 30] on div "Back" at bounding box center [163, 32] width 20 height 8
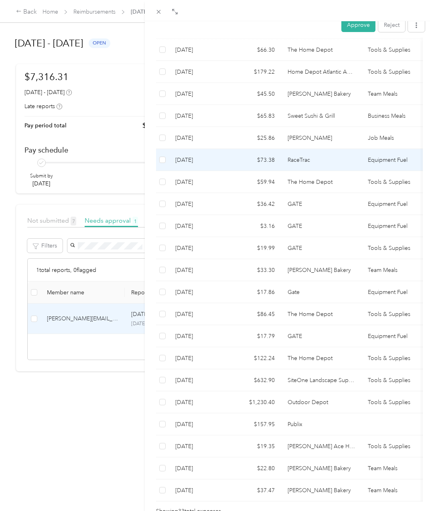
scroll to position [534, 0]
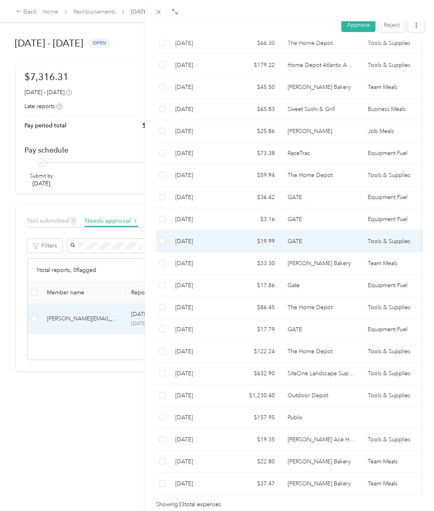
click at [313, 230] on td "GATE" at bounding box center [321, 241] width 80 height 22
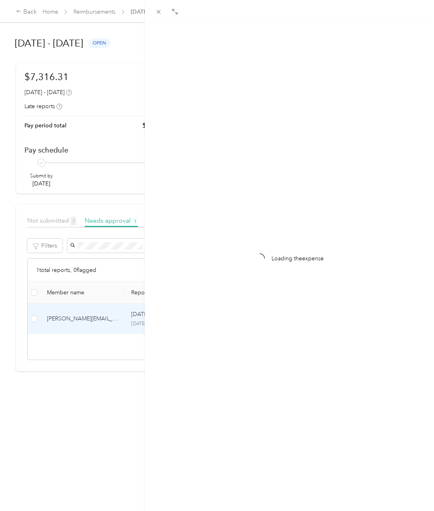
scroll to position [0, 0]
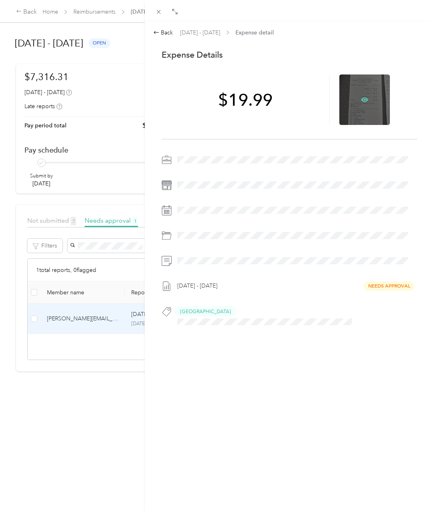
click at [362, 103] on icon at bounding box center [364, 99] width 7 height 7
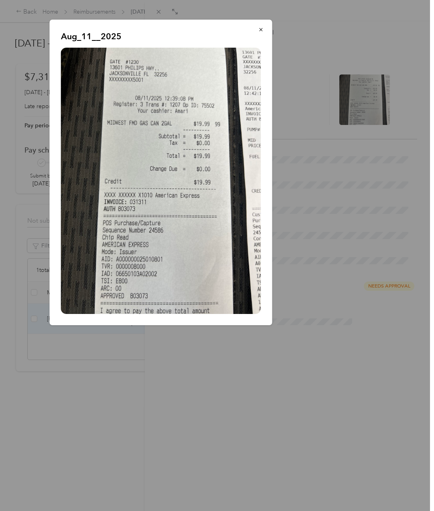
click at [307, 393] on div at bounding box center [217, 255] width 434 height 511
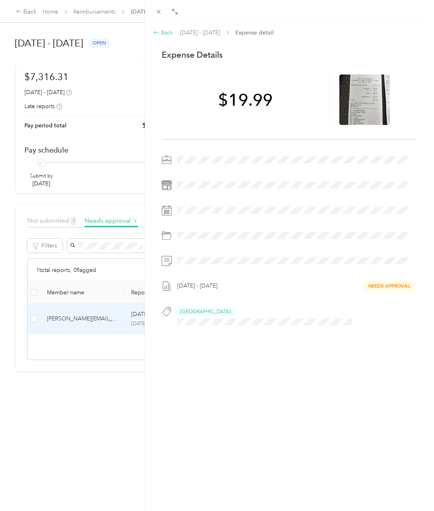
click at [160, 29] on div "Back" at bounding box center [163, 32] width 20 height 8
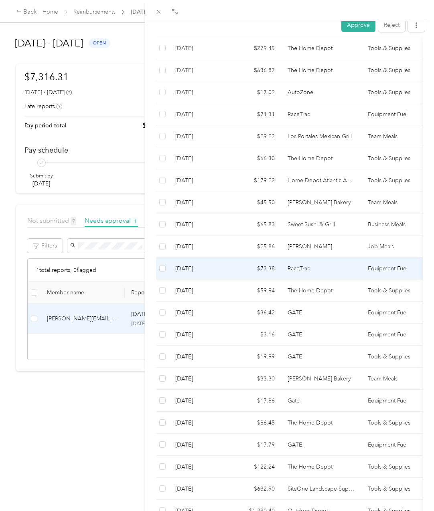
scroll to position [494, 0]
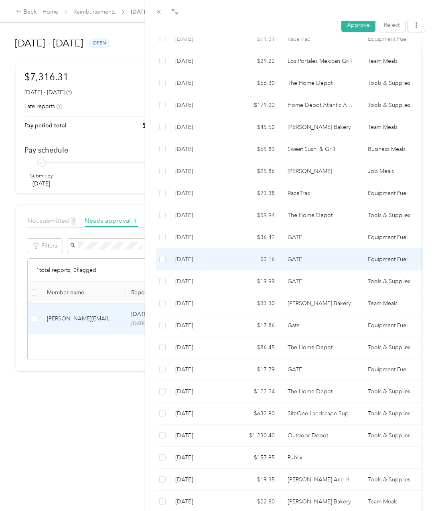
click at [268, 248] on td "$3.16" at bounding box center [255, 259] width 52 height 22
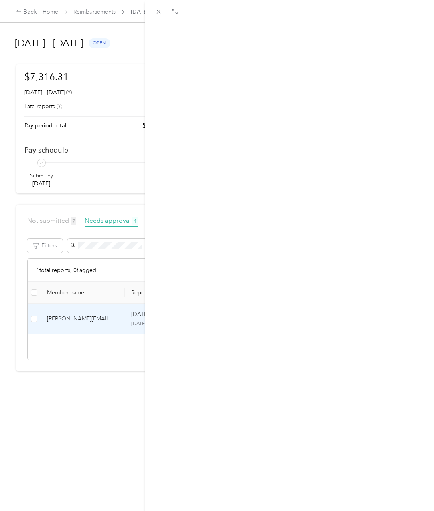
scroll to position [0, 0]
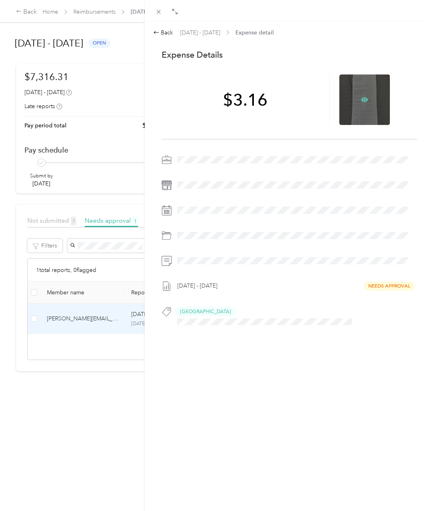
click at [363, 101] on icon at bounding box center [364, 100] width 2 height 2
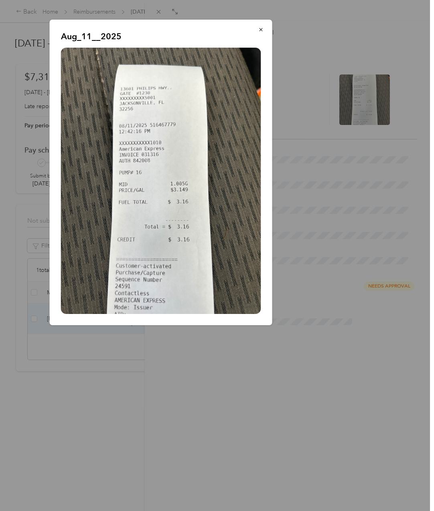
drag, startPoint x: 248, startPoint y: 362, endPoint x: 267, endPoint y: 350, distance: 21.7
click at [248, 362] on div at bounding box center [217, 255] width 434 height 511
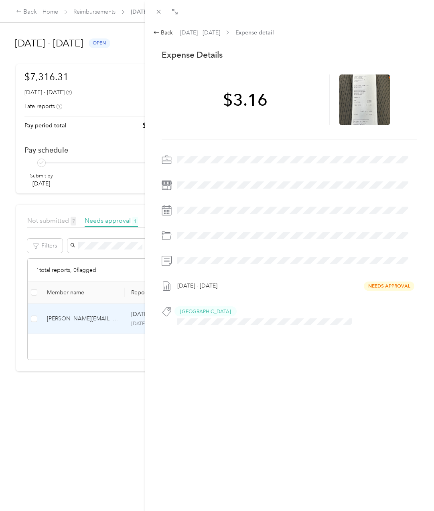
click at [175, 31] on div "Back [DATE] - [DATE] Expense detail" at bounding box center [289, 32] width 272 height 8
click at [168, 32] on div "Back" at bounding box center [163, 32] width 20 height 8
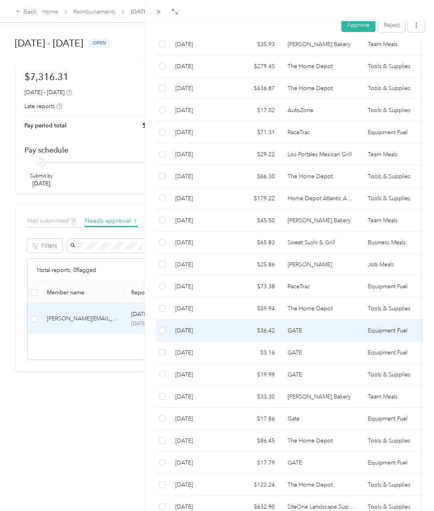
click at [286, 320] on td "GATE" at bounding box center [321, 331] width 80 height 22
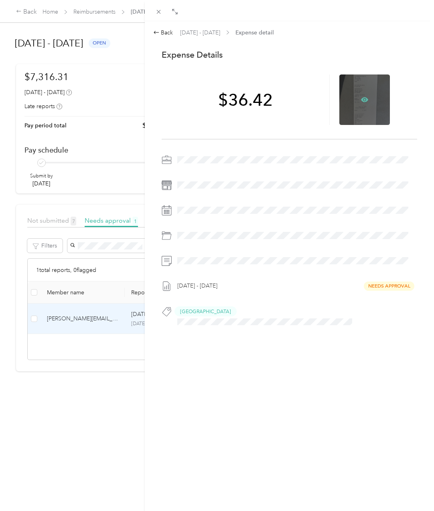
click at [361, 101] on icon at bounding box center [364, 99] width 7 height 5
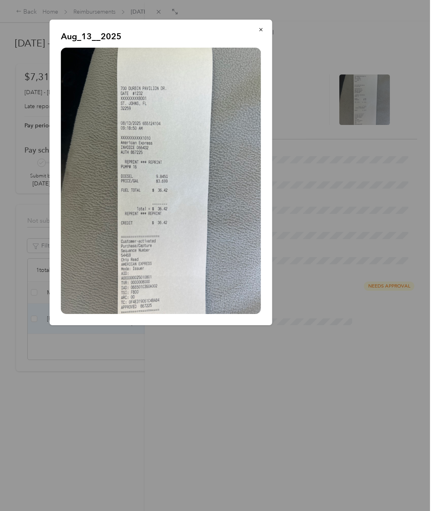
click at [253, 355] on div at bounding box center [217, 255] width 434 height 511
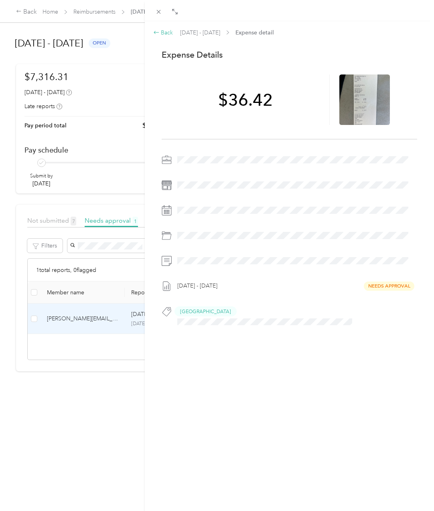
click at [159, 30] on icon at bounding box center [156, 32] width 6 height 6
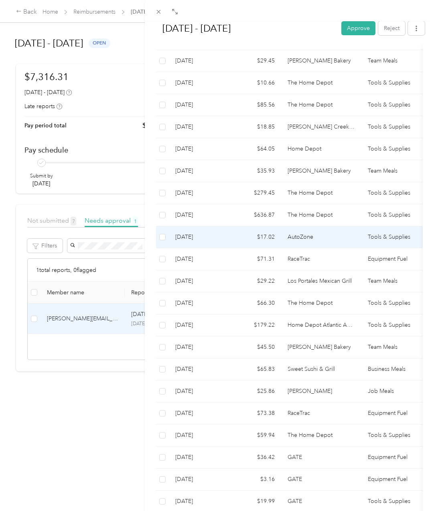
scroll to position [287, 0]
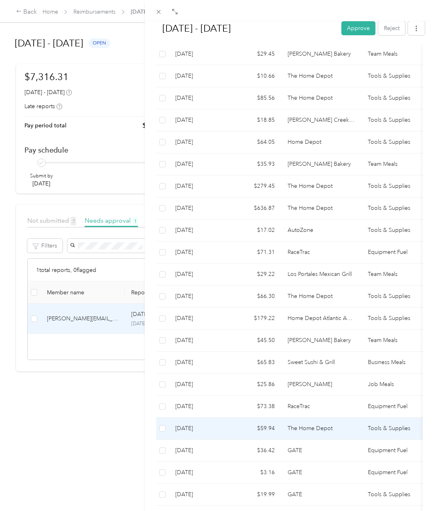
click at [291, 418] on td "The Home Depot" at bounding box center [321, 429] width 80 height 22
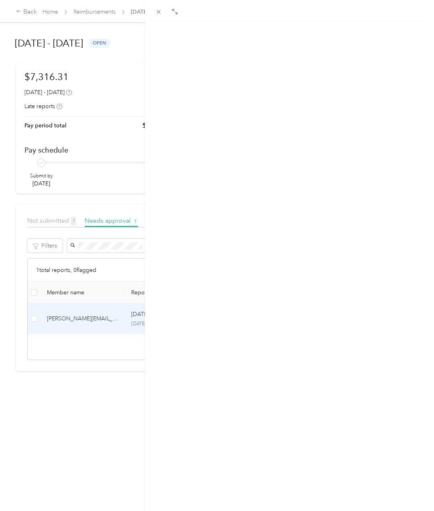
scroll to position [0, 0]
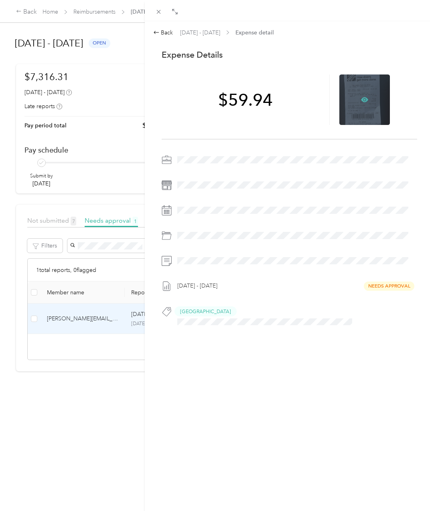
click at [362, 103] on icon at bounding box center [364, 99] width 7 height 7
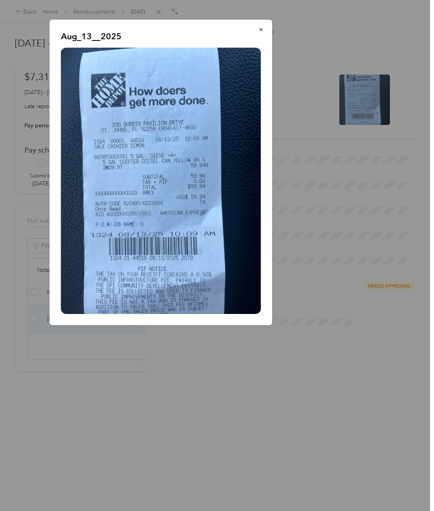
click at [265, 385] on div at bounding box center [217, 255] width 434 height 511
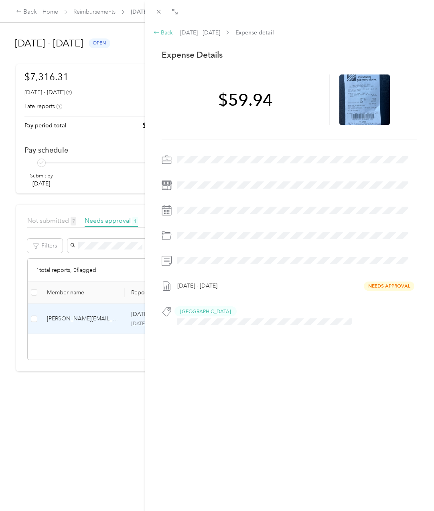
click at [164, 35] on div "Back" at bounding box center [163, 32] width 20 height 8
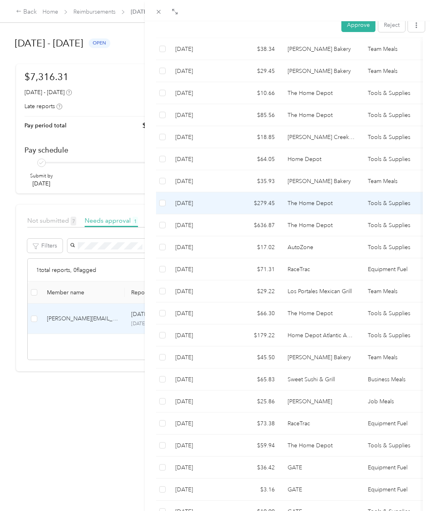
scroll to position [267, 0]
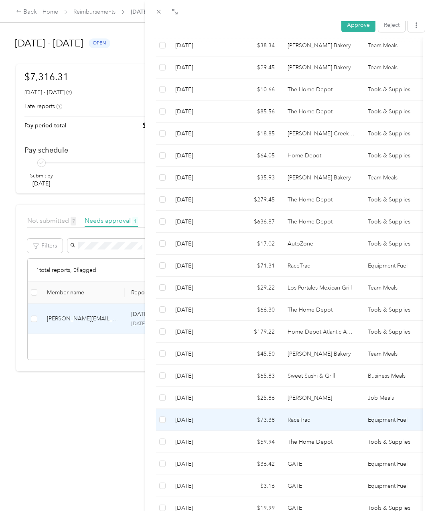
click at [254, 409] on td "$73.38" at bounding box center [255, 420] width 52 height 22
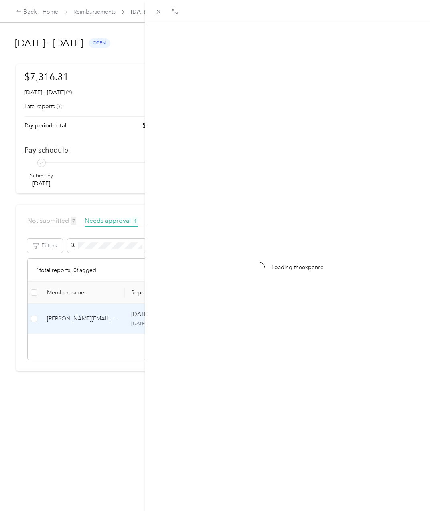
scroll to position [0, 0]
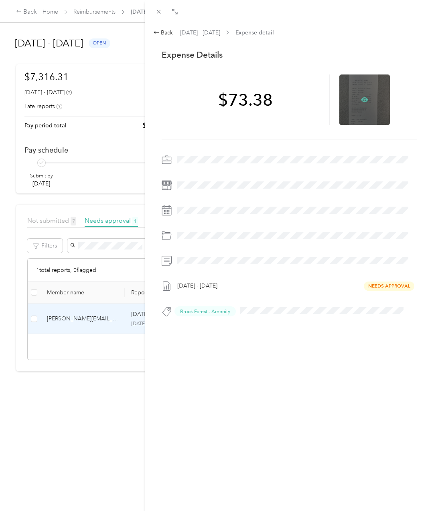
click at [361, 97] on icon at bounding box center [364, 99] width 7 height 7
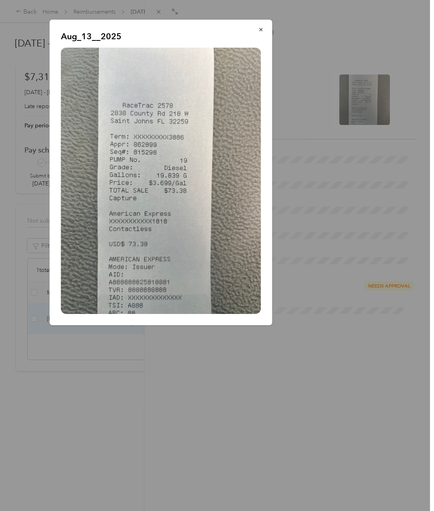
click at [198, 398] on div at bounding box center [217, 255] width 434 height 511
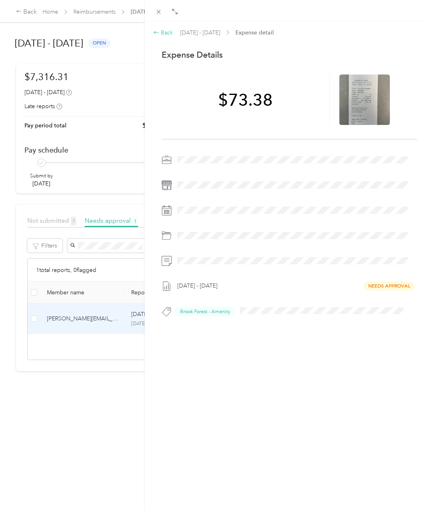
click at [156, 32] on icon at bounding box center [156, 32] width 5 height 3
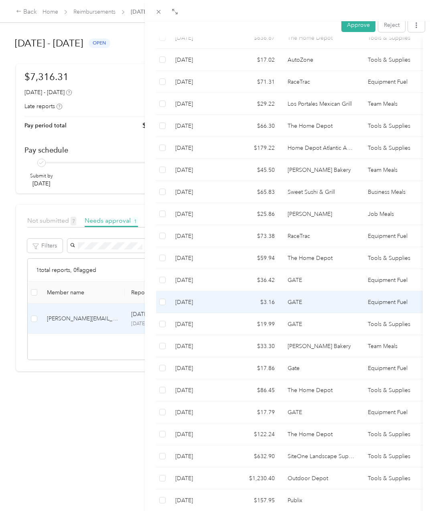
scroll to position [428, 0]
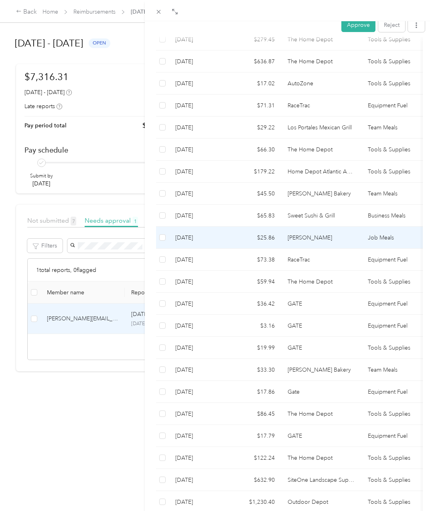
click at [251, 227] on td "$25.86" at bounding box center [255, 238] width 52 height 22
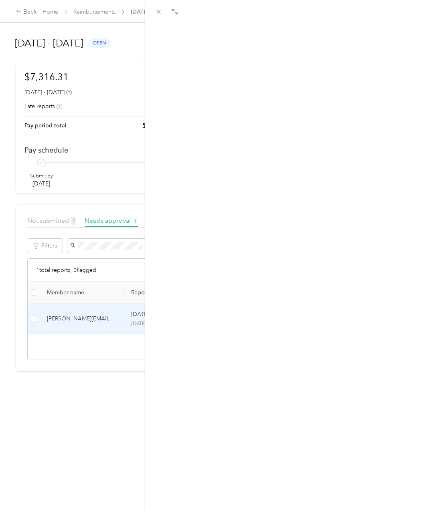
scroll to position [0, 0]
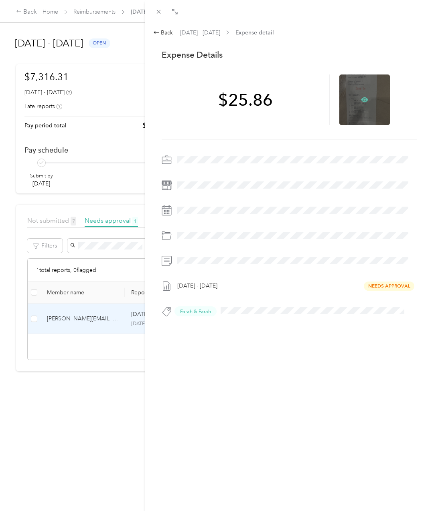
click at [361, 98] on icon at bounding box center [364, 99] width 7 height 5
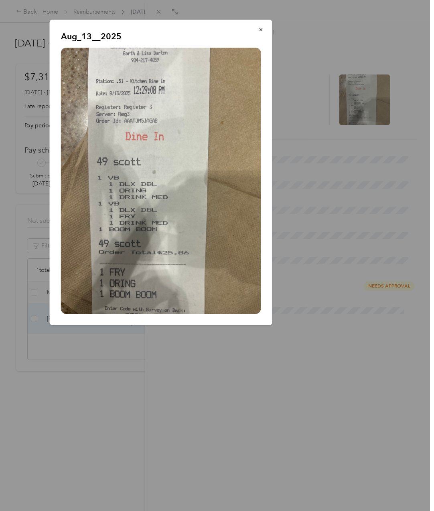
click at [169, 35] on p "Aug_13__2025" at bounding box center [161, 36] width 200 height 11
click at [265, 31] on button "button" at bounding box center [261, 29] width 17 height 14
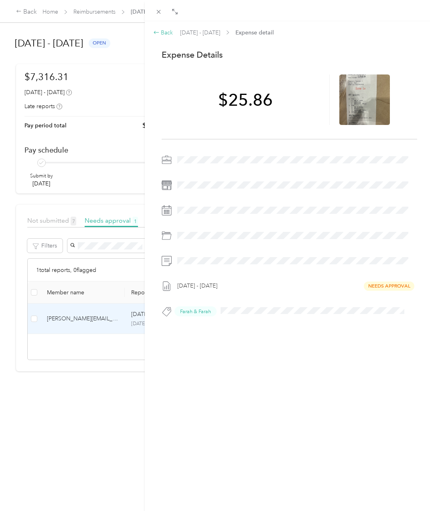
click at [161, 31] on div "Back" at bounding box center [163, 32] width 20 height 8
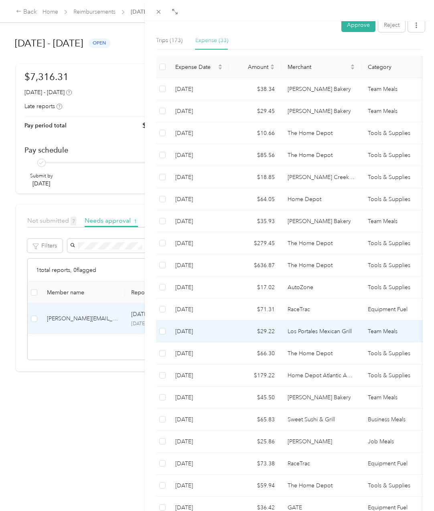
scroll to position [227, 0]
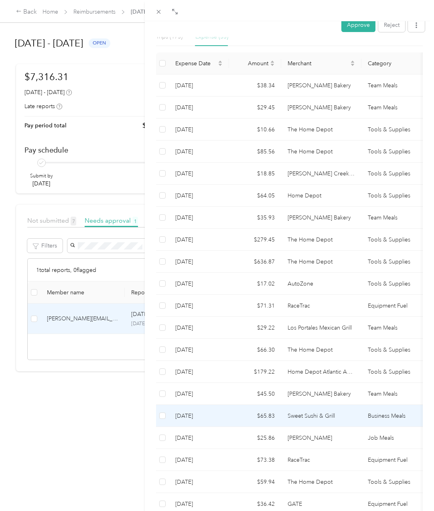
drag, startPoint x: 294, startPoint y: 387, endPoint x: 129, endPoint y: 341, distance: 171.8
click at [294, 405] on td "Sweet Sushi & Grill" at bounding box center [321, 416] width 80 height 22
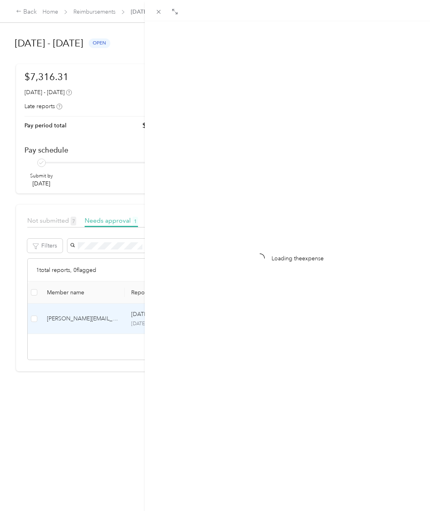
scroll to position [0, 0]
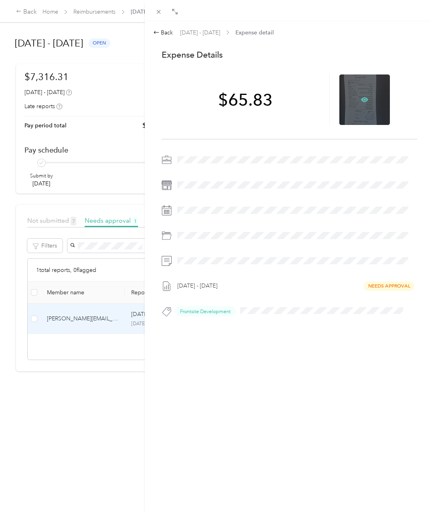
click at [363, 97] on icon at bounding box center [364, 99] width 7 height 7
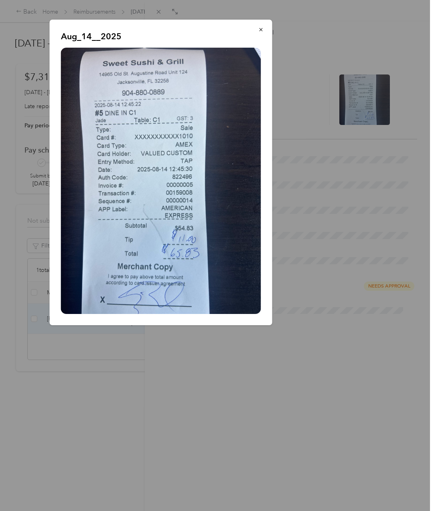
drag, startPoint x: 248, startPoint y: 380, endPoint x: 220, endPoint y: 370, distance: 30.4
click at [248, 380] on div at bounding box center [217, 255] width 434 height 511
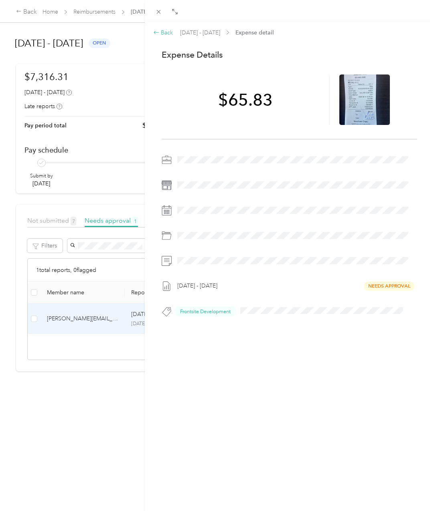
click at [162, 34] on div "Back" at bounding box center [163, 32] width 20 height 8
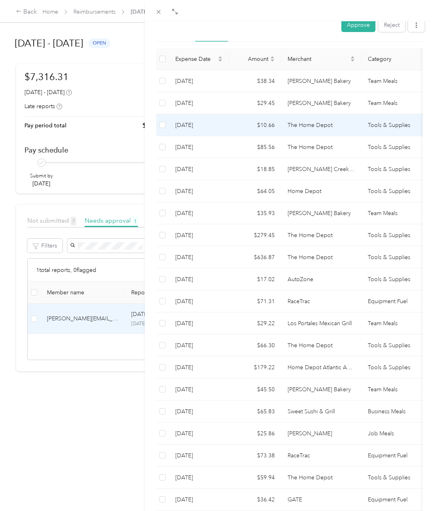
scroll to position [240, 0]
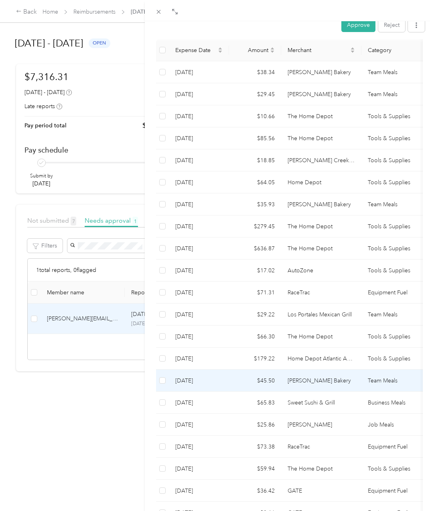
click at [310, 370] on td "[PERSON_NAME] Bakery" at bounding box center [321, 381] width 80 height 22
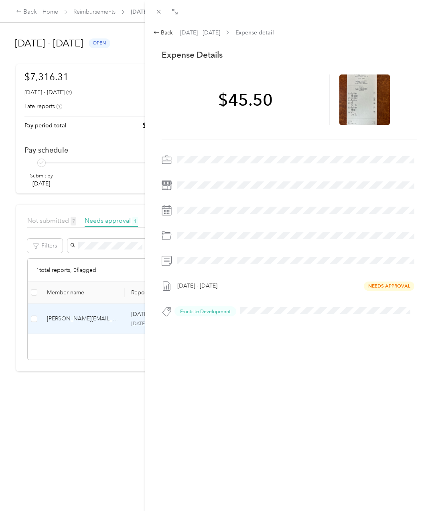
scroll to position [0, 0]
click at [361, 99] on icon at bounding box center [364, 99] width 7 height 5
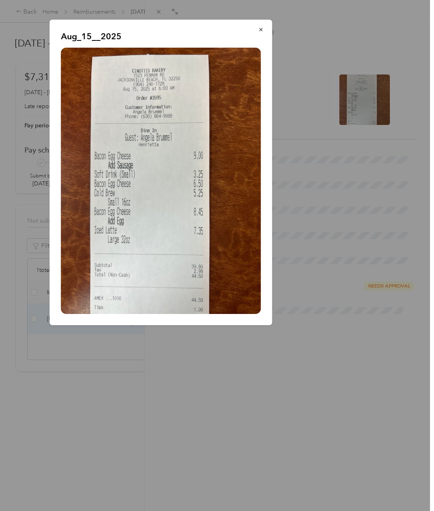
drag, startPoint x: 268, startPoint y: 391, endPoint x: 15, endPoint y: 308, distance: 265.8
click at [270, 392] on div at bounding box center [217, 255] width 434 height 511
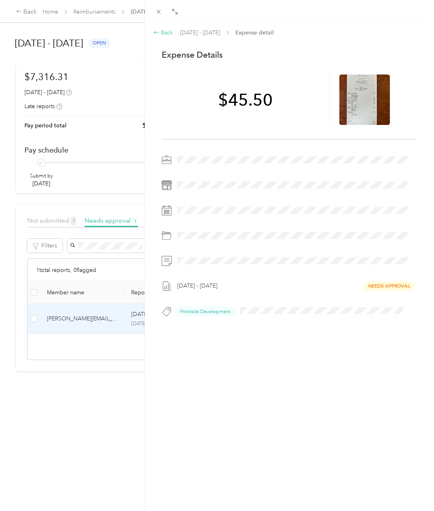
click at [158, 31] on icon at bounding box center [156, 32] width 6 height 6
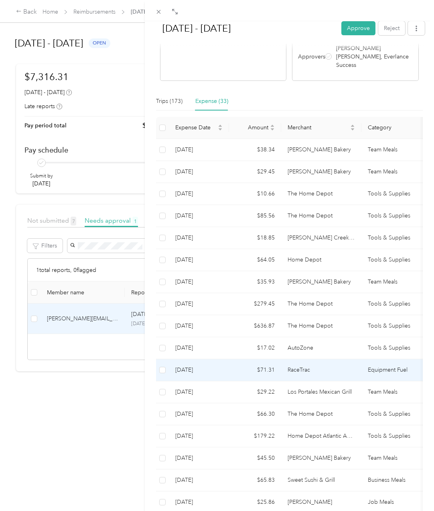
scroll to position [220, 0]
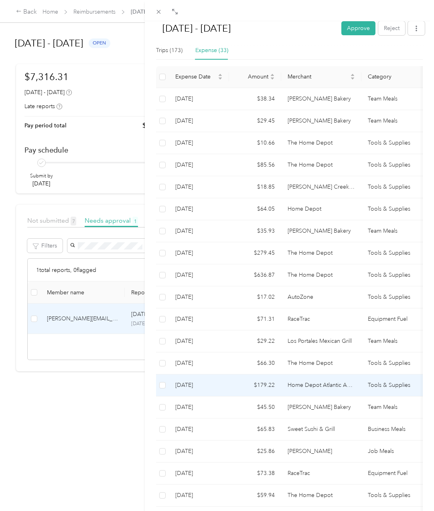
click at [265, 375] on td "$179.22" at bounding box center [255, 386] width 52 height 22
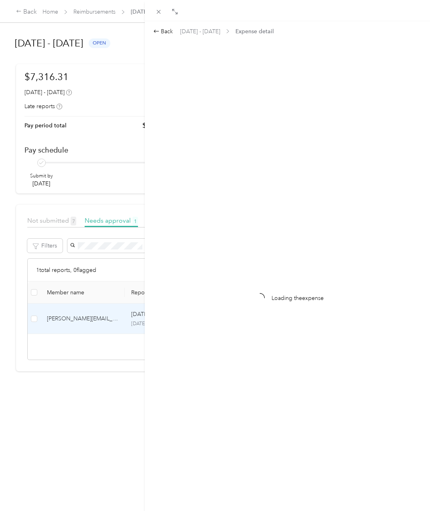
scroll to position [0, 0]
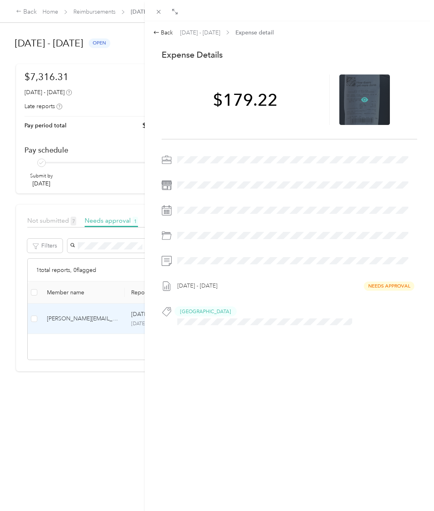
click at [361, 99] on icon at bounding box center [364, 99] width 7 height 7
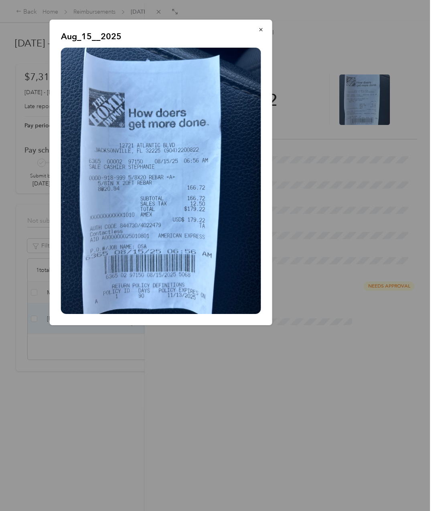
drag, startPoint x: 140, startPoint y: 145, endPoint x: 136, endPoint y: 161, distance: 16.1
drag, startPoint x: 280, startPoint y: 432, endPoint x: 246, endPoint y: 408, distance: 41.0
click at [280, 432] on div at bounding box center [217, 255] width 434 height 511
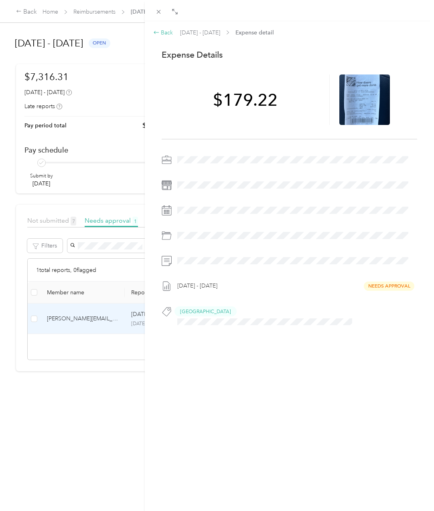
drag, startPoint x: 159, startPoint y: 31, endPoint x: 16, endPoint y: 147, distance: 183.5
click at [160, 32] on div "Back" at bounding box center [163, 32] width 20 height 8
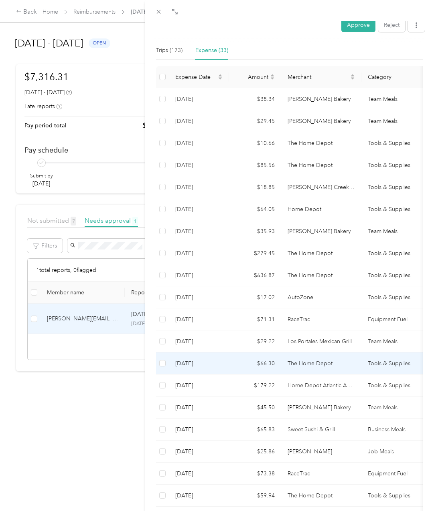
click at [281, 353] on td "The Home Depot" at bounding box center [321, 364] width 80 height 22
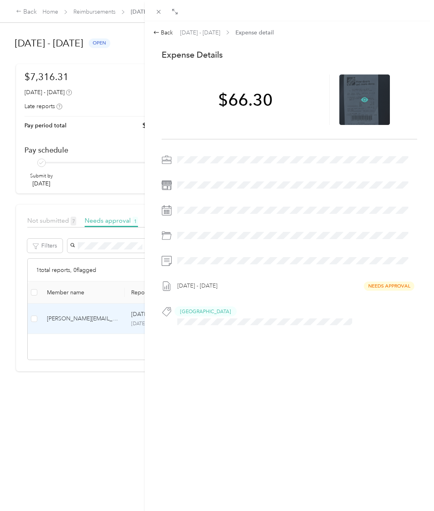
click at [363, 100] on icon at bounding box center [364, 100] width 2 height 2
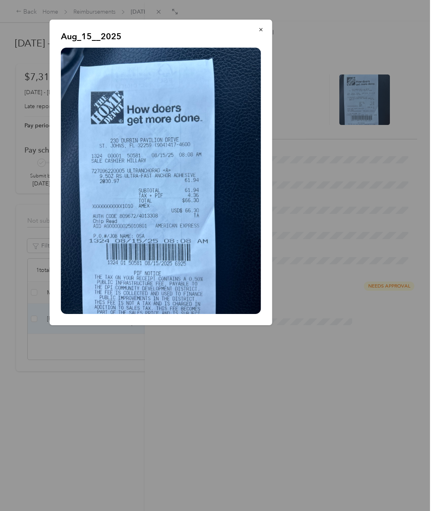
drag, startPoint x: 278, startPoint y: 400, endPoint x: 285, endPoint y: 397, distance: 7.4
click at [279, 400] on div at bounding box center [217, 255] width 434 height 511
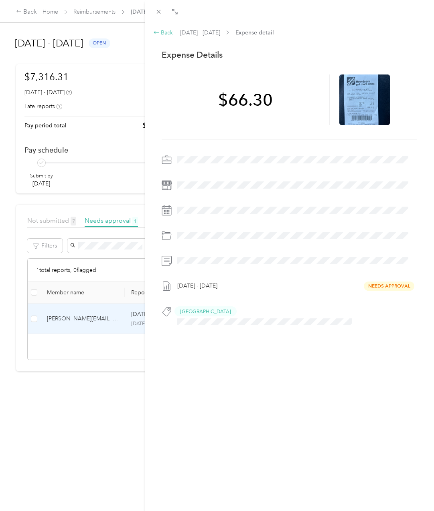
click at [168, 33] on div "Back" at bounding box center [163, 32] width 20 height 8
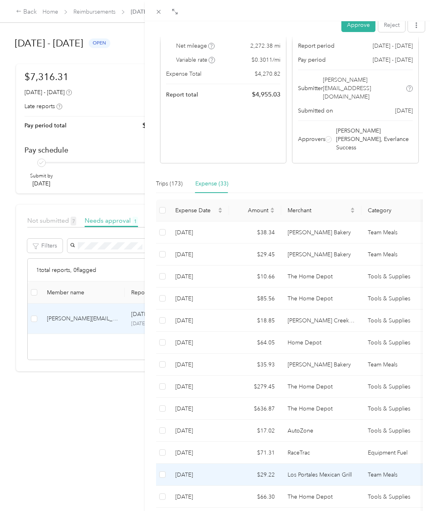
click at [301, 464] on td "Los Portales Mexican Grill" at bounding box center [321, 475] width 80 height 22
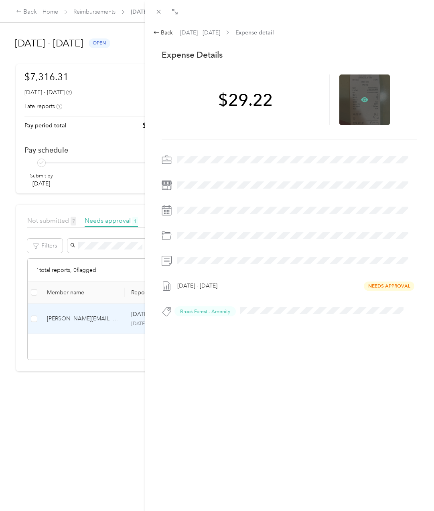
click at [361, 101] on icon at bounding box center [364, 99] width 7 height 5
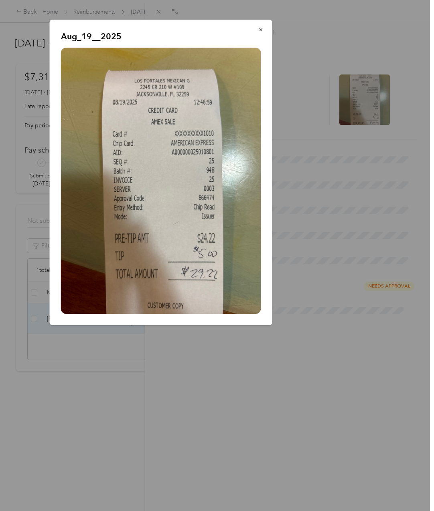
click at [113, 341] on div at bounding box center [217, 255] width 434 height 511
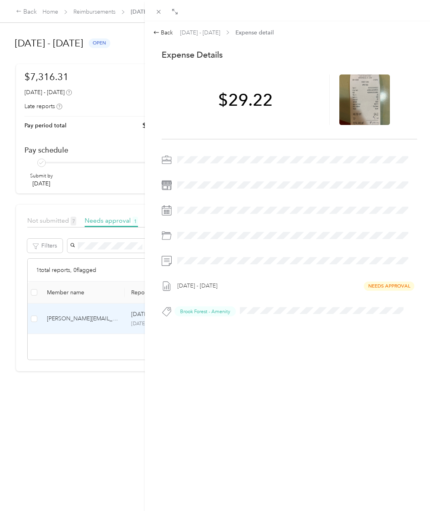
click at [320, 385] on div "Back [DATE] - [DATE] Expense detail This expense cannot be edited because it is…" at bounding box center [289, 276] width 289 height 511
click at [327, 386] on div "Back [DATE] - [DATE] Expense detail This expense cannot be edited because it is…" at bounding box center [289, 276] width 289 height 511
click at [278, 376] on div "Back [DATE] - [DATE] Expense detail This expense cannot be edited because it is…" at bounding box center [289, 276] width 289 height 511
click at [168, 30] on div "Back" at bounding box center [163, 32] width 20 height 8
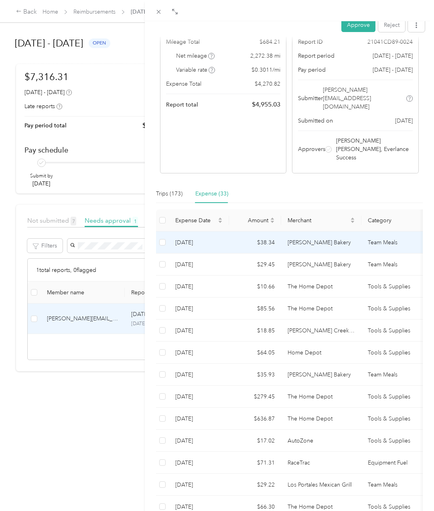
scroll to position [107, 0]
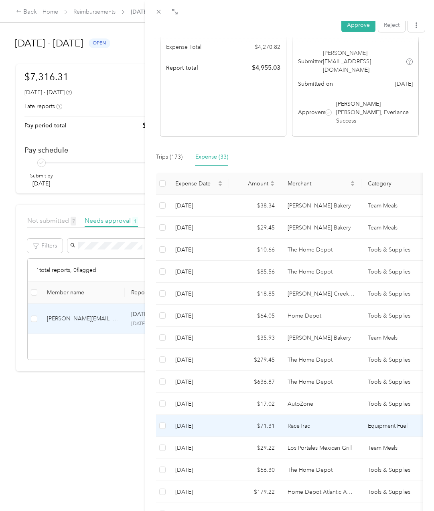
click at [299, 415] on td "RaceTrac" at bounding box center [321, 426] width 80 height 22
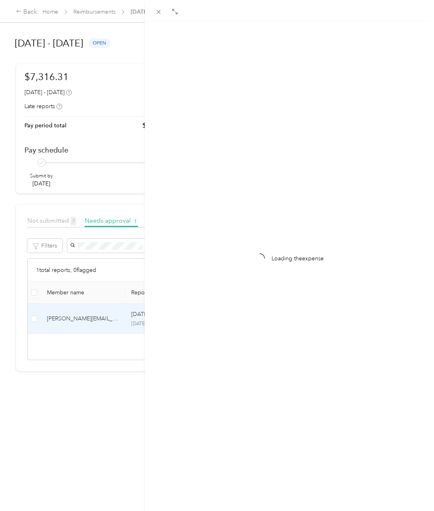
scroll to position [0, 0]
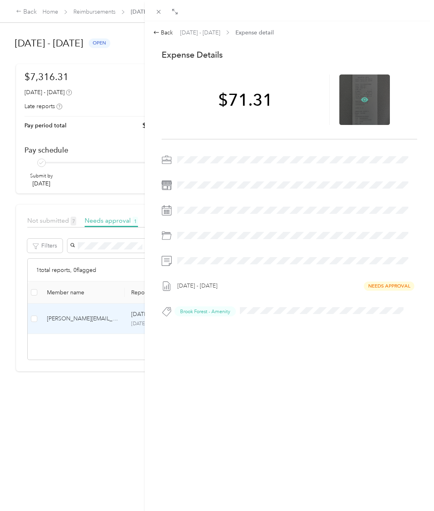
click at [361, 101] on icon at bounding box center [364, 99] width 7 height 7
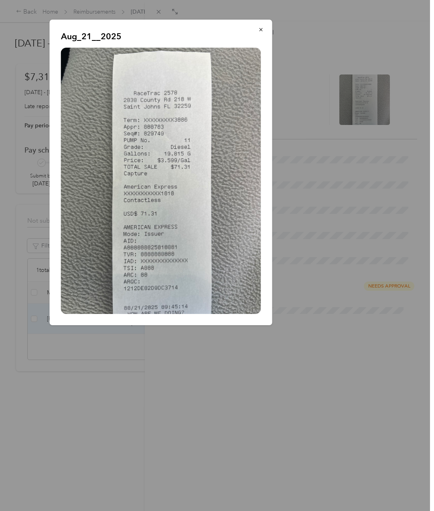
click at [263, 355] on div at bounding box center [217, 255] width 434 height 511
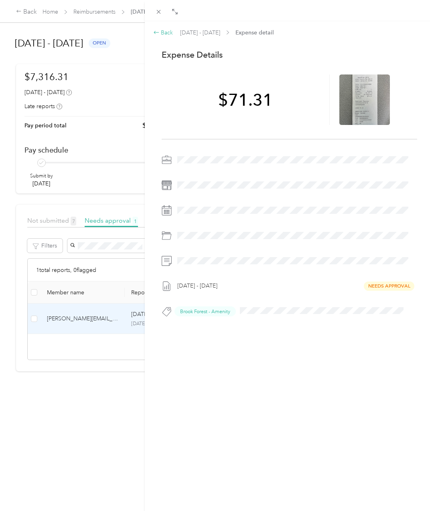
click at [165, 31] on div "Back" at bounding box center [163, 32] width 20 height 8
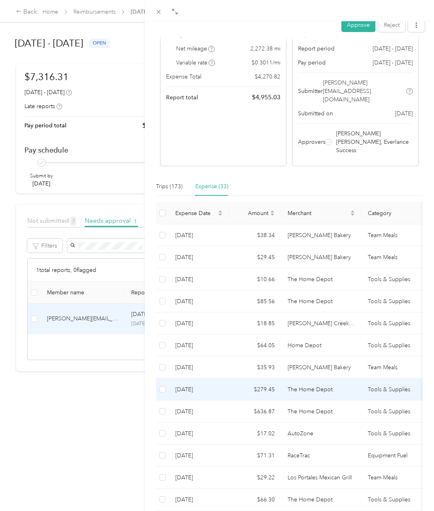
scroll to position [80, 0]
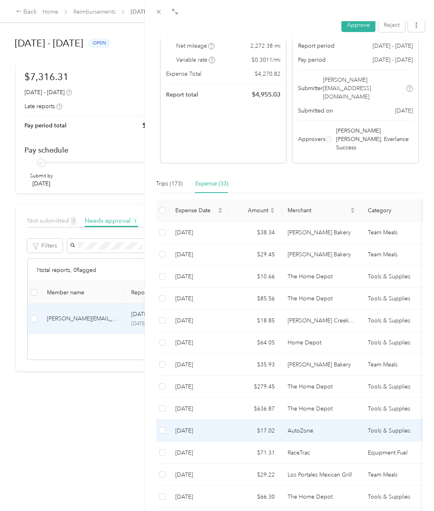
click at [289, 420] on td "AutoZone" at bounding box center [321, 431] width 80 height 22
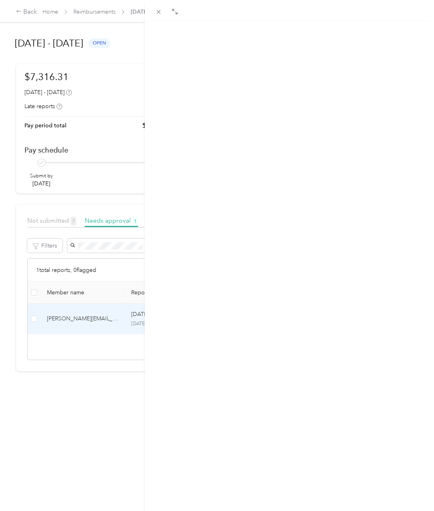
scroll to position [0, 0]
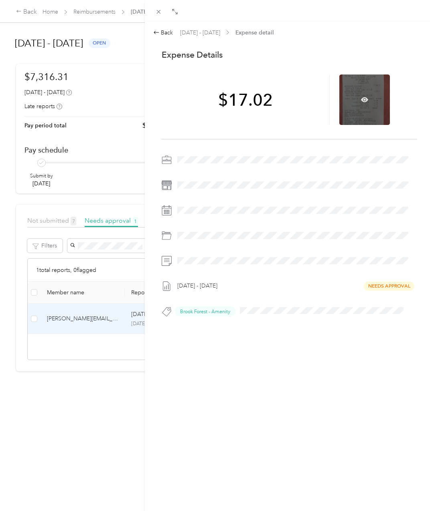
click at [360, 104] on div at bounding box center [364, 100] width 51 height 51
click at [363, 99] on icon at bounding box center [364, 99] width 7 height 5
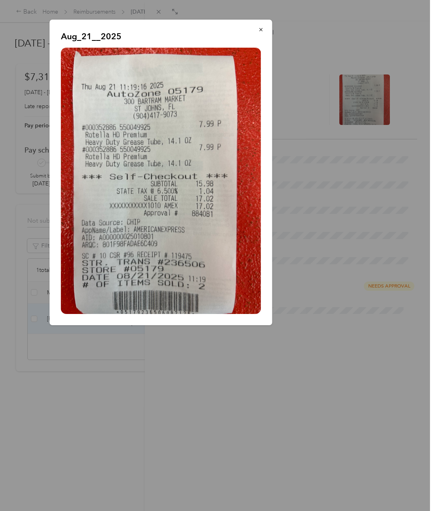
click at [244, 378] on div at bounding box center [217, 255] width 434 height 511
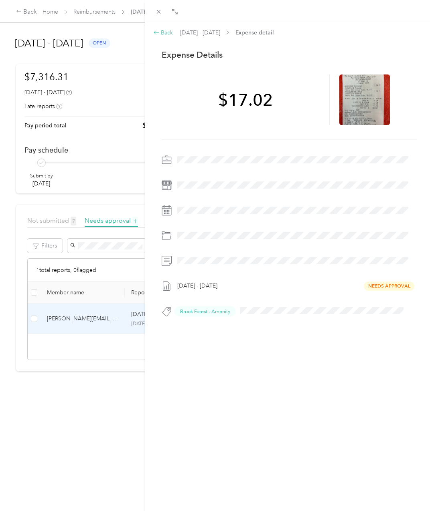
click at [164, 29] on div "Back" at bounding box center [163, 32] width 20 height 8
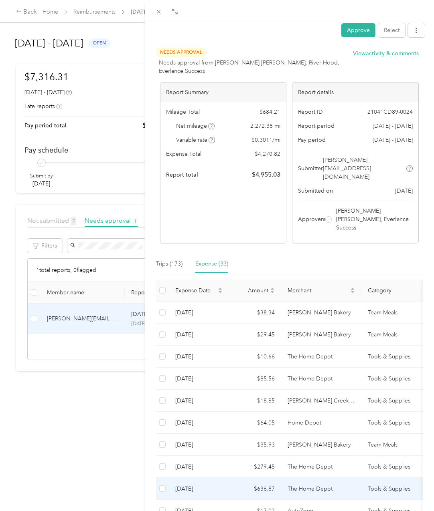
click at [270, 478] on td "$636.87" at bounding box center [255, 489] width 52 height 22
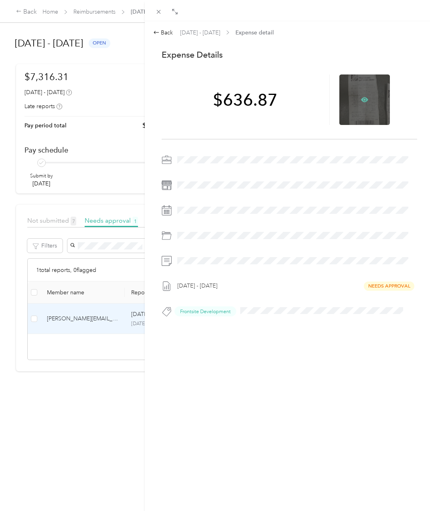
click at [363, 99] on icon at bounding box center [364, 99] width 7 height 5
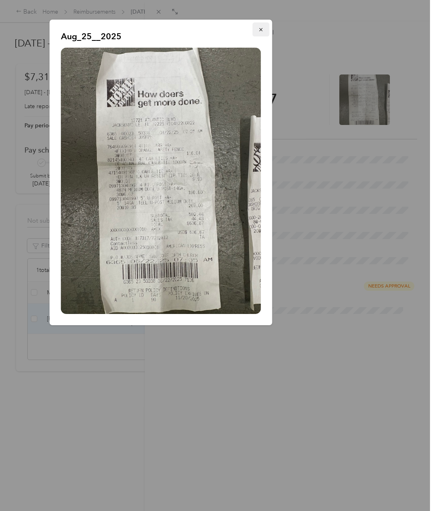
click at [262, 30] on icon "button" at bounding box center [261, 30] width 6 height 6
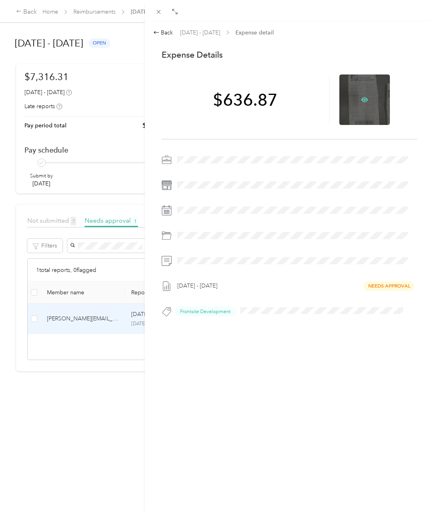
click at [361, 99] on icon at bounding box center [364, 99] width 7 height 7
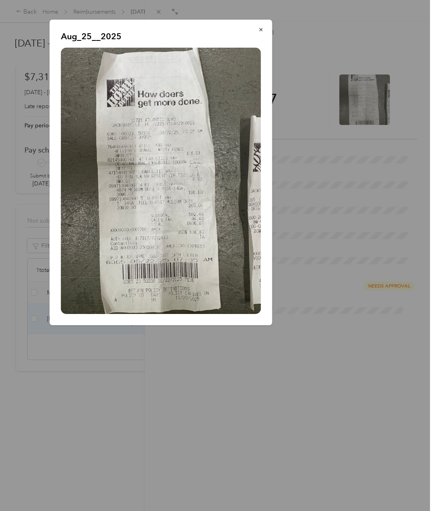
click at [106, 369] on div at bounding box center [217, 255] width 434 height 511
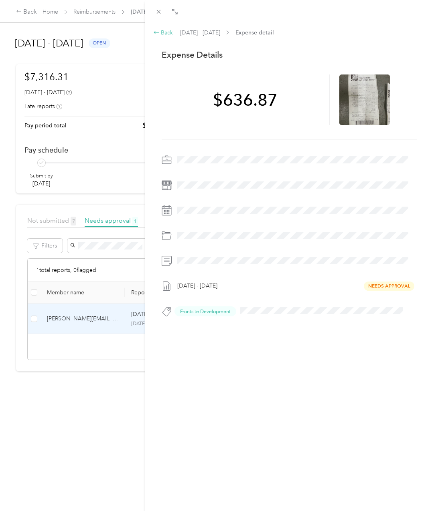
click at [166, 36] on div "Back" at bounding box center [163, 32] width 20 height 8
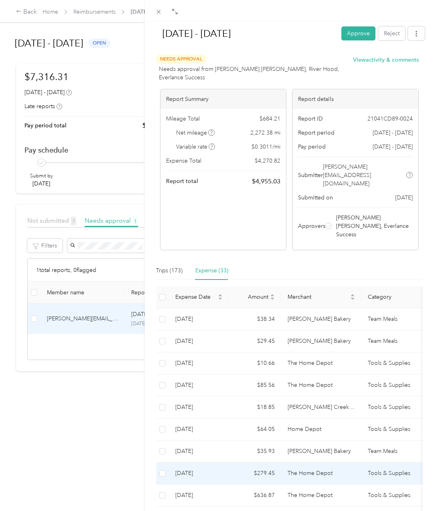
click at [284, 463] on td "The Home Depot" at bounding box center [321, 474] width 80 height 22
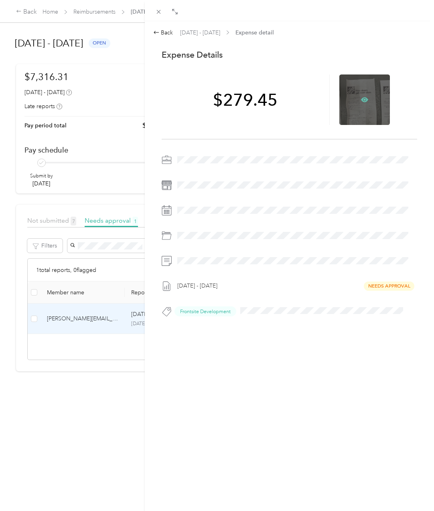
click at [363, 100] on icon at bounding box center [364, 100] width 2 height 2
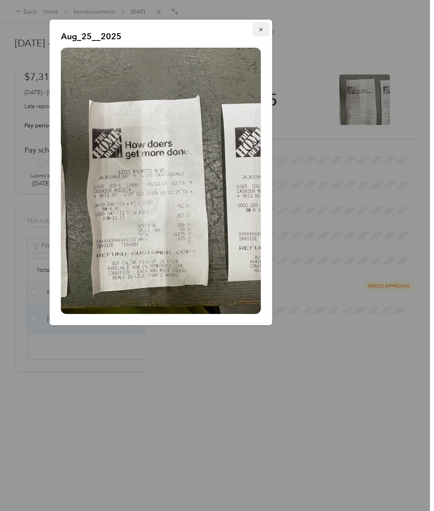
click at [262, 33] on button "button" at bounding box center [261, 29] width 17 height 14
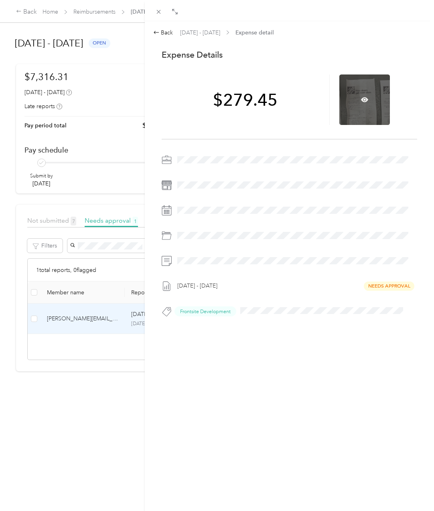
click at [358, 107] on div at bounding box center [364, 100] width 51 height 51
click at [361, 101] on icon at bounding box center [364, 99] width 7 height 7
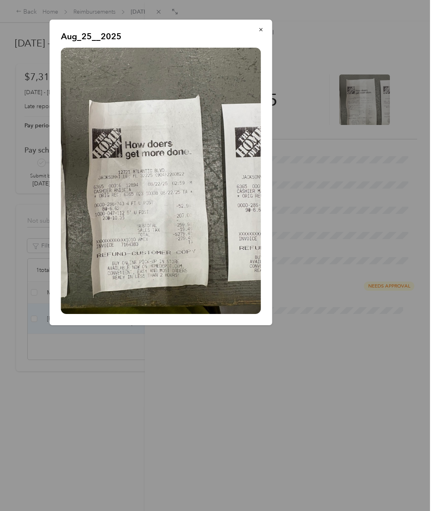
drag, startPoint x: 233, startPoint y: 372, endPoint x: 243, endPoint y: 368, distance: 10.5
click at [233, 372] on div at bounding box center [217, 255] width 434 height 511
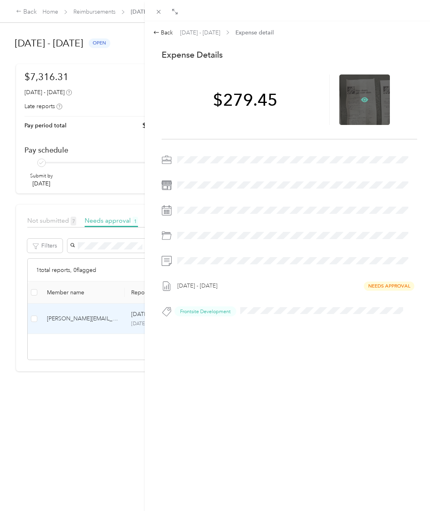
click at [361, 102] on icon at bounding box center [364, 99] width 7 height 7
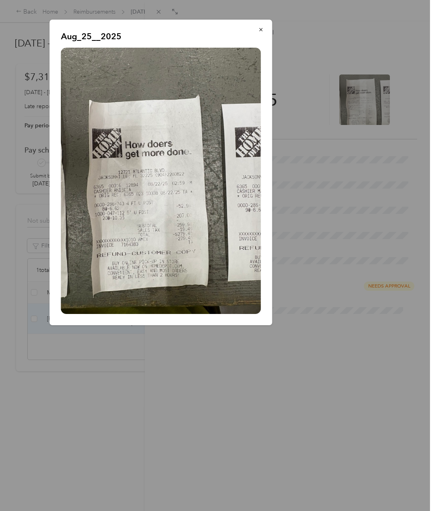
click at [179, 391] on div at bounding box center [217, 255] width 434 height 511
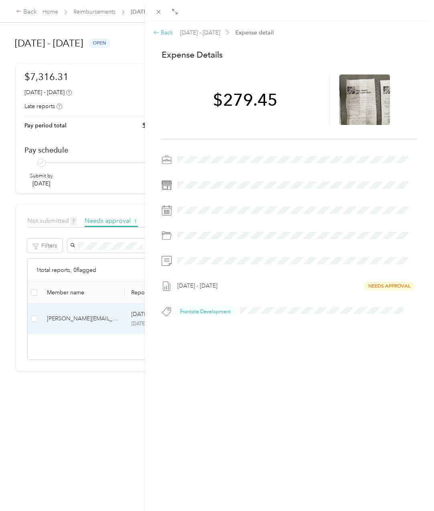
click at [170, 32] on div "Back" at bounding box center [163, 32] width 20 height 8
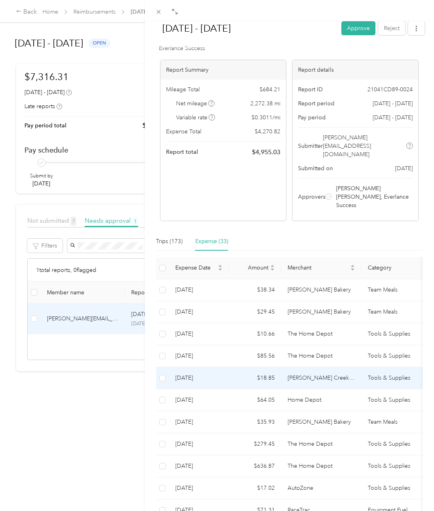
scroll to position [40, 0]
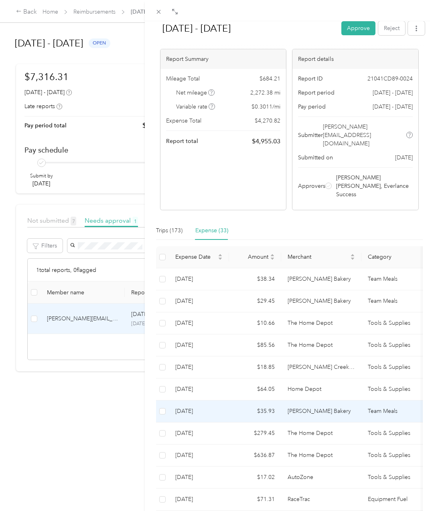
click at [298, 401] on td "[PERSON_NAME] Bakery" at bounding box center [321, 412] width 80 height 22
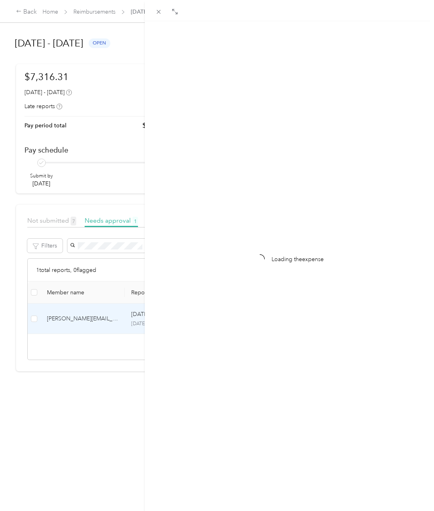
scroll to position [0, 0]
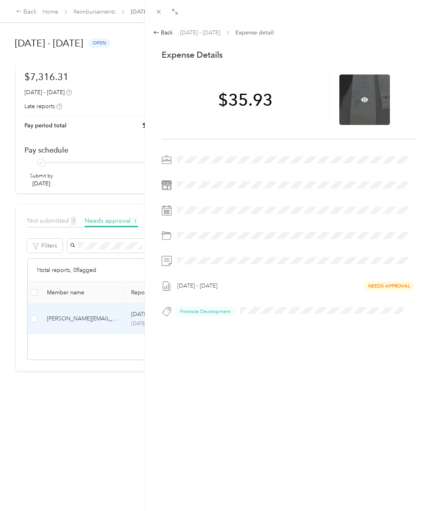
click at [359, 95] on div at bounding box center [364, 100] width 51 height 51
click at [361, 101] on icon at bounding box center [364, 99] width 7 height 7
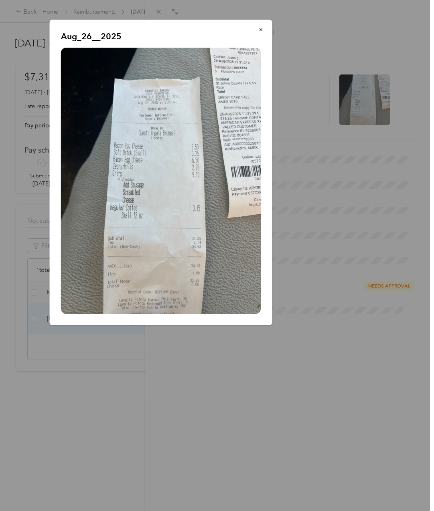
click at [279, 418] on div at bounding box center [217, 255] width 434 height 511
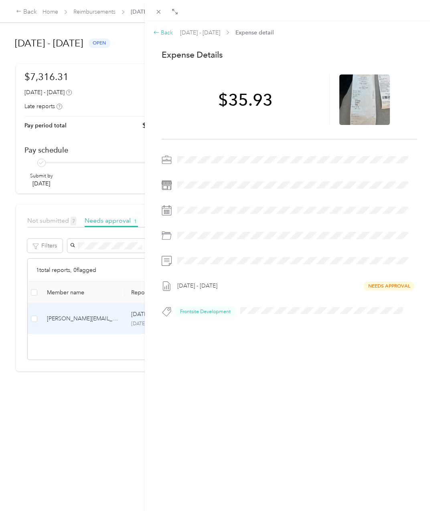
click at [168, 32] on div "Back" at bounding box center [163, 32] width 20 height 8
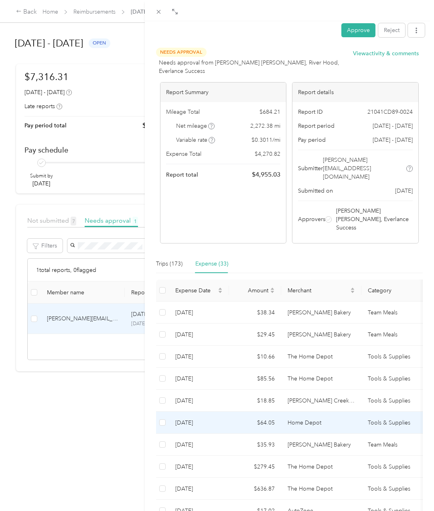
click at [246, 412] on td "$64.05" at bounding box center [255, 423] width 52 height 22
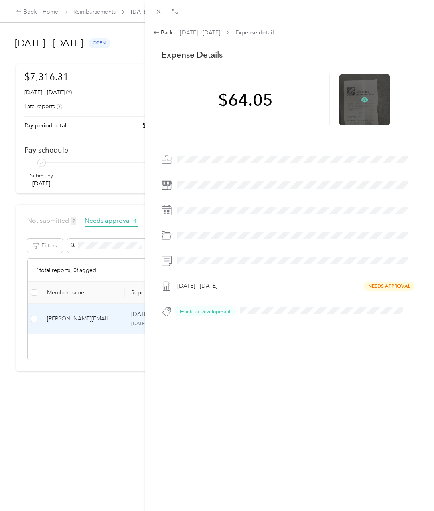
click at [361, 99] on icon at bounding box center [364, 99] width 7 height 5
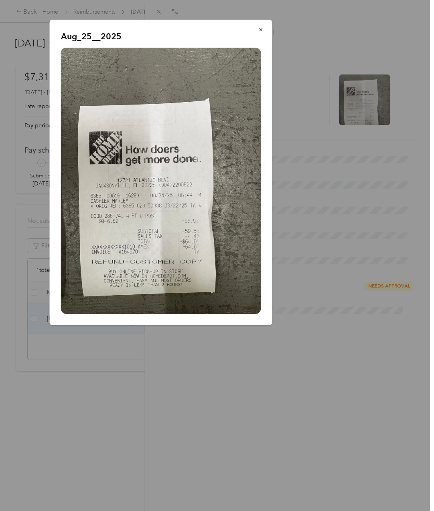
click at [289, 394] on div at bounding box center [217, 255] width 434 height 511
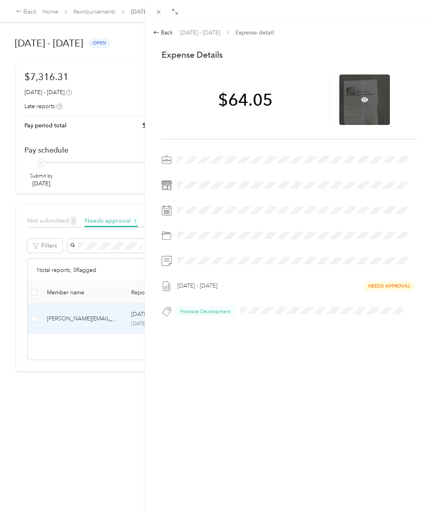
drag, startPoint x: 362, startPoint y: 104, endPoint x: 331, endPoint y: 108, distance: 31.5
click at [362, 104] on div at bounding box center [364, 100] width 51 height 51
click at [363, 100] on icon at bounding box center [364, 100] width 2 height 2
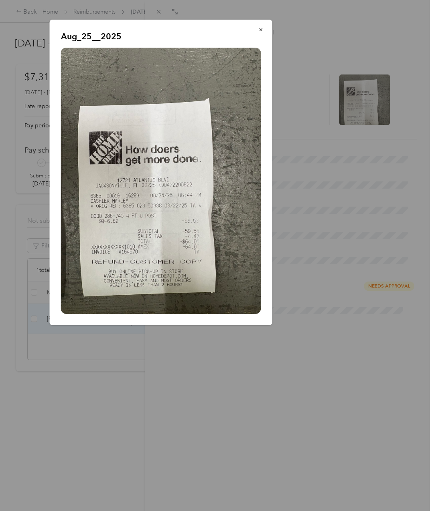
click at [202, 394] on div at bounding box center [217, 255] width 434 height 511
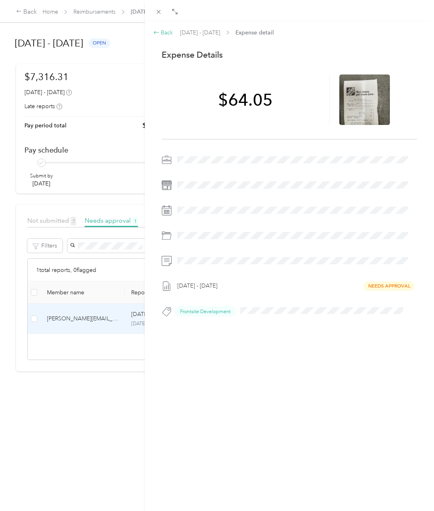
click at [167, 32] on div "Back" at bounding box center [163, 32] width 20 height 8
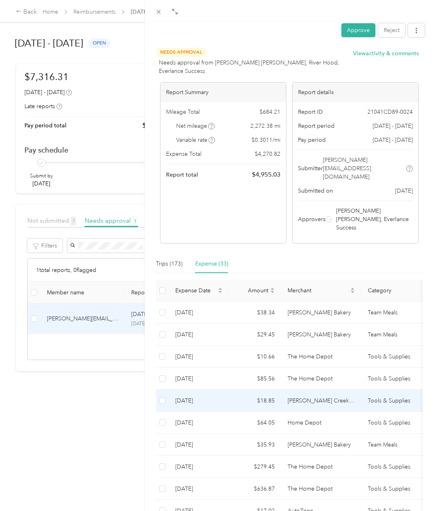
click at [269, 390] on td "$18.85" at bounding box center [255, 401] width 52 height 22
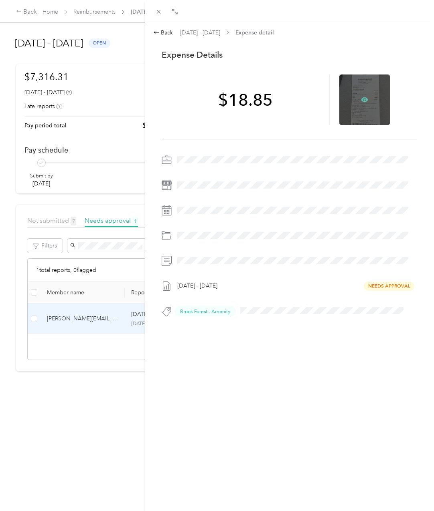
click at [361, 100] on icon at bounding box center [364, 99] width 7 height 5
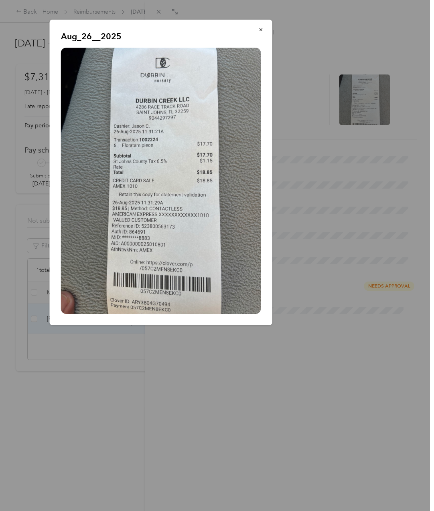
click at [250, 446] on div at bounding box center [217, 255] width 434 height 511
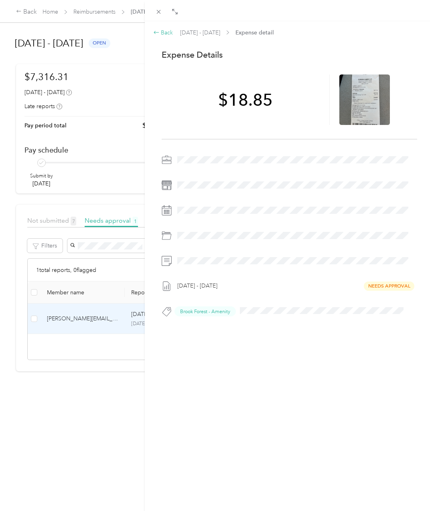
click at [155, 32] on icon at bounding box center [156, 32] width 5 height 3
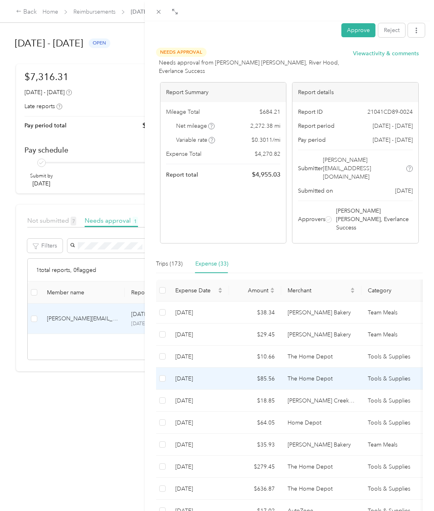
click at [319, 368] on td "The Home Depot" at bounding box center [321, 379] width 80 height 22
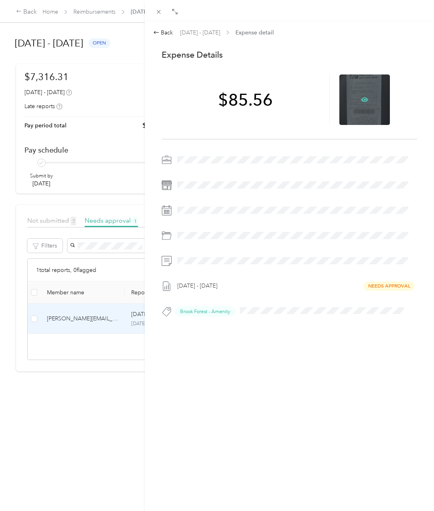
click at [361, 97] on icon at bounding box center [364, 99] width 7 height 7
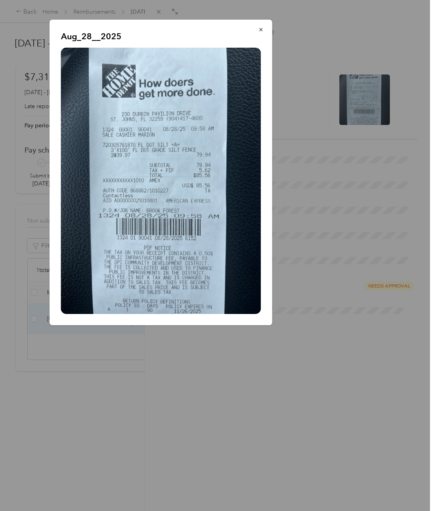
click at [167, 382] on div at bounding box center [217, 255] width 434 height 511
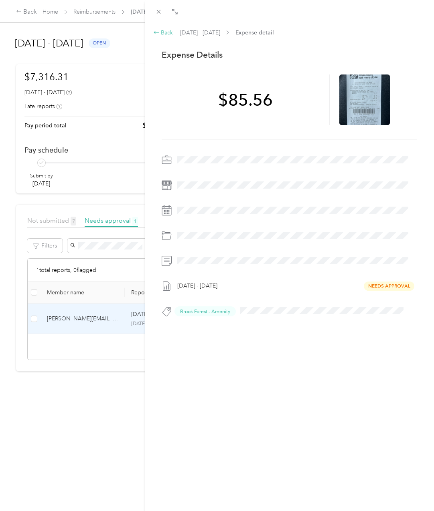
click at [162, 33] on div "Back" at bounding box center [163, 32] width 20 height 8
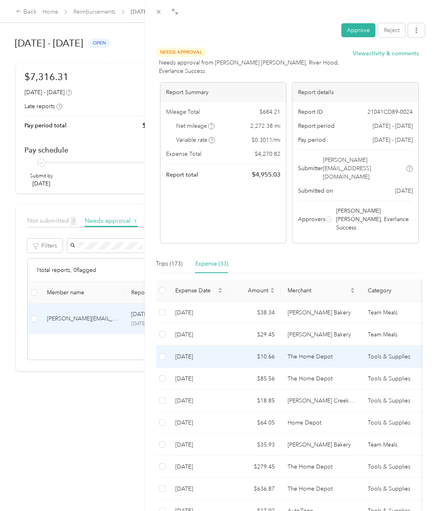
click at [248, 346] on td "$10.66" at bounding box center [255, 357] width 52 height 22
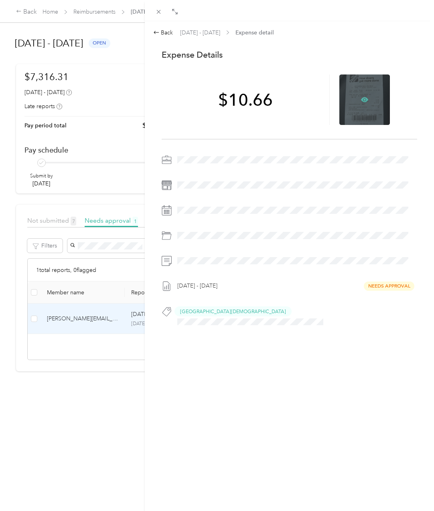
click at [361, 100] on icon at bounding box center [364, 99] width 7 height 5
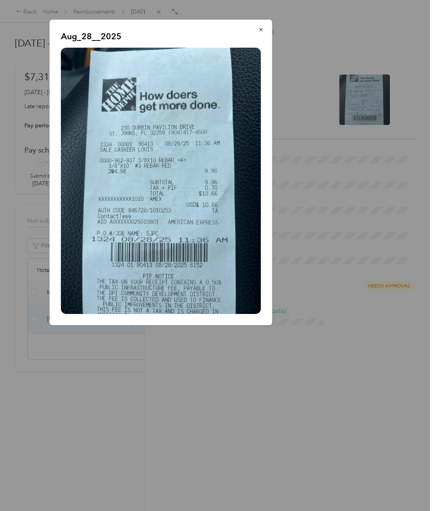
click at [255, 444] on div at bounding box center [217, 255] width 434 height 511
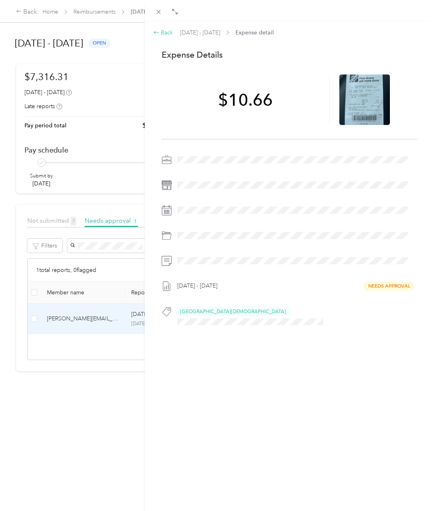
click at [168, 31] on div "Back" at bounding box center [163, 32] width 20 height 8
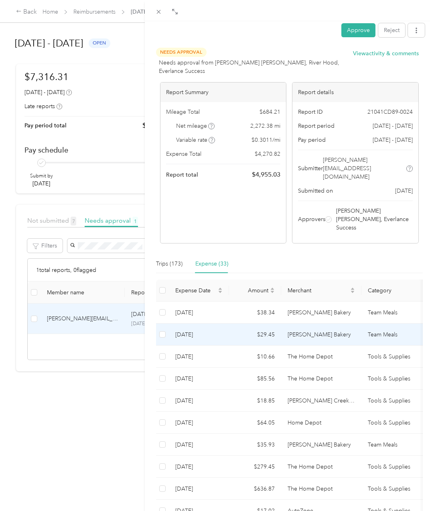
click at [286, 324] on td "[PERSON_NAME] Bakery" at bounding box center [321, 335] width 80 height 22
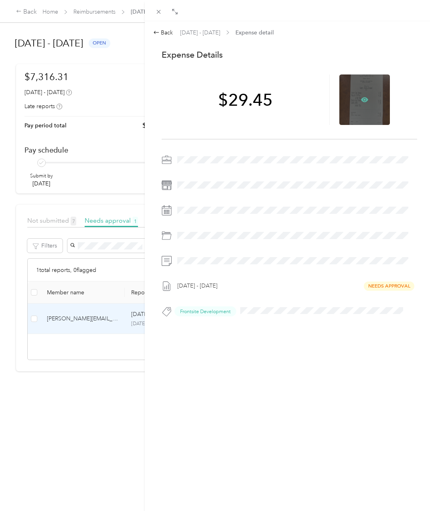
click at [361, 98] on icon at bounding box center [364, 99] width 7 height 5
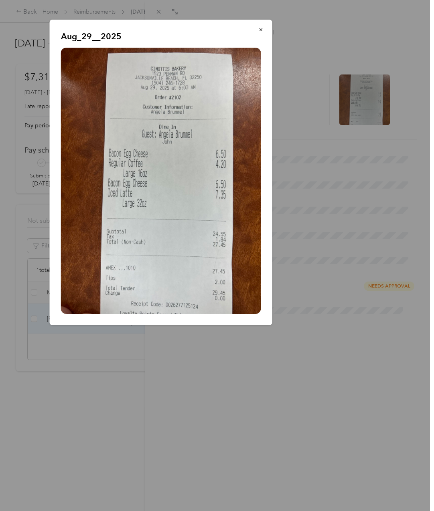
click at [216, 145] on img at bounding box center [161, 181] width 200 height 267
drag, startPoint x: 352, startPoint y: 437, endPoint x: 25, endPoint y: 321, distance: 347.3
click at [352, 437] on div at bounding box center [217, 255] width 434 height 511
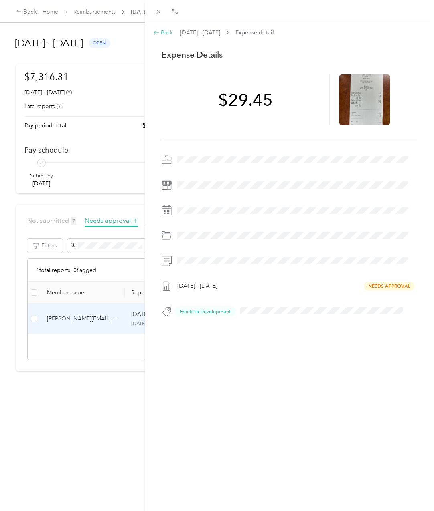
click at [169, 31] on div "Back" at bounding box center [163, 32] width 20 height 8
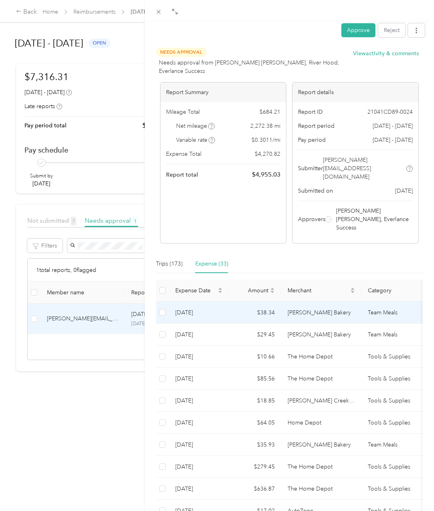
click at [233, 302] on td "$38.34" at bounding box center [255, 313] width 52 height 22
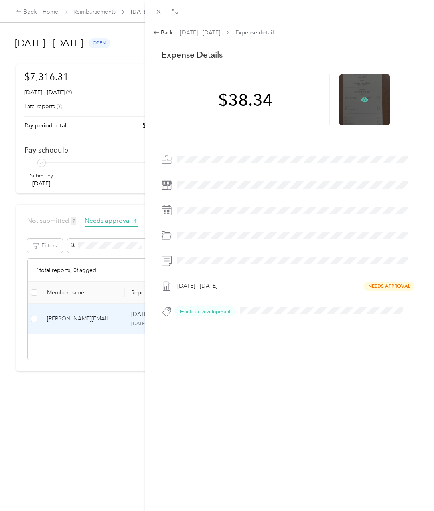
click at [361, 99] on icon at bounding box center [364, 99] width 7 height 5
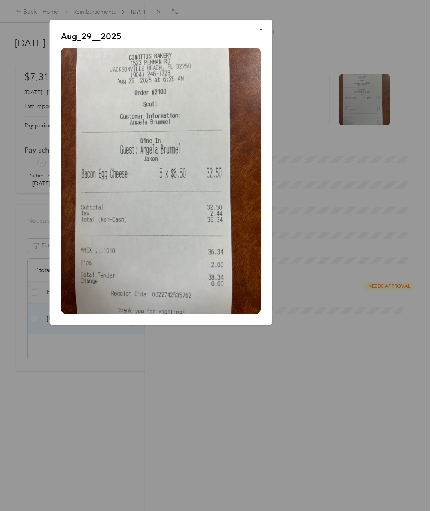
click at [319, 338] on div at bounding box center [217, 255] width 434 height 511
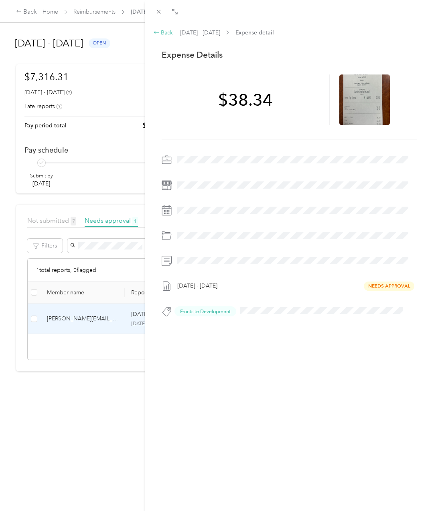
click at [165, 29] on div "Back" at bounding box center [163, 32] width 20 height 8
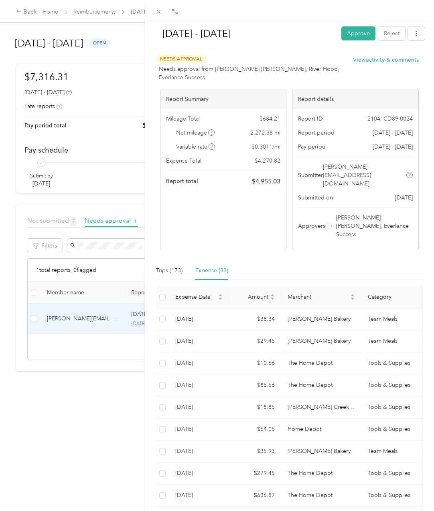
drag, startPoint x: 364, startPoint y: 30, endPoint x: 320, endPoint y: 63, distance: 54.1
click at [364, 30] on button "Approve" at bounding box center [358, 33] width 34 height 14
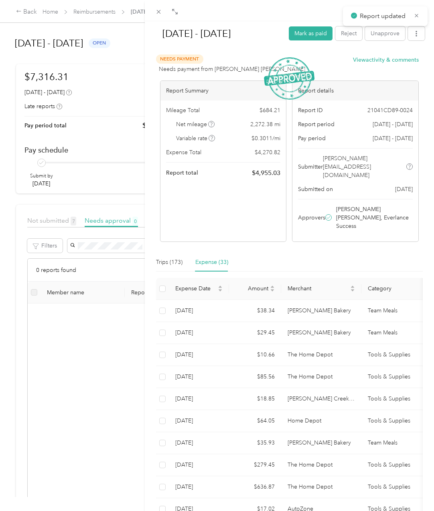
click at [52, 219] on div "[DATE] - [DATE] [PERSON_NAME] as paid Reject Unapprove Needs Payment Needs paym…" at bounding box center [217, 255] width 434 height 511
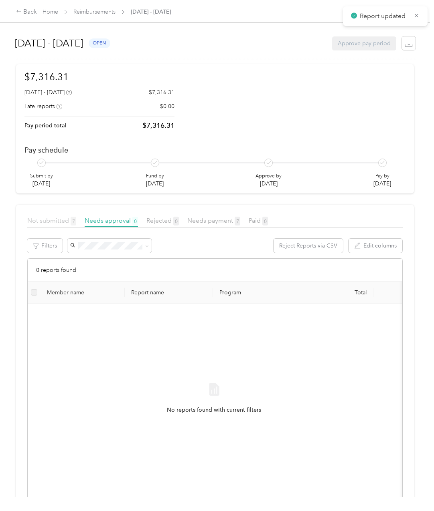
click at [51, 222] on span "Not submitted 7" at bounding box center [51, 221] width 49 height 8
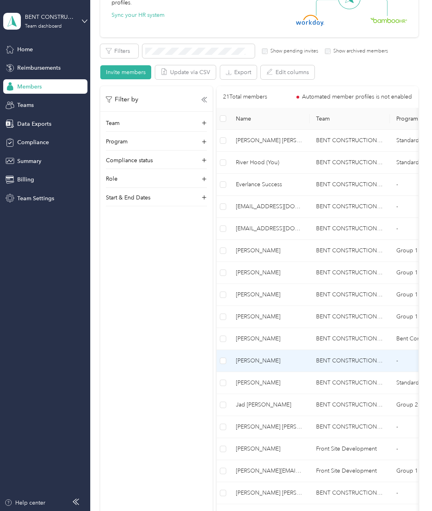
scroll to position [107, 0]
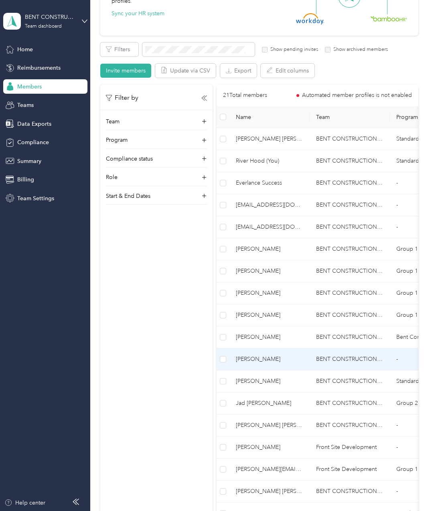
click at [291, 362] on span "[PERSON_NAME]" at bounding box center [269, 359] width 67 height 9
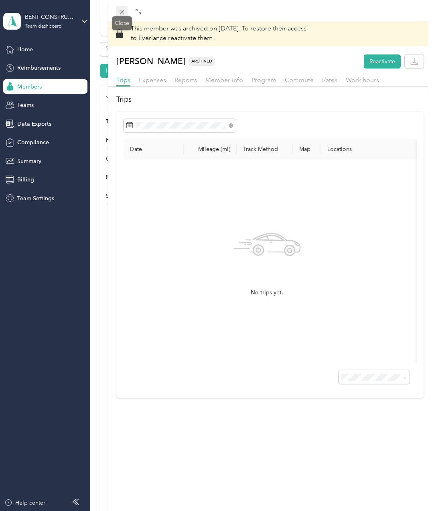
click at [121, 11] on icon at bounding box center [122, 12] width 4 height 4
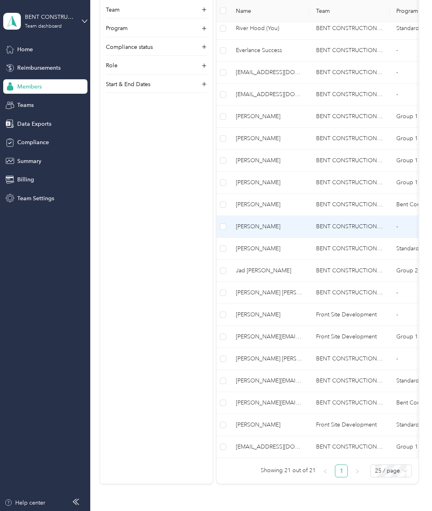
scroll to position [240, 0]
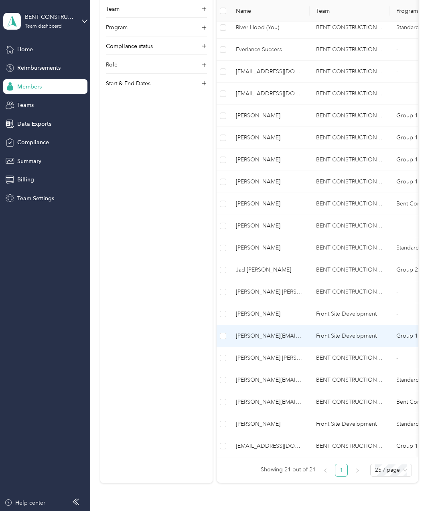
click at [295, 342] on td "[PERSON_NAME][EMAIL_ADDRESS][DOMAIN_NAME]" at bounding box center [269, 336] width 80 height 22
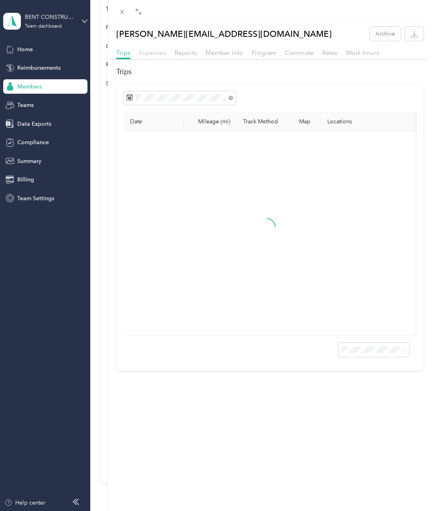
click at [157, 54] on span "Expenses" at bounding box center [152, 53] width 27 height 8
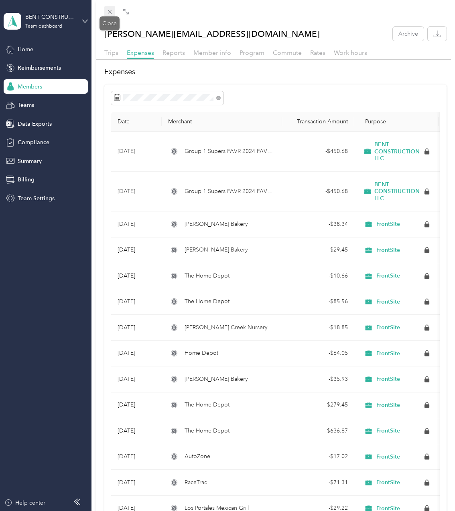
drag, startPoint x: 113, startPoint y: 13, endPoint x: 86, endPoint y: 17, distance: 27.2
click at [113, 13] on icon at bounding box center [109, 11] width 7 height 7
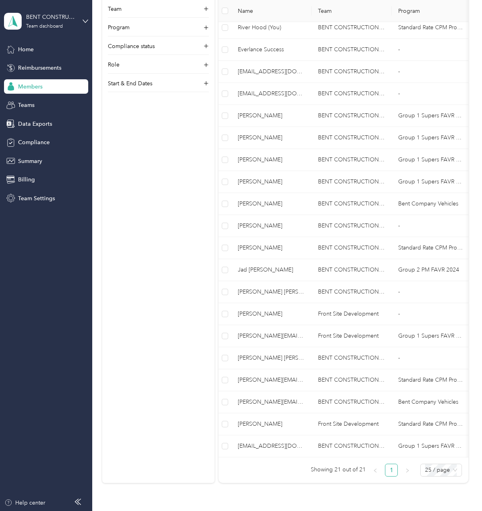
drag, startPoint x: 24, startPoint y: 78, endPoint x: 22, endPoint y: 82, distance: 4.8
click at [22, 79] on div "Home Reimbursements Members Teams Data Exports Compliance Summary Billing Team …" at bounding box center [46, 124] width 84 height 164
click at [34, 72] on span "Reimbursements" at bounding box center [39, 68] width 43 height 8
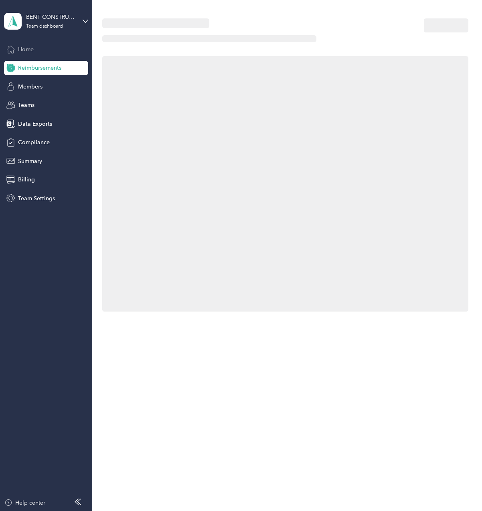
click at [28, 52] on span "Home" at bounding box center [26, 49] width 16 height 8
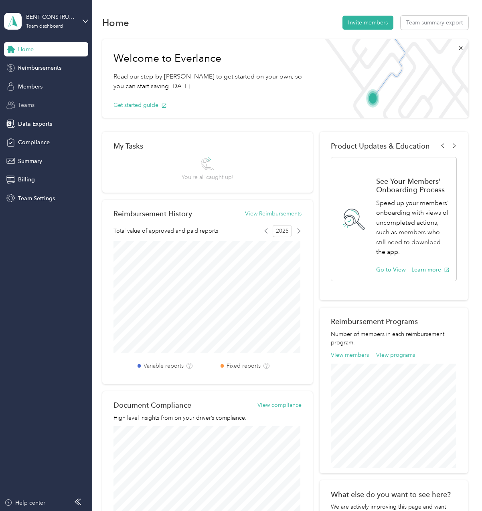
click at [27, 108] on span "Teams" at bounding box center [26, 105] width 16 height 8
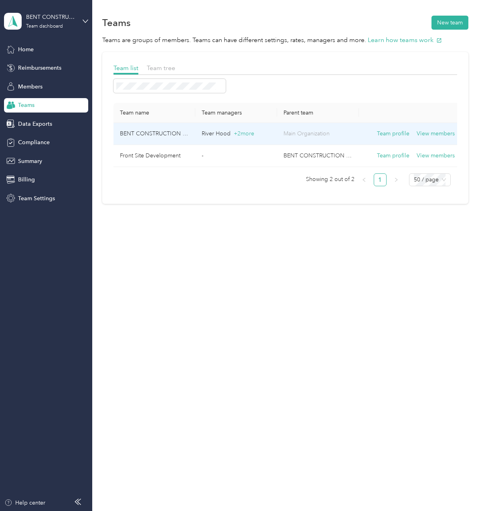
click at [162, 139] on td "BENT CONSTRUCTION LLC" at bounding box center [154, 134] width 82 height 22
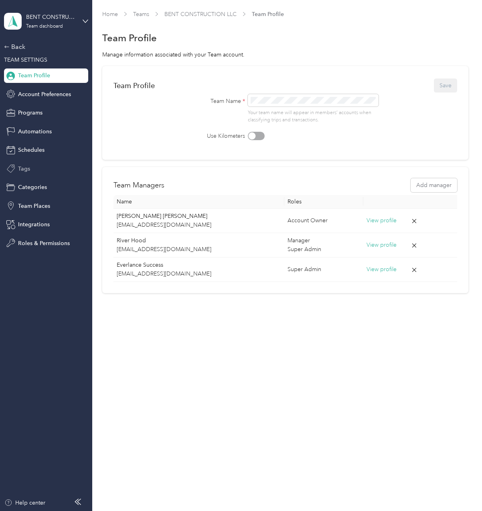
click at [45, 173] on div "Tags" at bounding box center [46, 169] width 84 height 14
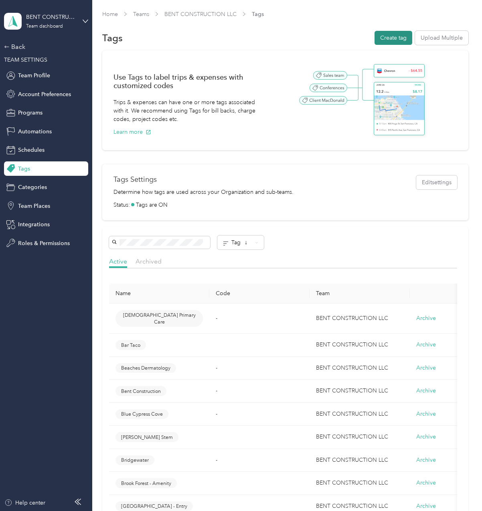
click at [398, 35] on button "Create tag" at bounding box center [393, 38] width 38 height 14
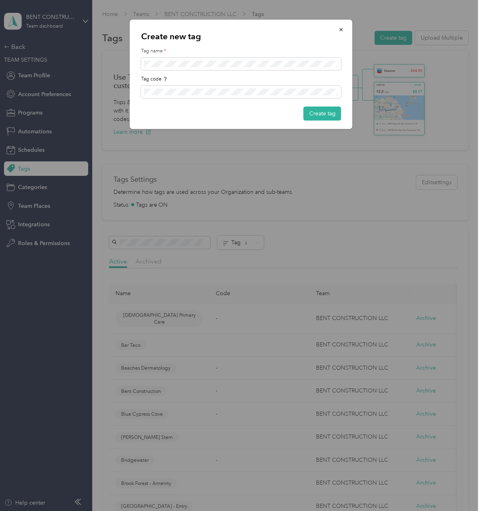
click at [179, 40] on p "Create new tag" at bounding box center [241, 36] width 200 height 11
click at [327, 113] on button "Create tag" at bounding box center [322, 114] width 38 height 14
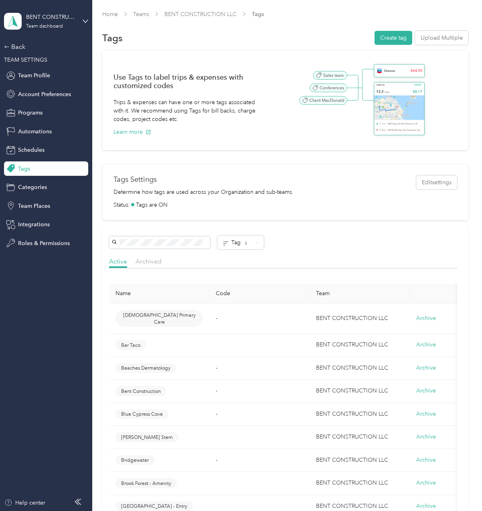
click at [25, 329] on aside "BENT CONSTRUCTION LLC Team dashboard Back TEAM SETTINGS Team Profile Account Pr…" at bounding box center [46, 255] width 92 height 511
